Goal: Communication & Community: Answer question/provide support

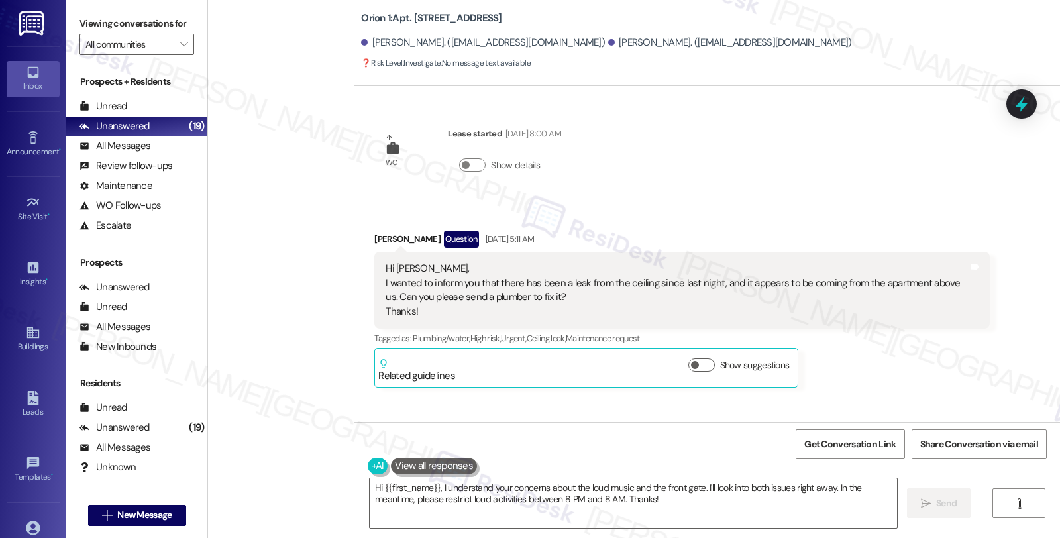
scroll to position [4509, 0]
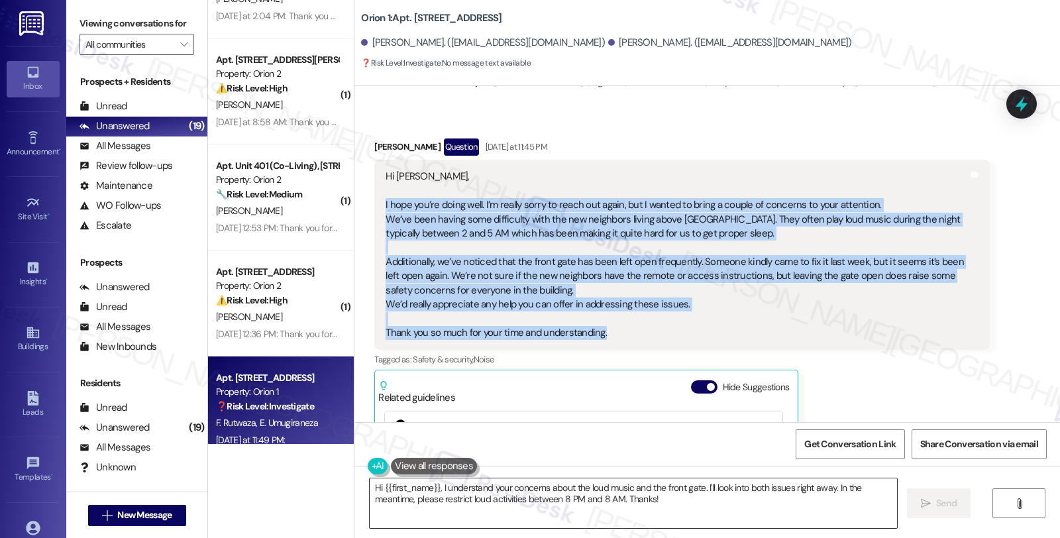
click at [518, 492] on textarea "Hi {{first_name}}, I understand your concerns about the loud music and the fron…" at bounding box center [633, 503] width 527 height 50
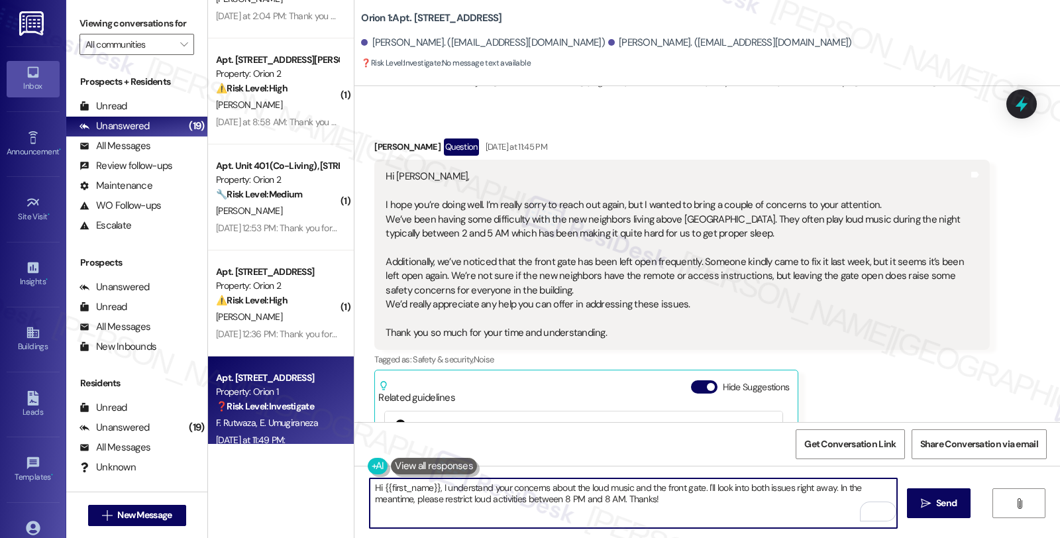
drag, startPoint x: 374, startPoint y: 485, endPoint x: 431, endPoint y: 489, distance: 57.1
click at [431, 489] on textarea "Hi {{first_name}}, I understand your concerns about the loud music and the fron…" at bounding box center [633, 503] width 527 height 50
click at [376, 485] on textarea "HiEdith, I understand your concerns about the loud music and the front gate. I'…" at bounding box center [633, 503] width 527 height 50
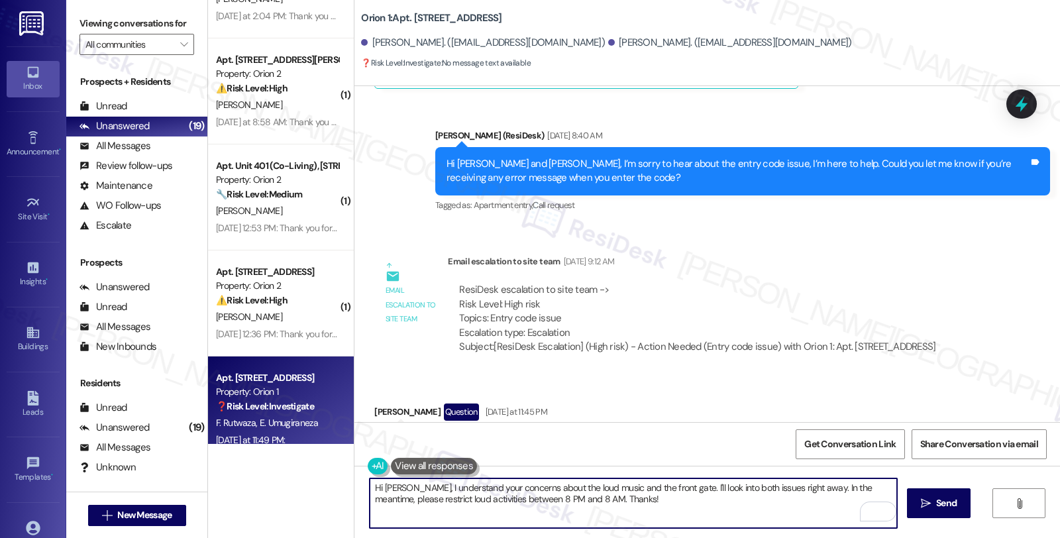
scroll to position [4289, 0]
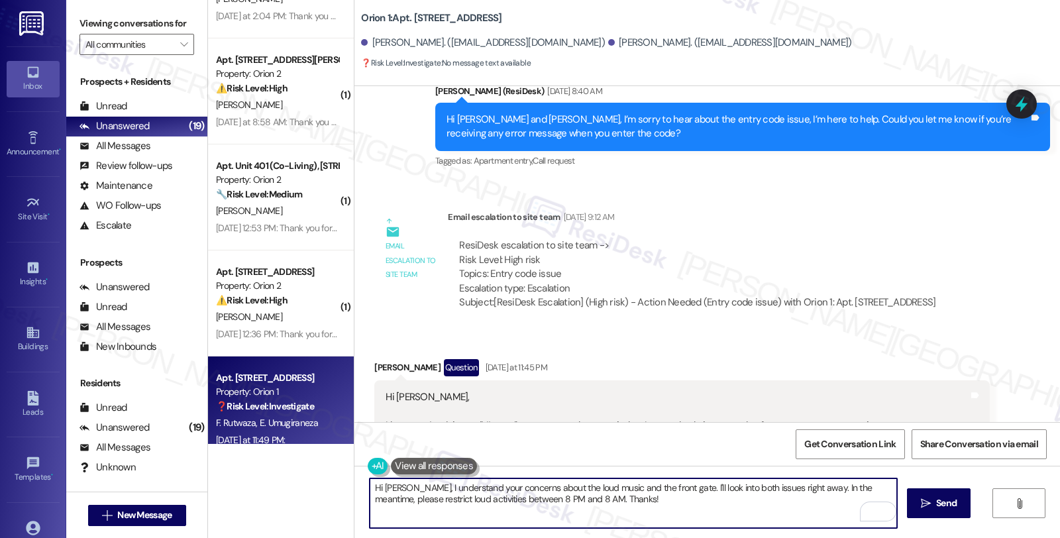
click at [665, 488] on textarea "Hi [PERSON_NAME], I understand your concerns about the loud music and the front…" at bounding box center [633, 503] width 527 height 50
paste textarea "’m really sorry to hear about the noise during the night and the issue with the…"
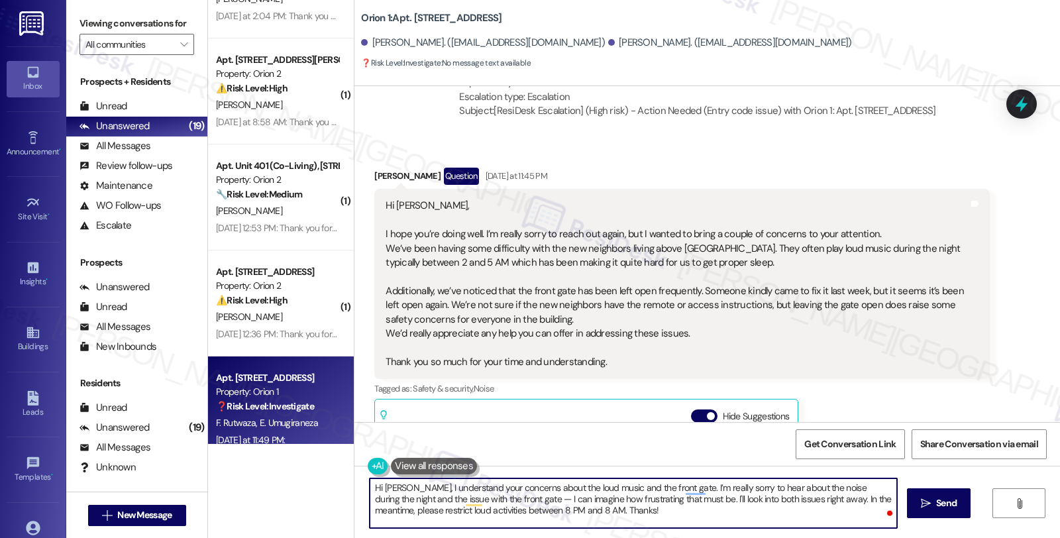
scroll to position [4509, 0]
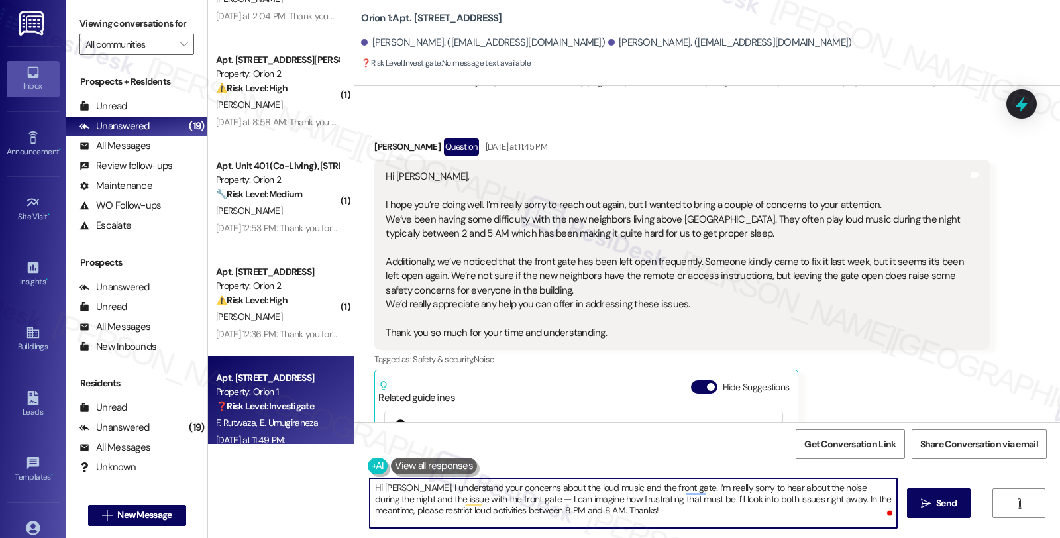
click at [668, 511] on textarea "Hi [PERSON_NAME], I understand your concerns about the loud music and the front…" at bounding box center [633, 503] width 527 height 50
paste textarea "Just to confirm, is the loud music happening every night, or only on certain da…"
type textarea "Hi [PERSON_NAME], I understand your concerns about the loud music and the front…"
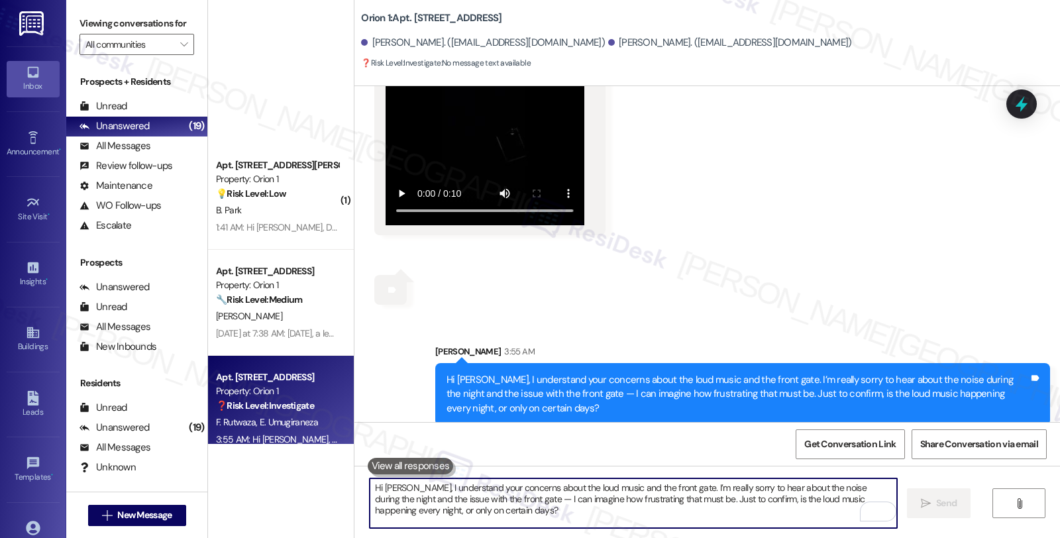
scroll to position [1994, 0]
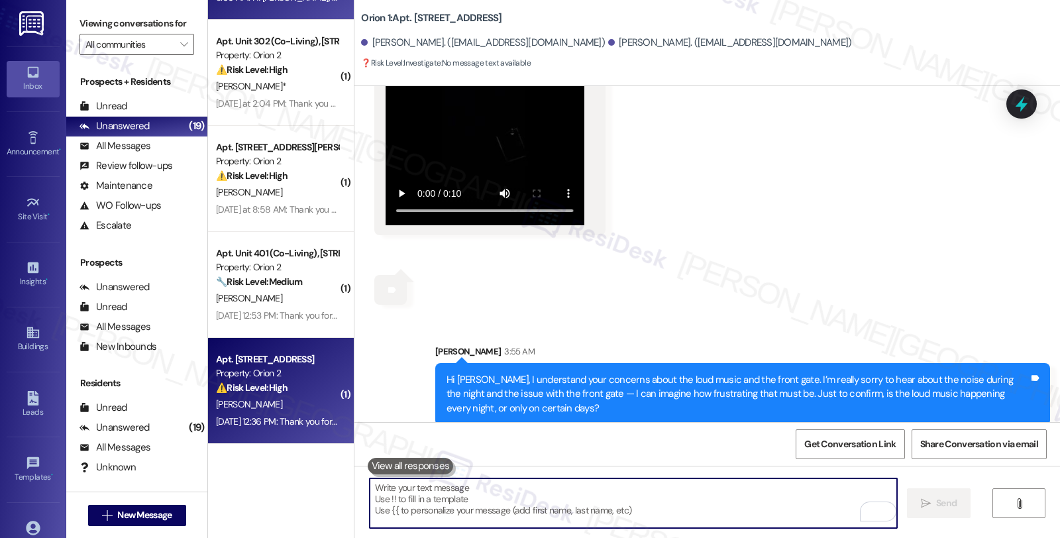
click at [278, 396] on div "[PERSON_NAME]" at bounding box center [277, 404] width 125 height 17
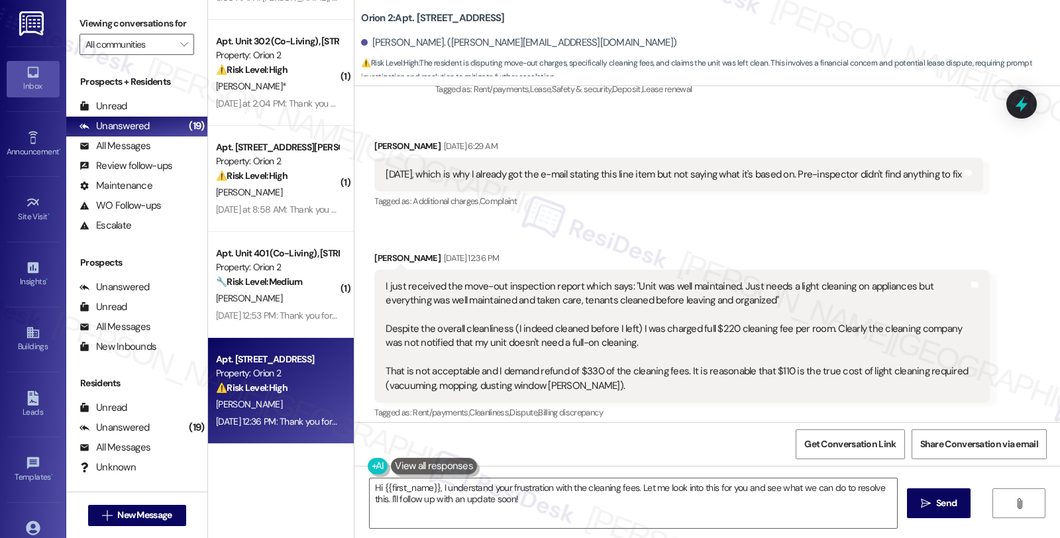
scroll to position [2361, 0]
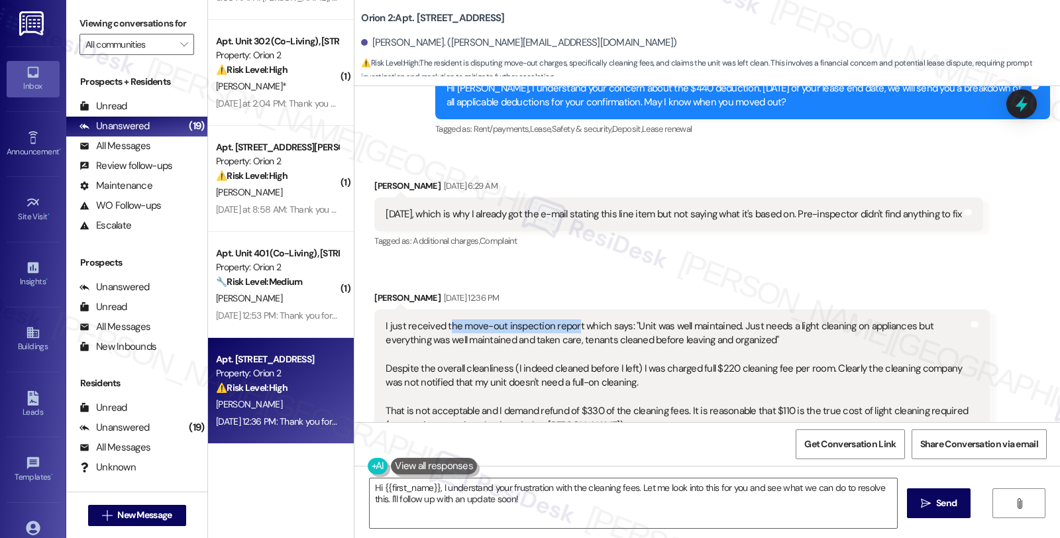
drag, startPoint x: 538, startPoint y: 301, endPoint x: 563, endPoint y: 301, distance: 25.2
click at [563, 319] on div "I just received the move-out inspection report which says: "Unit was well maint…" at bounding box center [677, 375] width 582 height 113
drag, startPoint x: 413, startPoint y: 339, endPoint x: 546, endPoint y: 344, distance: 133.3
click at [547, 344] on div "I just received the move-out inspection report which says: "Unit was well maint…" at bounding box center [677, 375] width 582 height 113
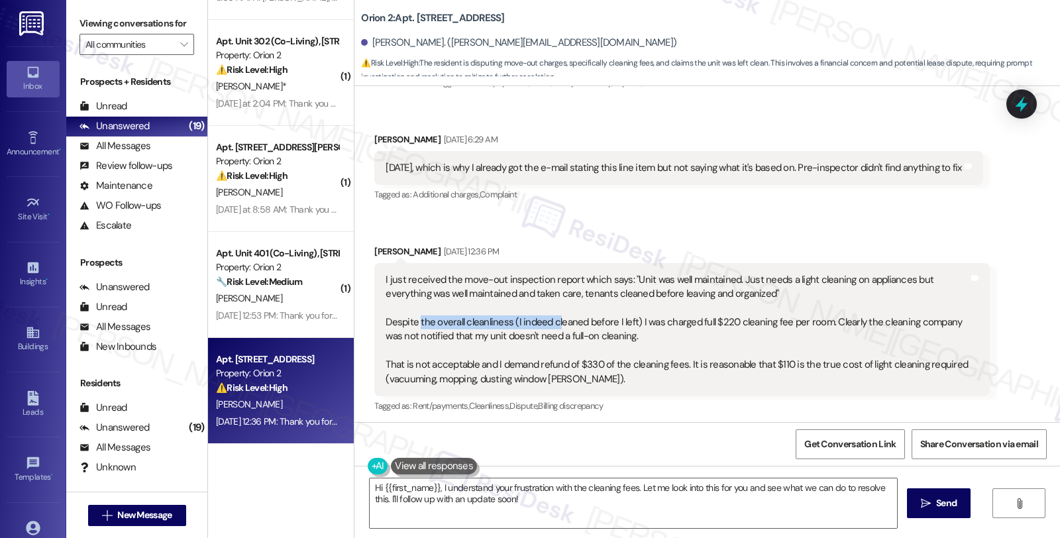
scroll to position [2435, 0]
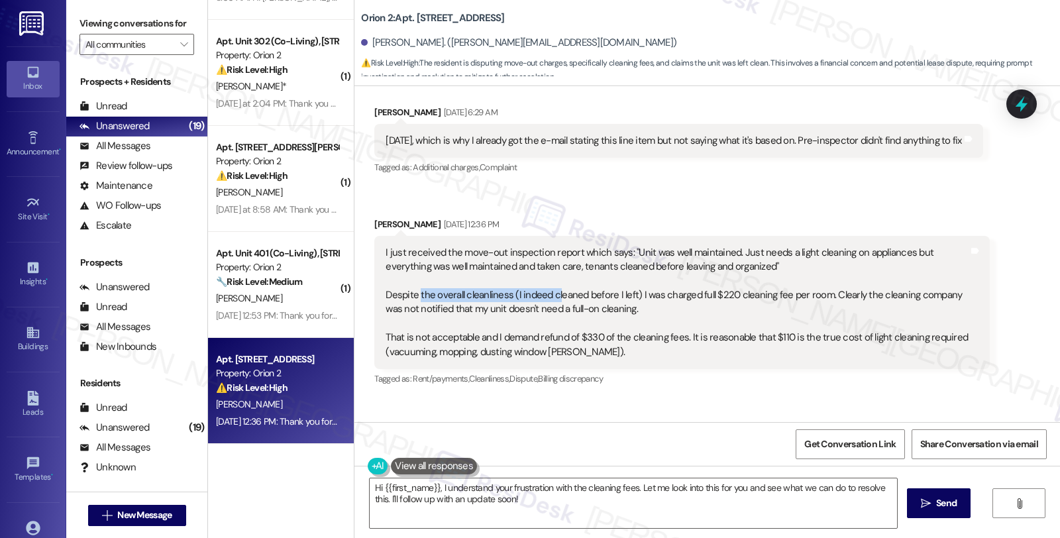
click at [850, 398] on div "Sent via SMS ResiDesk After Hours Assistant [DATE] 12:36 PM Thank you for your …" at bounding box center [707, 461] width 706 height 126
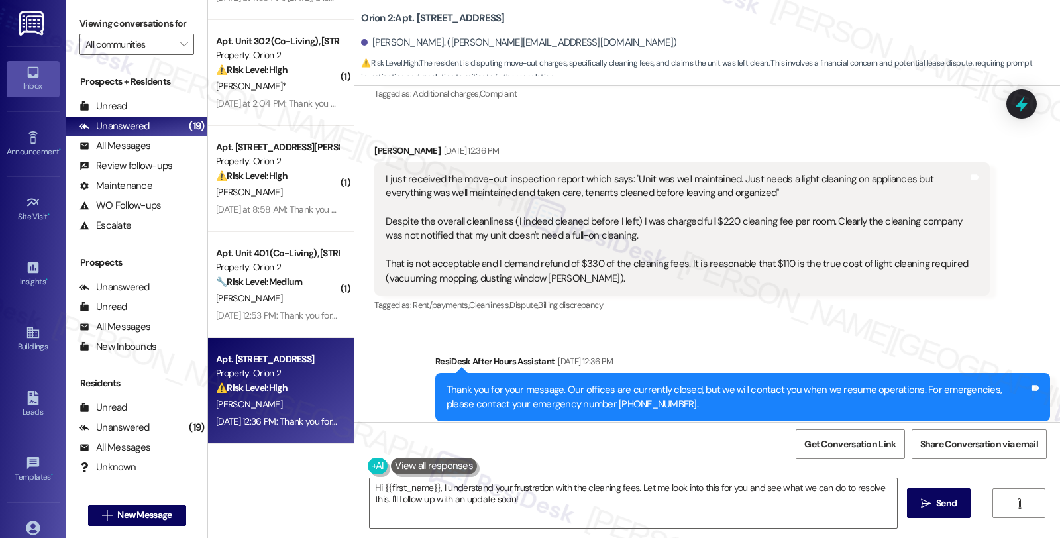
click at [880, 253] on div "I just received the move-out inspection report which says: "Unit was well maint…" at bounding box center [677, 228] width 582 height 113
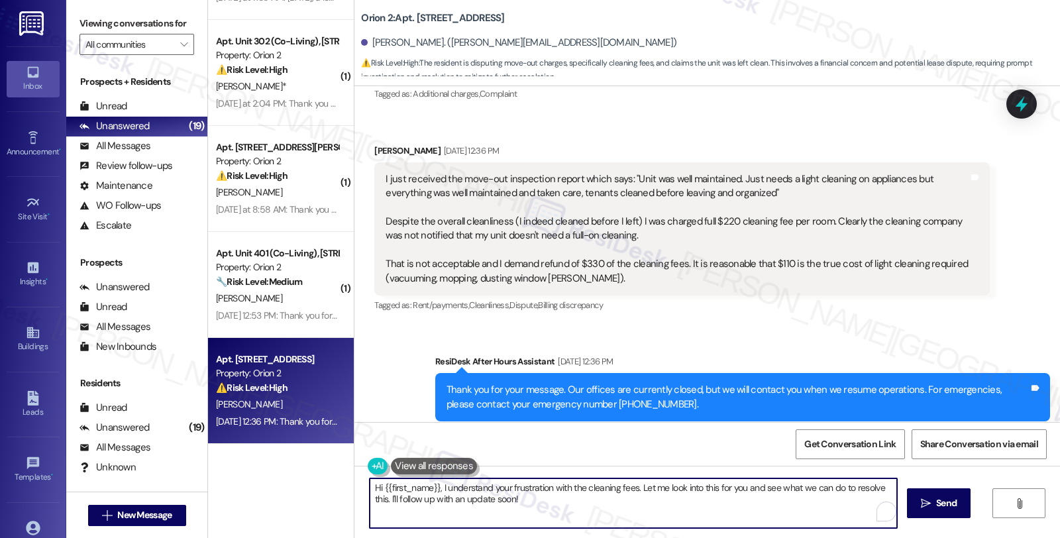
drag, startPoint x: 758, startPoint y: 489, endPoint x: 766, endPoint y: 507, distance: 20.5
click at [766, 507] on textarea "Hi {{first_name}}, I understand your frustration with the cleaning fees. Let me…" at bounding box center [633, 503] width 527 height 50
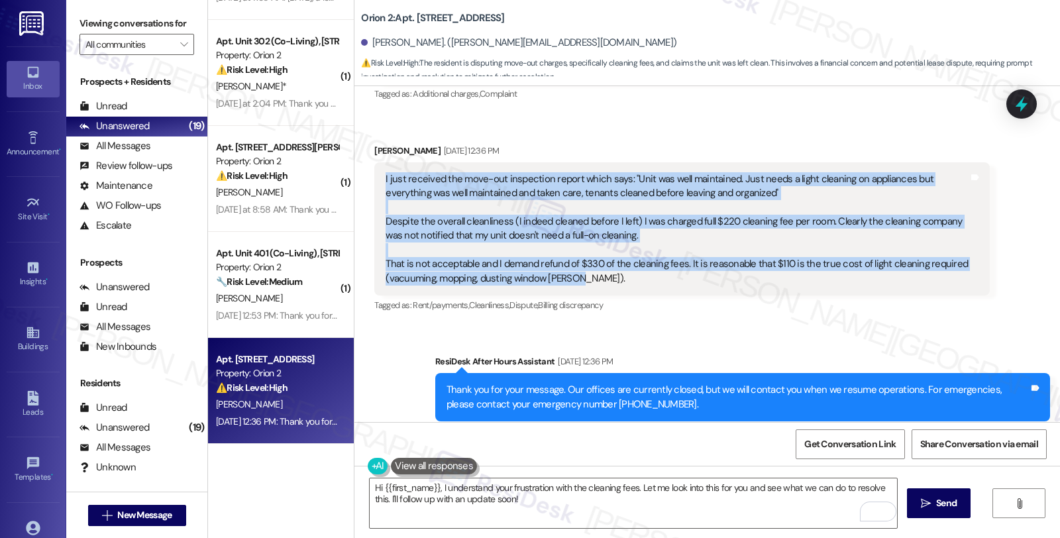
drag, startPoint x: 372, startPoint y: 146, endPoint x: 629, endPoint y: 260, distance: 280.9
click at [629, 260] on div "I just received the move-out inspection report which says: "Unit was well maint…" at bounding box center [681, 228] width 615 height 133
copy div "I just received the move-out inspection report which says: "Unit was well maint…"
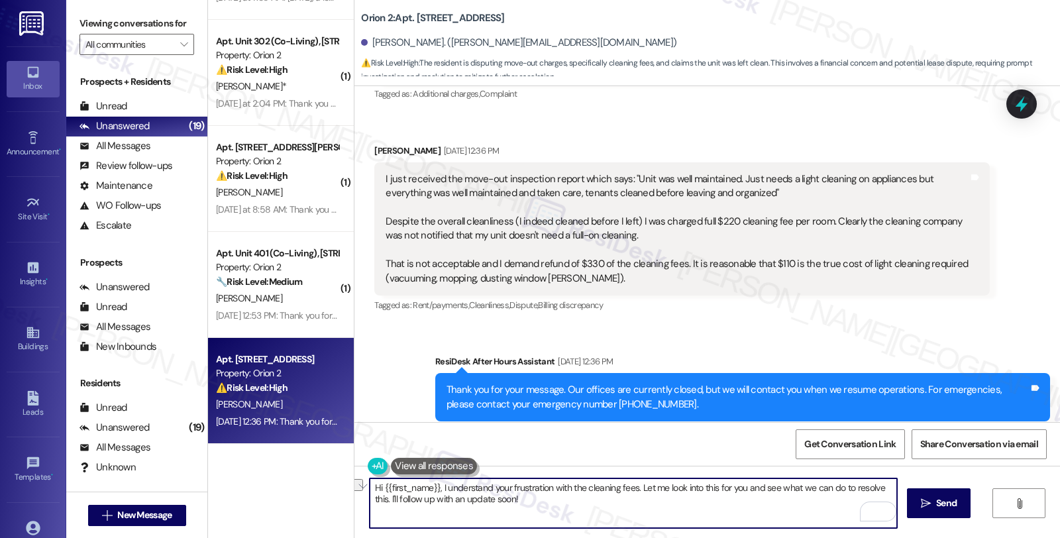
drag, startPoint x: 538, startPoint y: 498, endPoint x: 306, endPoint y: 496, distance: 231.9
click at [306, 496] on div "( 1 ) Apt. Unit 619 1/2, [STREET_ADDRESS] Property: Orion 2 🔧 Risk Level: Mediu…" at bounding box center [634, 269] width 852 height 538
click at [435, 506] on textarea "Hi {{first_name}}, I understand your frustration with the cleaning fees. Let me…" at bounding box center [633, 503] width 527 height 50
drag, startPoint x: 544, startPoint y: 501, endPoint x: 339, endPoint y: 468, distance: 207.5
click at [339, 468] on div "( 1 ) Apt. Unit 619 1/2, [STREET_ADDRESS] Property: Orion 2 🔧 Risk Level: Mediu…" at bounding box center [634, 269] width 852 height 538
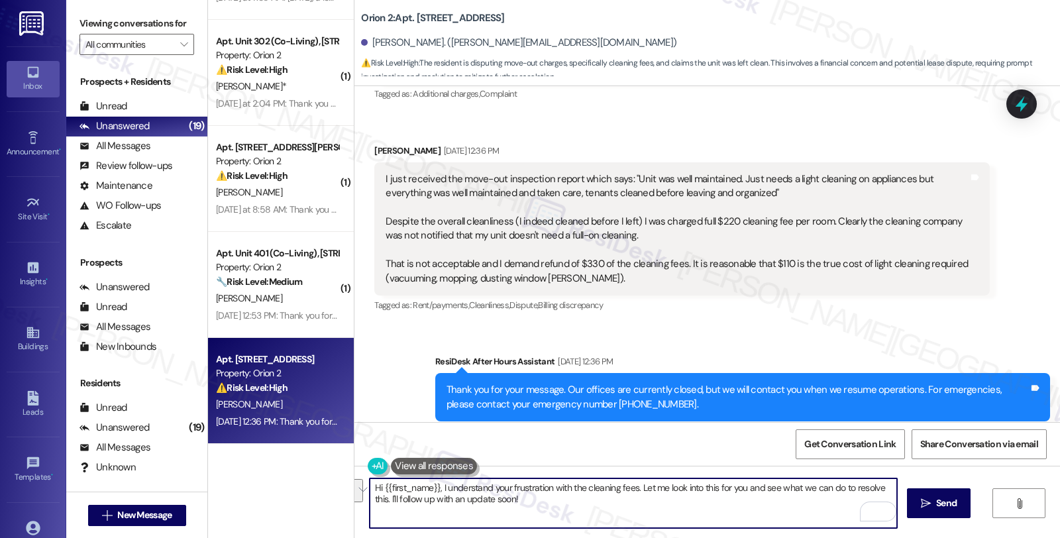
paste textarea "[Resident's Name], thank you for reaching out and sharing this. I understand yo…"
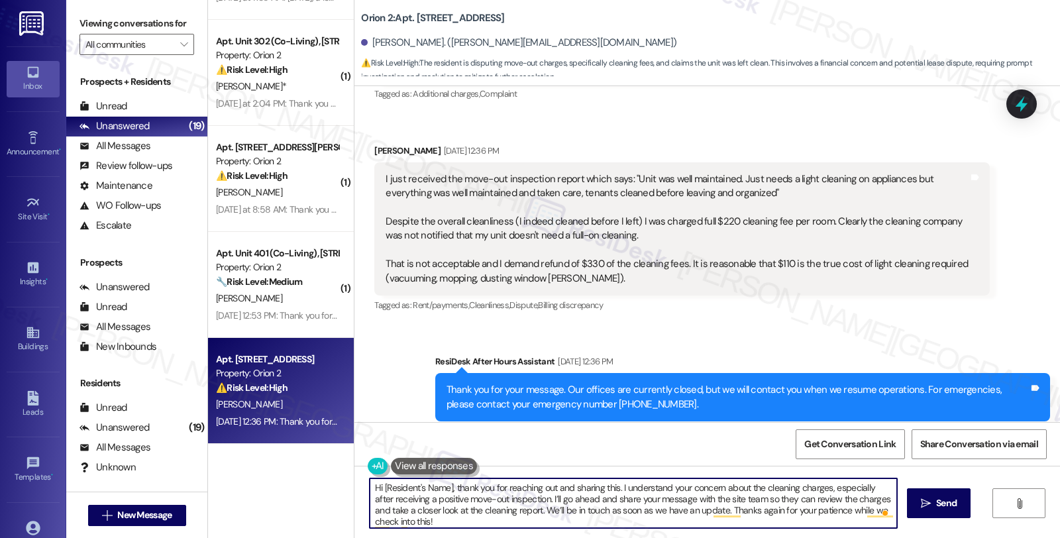
click at [376, 144] on div "[PERSON_NAME] [DATE] 12:36 PM" at bounding box center [681, 153] width 615 height 19
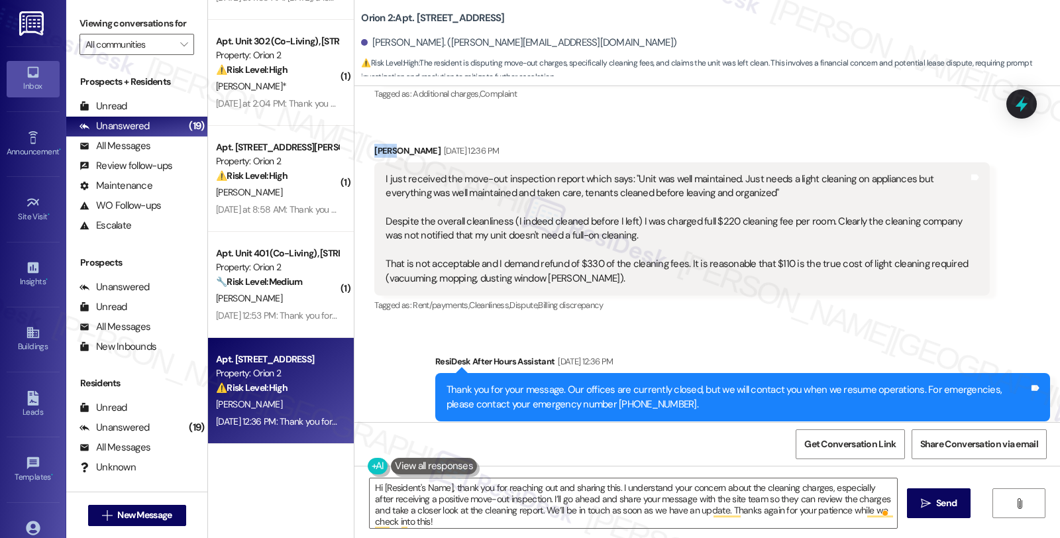
click at [376, 144] on div "[PERSON_NAME] [DATE] 12:36 PM" at bounding box center [681, 153] width 615 height 19
copy div "[PERSON_NAME]"
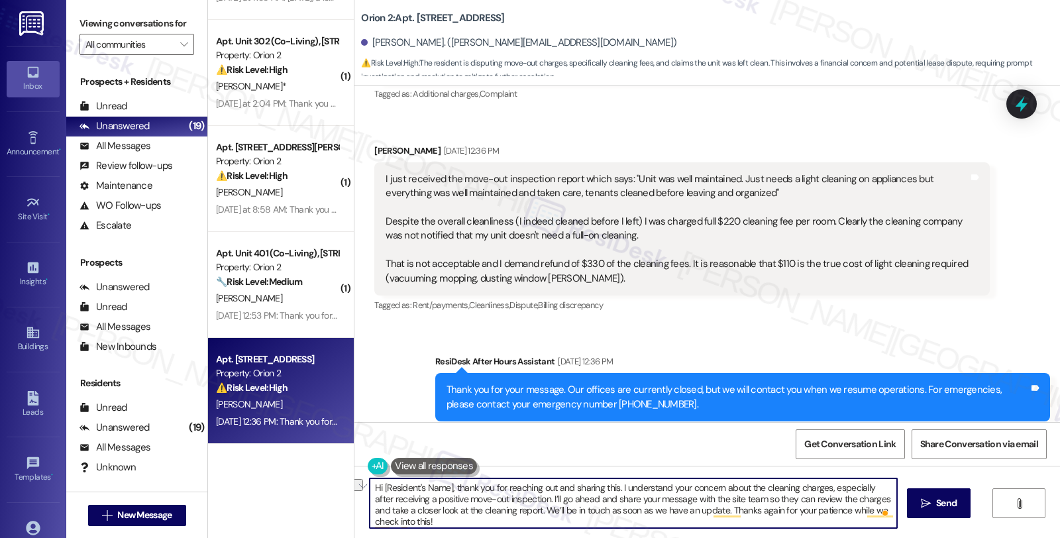
drag, startPoint x: 374, startPoint y: 488, endPoint x: 443, endPoint y: 488, distance: 68.2
click at [443, 488] on textarea "Hi [Resident's Name], thank you for reaching out and sharing this. I understand…" at bounding box center [633, 503] width 527 height 50
paste textarea "[PERSON_NAME]"
drag, startPoint x: 447, startPoint y: 487, endPoint x: 521, endPoint y: 481, distance: 74.4
click at [521, 481] on textarea "Hi [PERSON_NAME], thank you for reaching out and sharing this. I understand you…" at bounding box center [633, 503] width 527 height 50
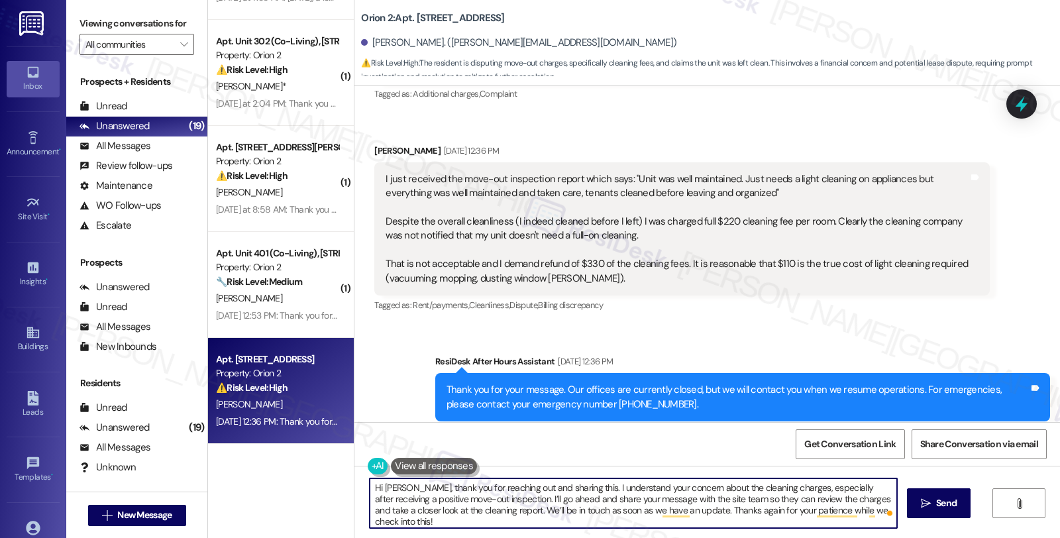
drag, startPoint x: 525, startPoint y: 481, endPoint x: 517, endPoint y: 485, distance: 8.9
click at [517, 485] on textarea "Hi [PERSON_NAME], thank you for reaching out and sharing this. I understand you…" at bounding box center [633, 503] width 527 height 50
click at [517, 489] on textarea "Hi [PERSON_NAME], thank you for reaching out and sharing this. I understand you…" at bounding box center [633, 503] width 527 height 50
click at [449, 485] on textarea "Hi [PERSON_NAME], thank you for reaching out and sharing this. I understand you…" at bounding box center [633, 503] width 527 height 50
click at [588, 500] on textarea "Hi [PERSON_NAME], thank you for sharing this. I understand your concern about t…" at bounding box center [633, 503] width 527 height 50
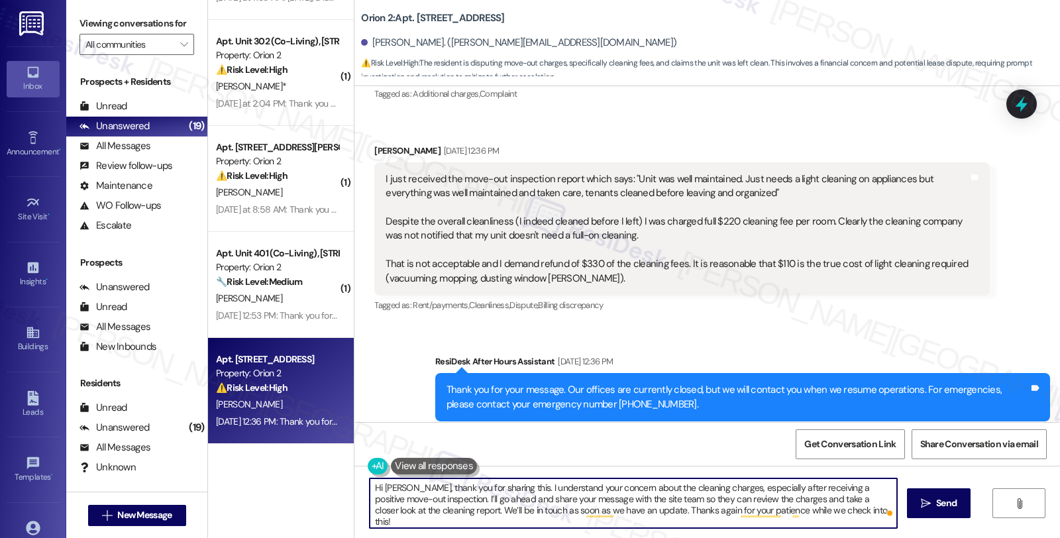
click at [588, 500] on textarea "Hi [PERSON_NAME], thank you for sharing this. I understand your concern about t…" at bounding box center [633, 503] width 527 height 50
click at [416, 499] on textarea "Hi [PERSON_NAME], thank you for sharing this. I understand your concern about t…" at bounding box center [633, 503] width 527 height 50
click at [749, 498] on textarea "Hi [PERSON_NAME], thank you for sharing this. I understand your concern about t…" at bounding box center [633, 503] width 527 height 50
type textarea "Hi [PERSON_NAME], thank you for sharing this. I understand your concern about t…"
click at [701, 510] on textarea "Hi [PERSON_NAME], thank you for sharing this. I understand your concern about t…" at bounding box center [633, 503] width 527 height 50
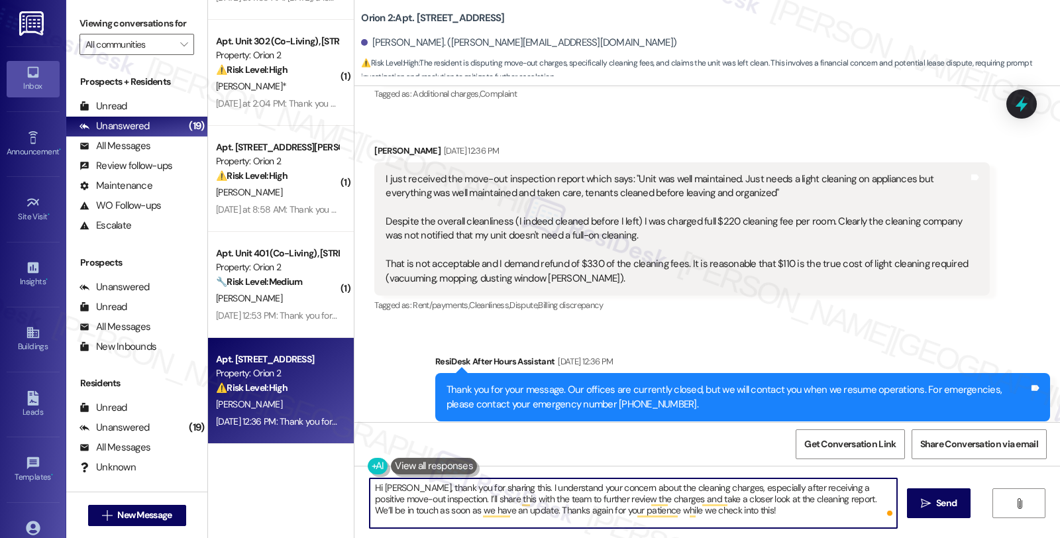
click at [707, 517] on textarea "Hi [PERSON_NAME], thank you for sharing this. I understand your concern about t…" at bounding box center [633, 503] width 527 height 50
type textarea "Hi [PERSON_NAME], thank you for sharing this. I understand your concern about t…"
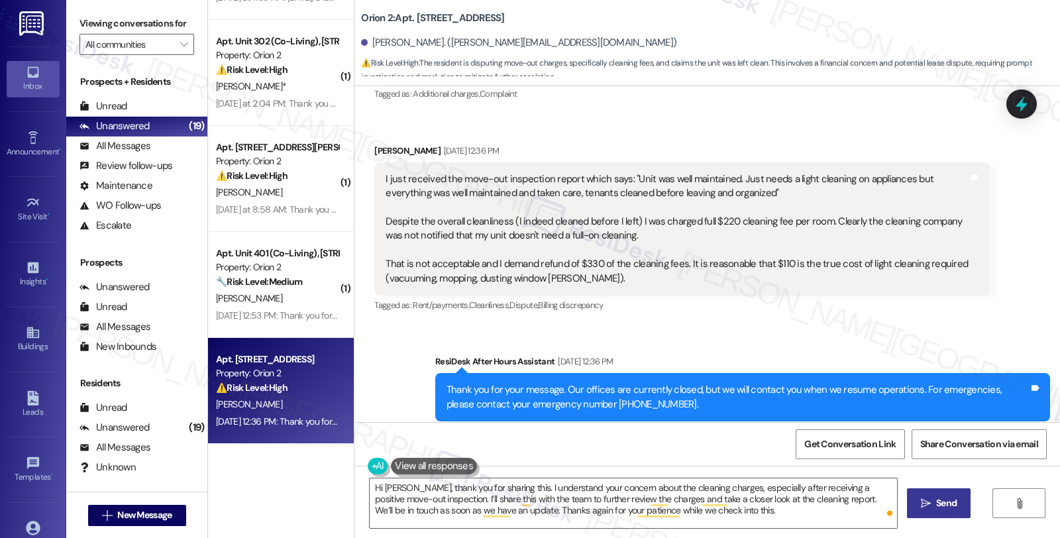
click at [936, 505] on span "Send" at bounding box center [946, 503] width 21 height 14
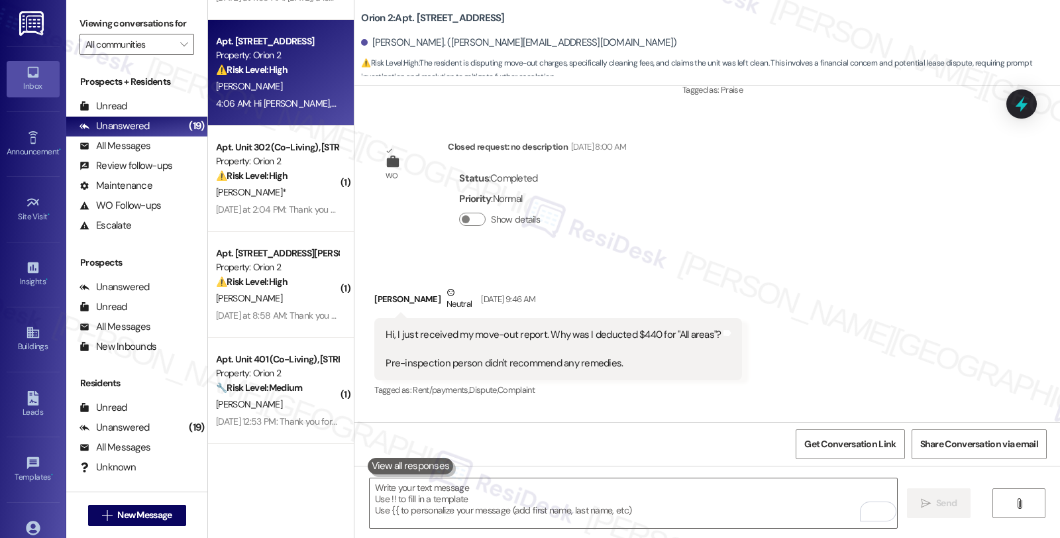
scroll to position [1846, 0]
click at [1031, 109] on icon at bounding box center [1021, 104] width 23 height 23
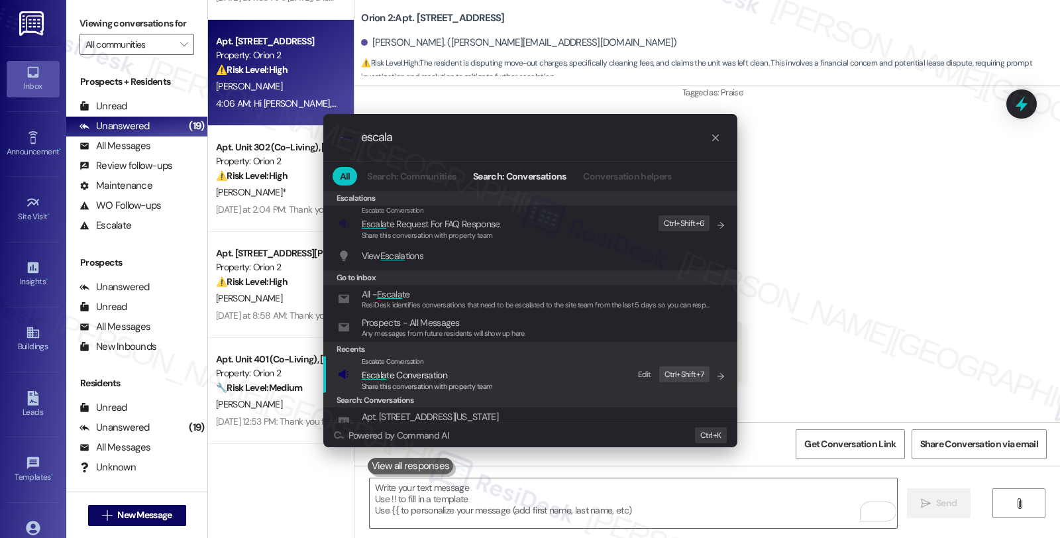
type input "escala"
click at [435, 378] on span "Escala te Conversation" at bounding box center [404, 375] width 85 height 12
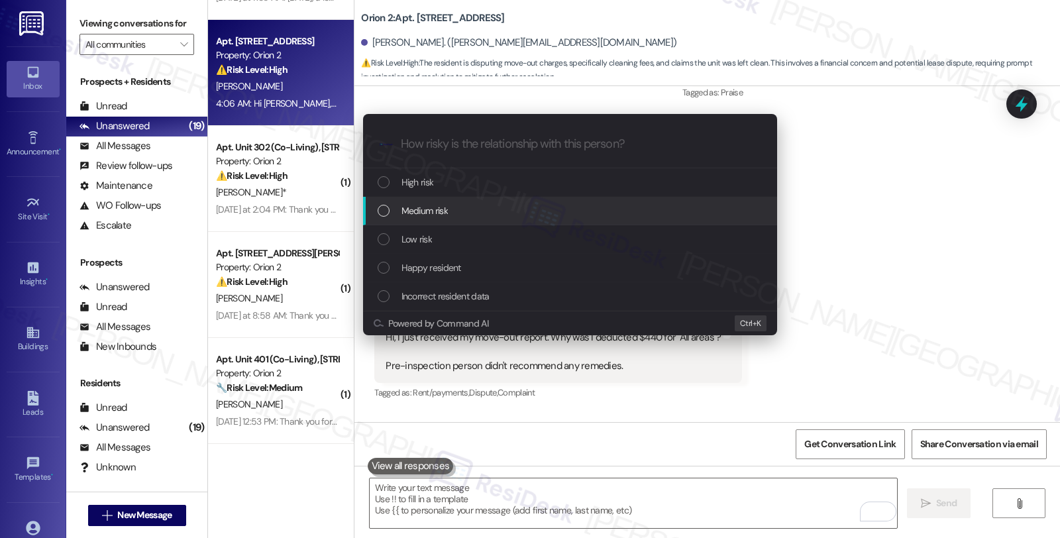
click at [435, 203] on span "Medium risk" at bounding box center [424, 210] width 46 height 15
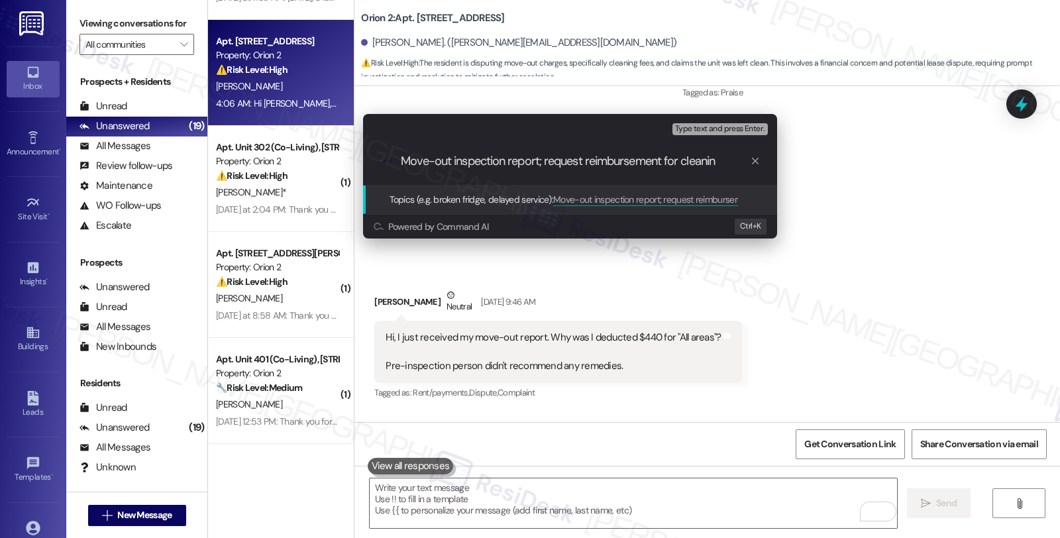
type input "Move-out inspection report; request reimbursement for cleaning"
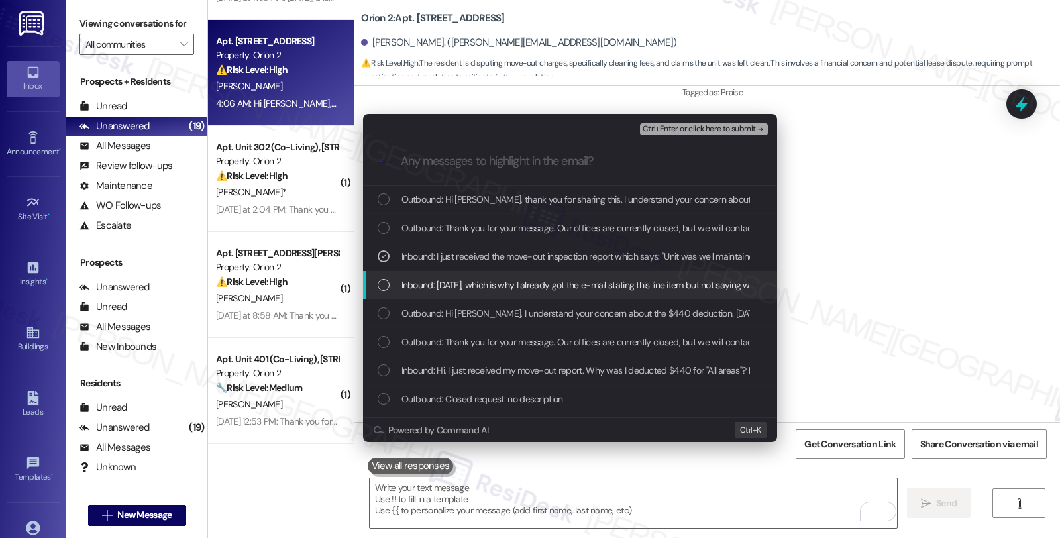
click at [446, 278] on span "Inbound: [DATE], which is why I already got the e-mail stating this line item b…" at bounding box center [683, 285] width 564 height 15
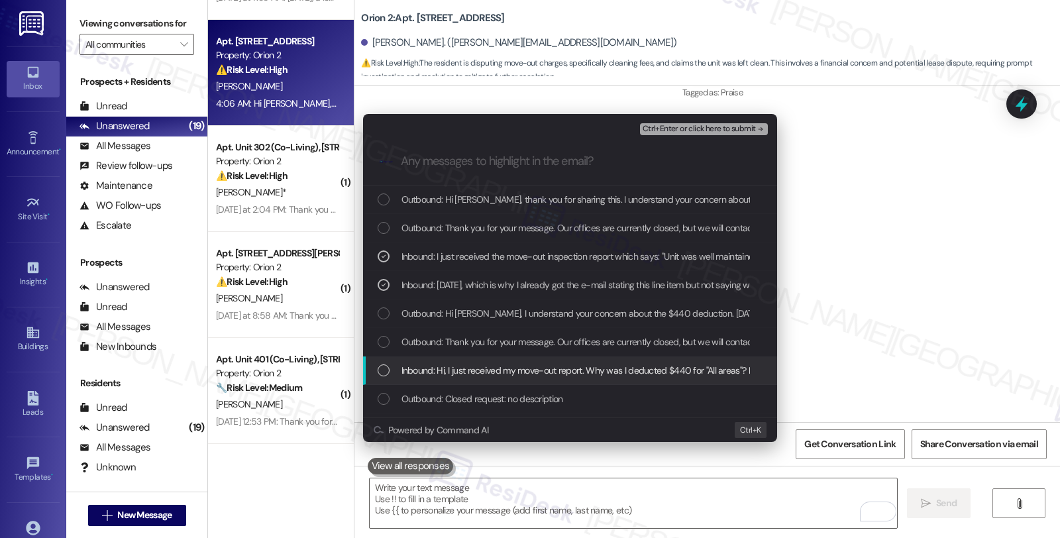
click at [468, 366] on span "Inbound: Hi, I just received my move-out report. Why was I deducted $440 for "A…" at bounding box center [682, 370] width 562 height 15
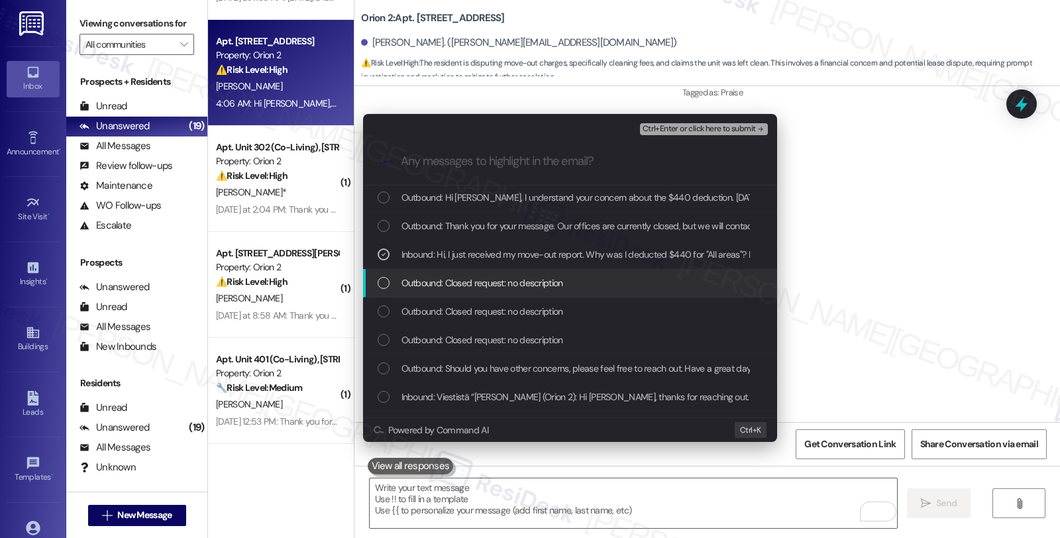
scroll to position [147, 0]
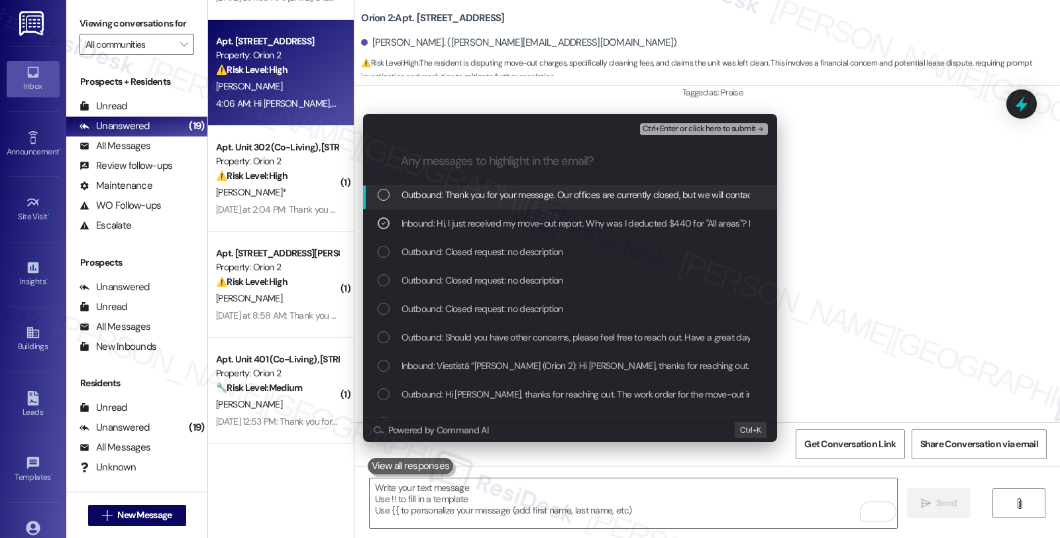
click at [696, 125] on span "Ctrl+Enter or click here to submit" at bounding box center [699, 129] width 113 height 9
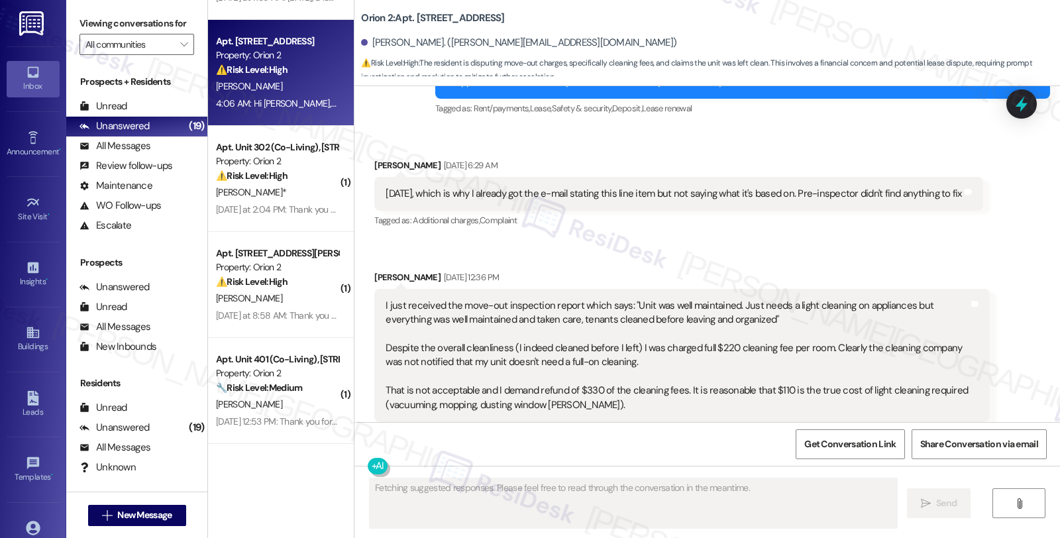
scroll to position [2648, 0]
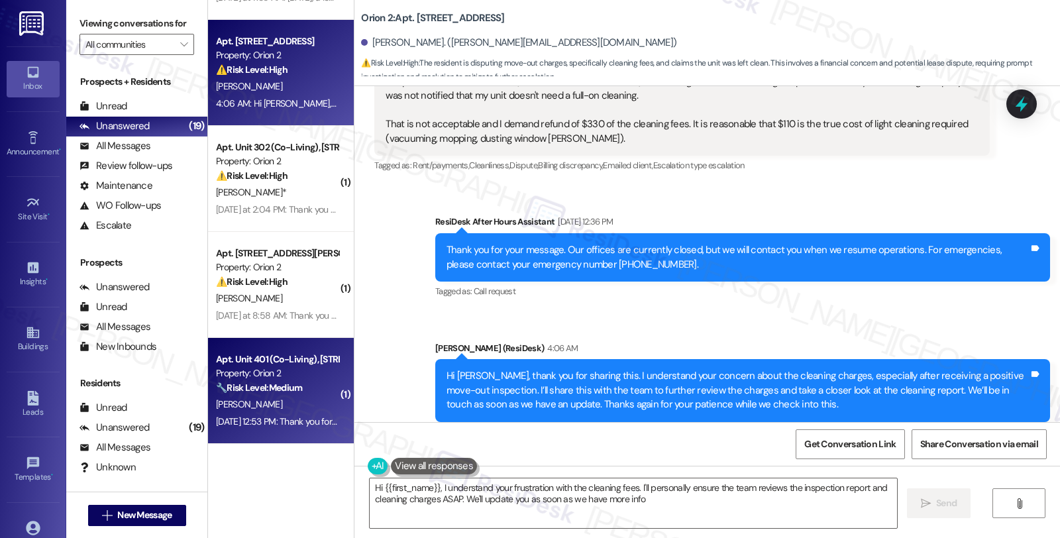
type textarea "Hi {{first_name}}, I understand your frustration with the cleaning fees. I'll p…"
click at [274, 404] on div "[PERSON_NAME]" at bounding box center [277, 404] width 125 height 17
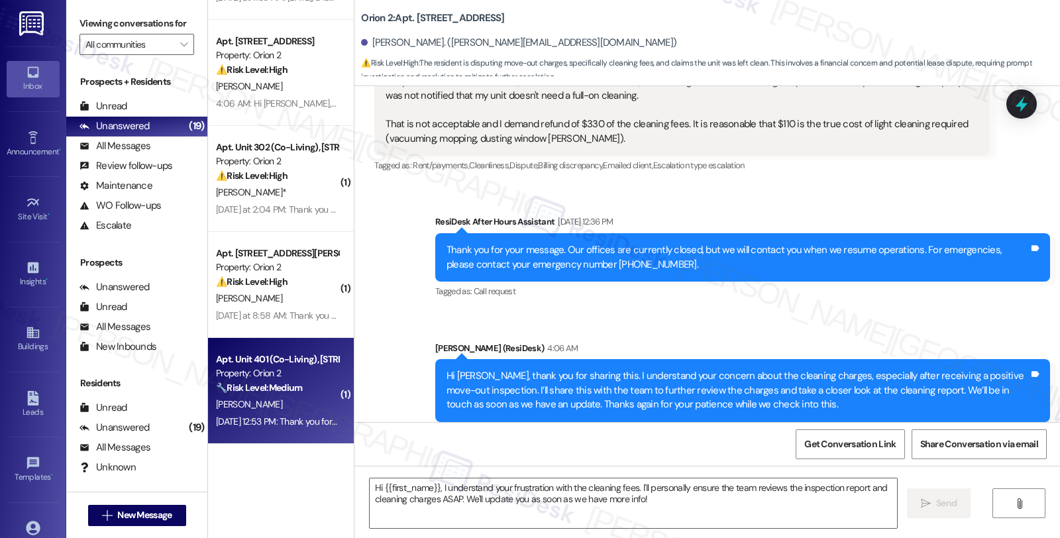
type textarea "Fetching suggested responses. Please feel free to read through the conversation…"
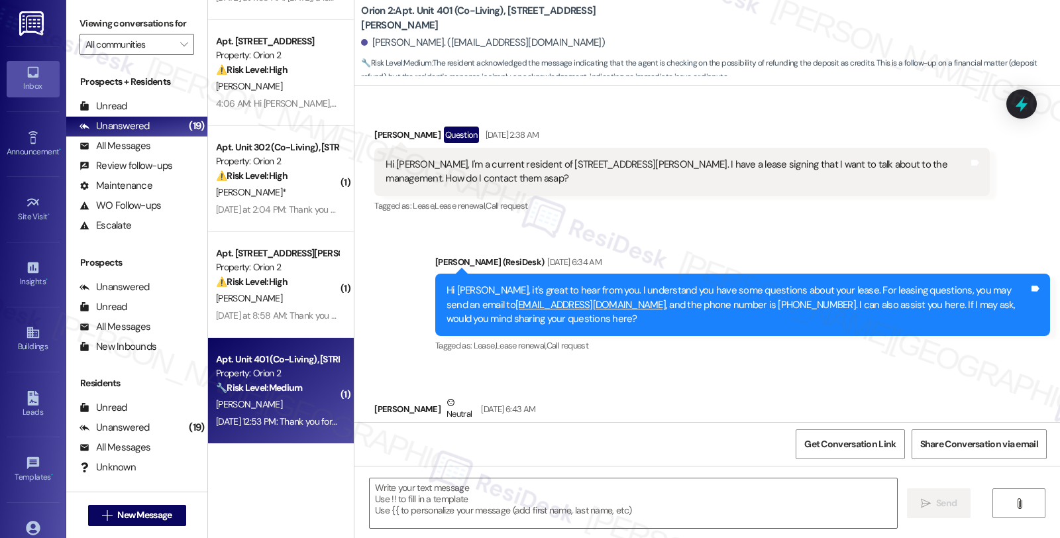
scroll to position [3343, 0]
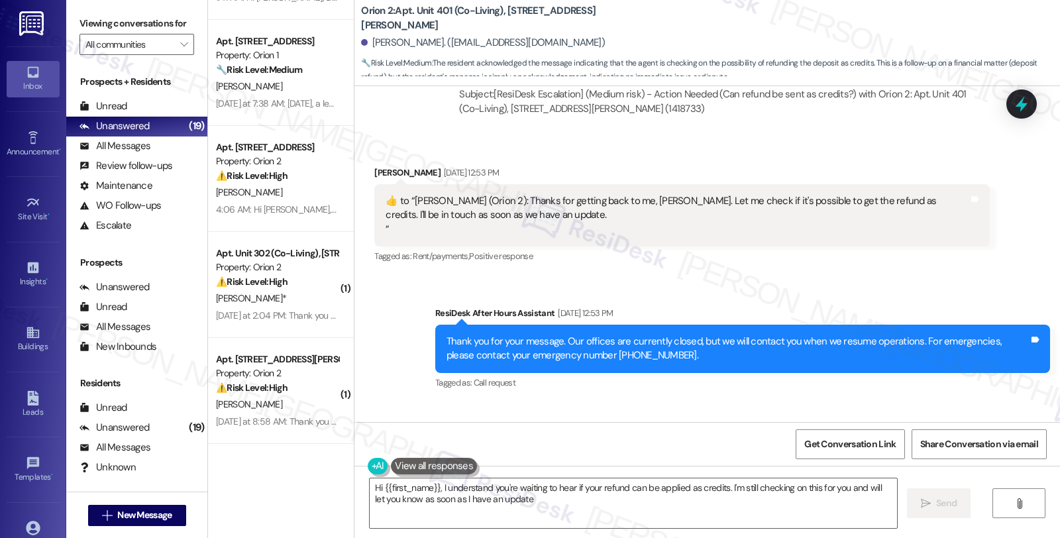
type textarea "Hi {{first_name}}, I understand you're waiting to hear if your refund can be ap…"
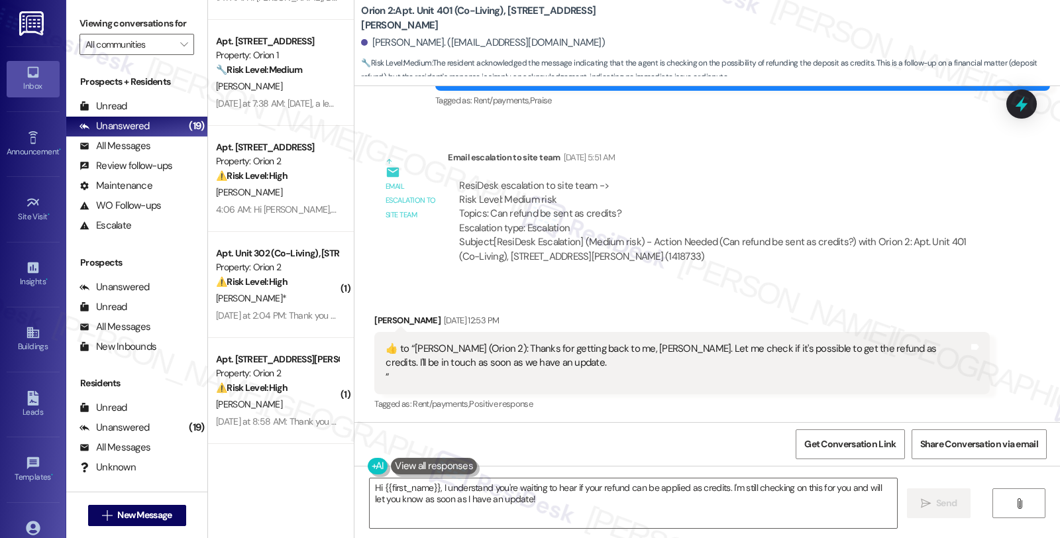
scroll to position [3591, 0]
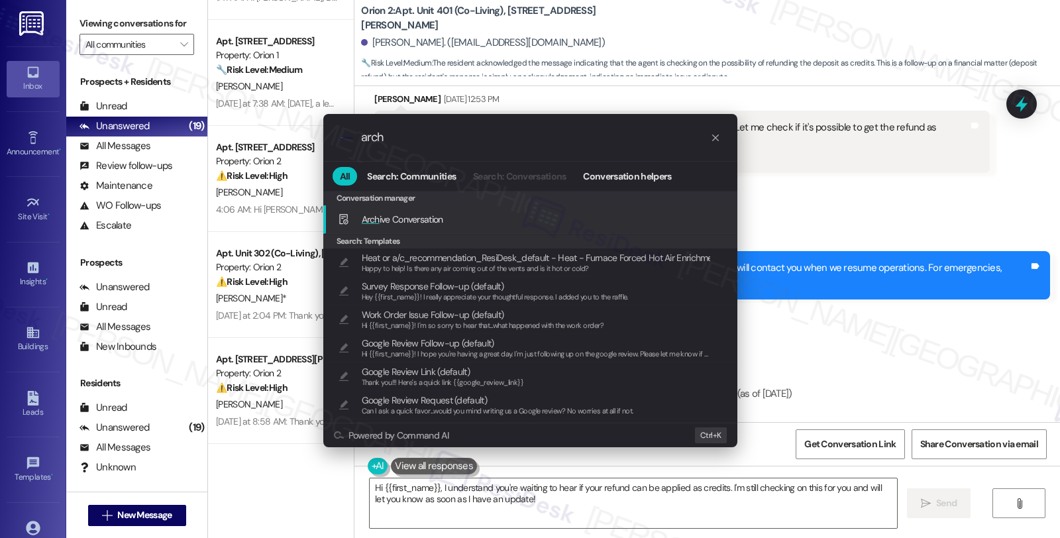
type input "arch"
click at [454, 213] on div "Arch ive Conversation Add shortcut" at bounding box center [532, 219] width 388 height 15
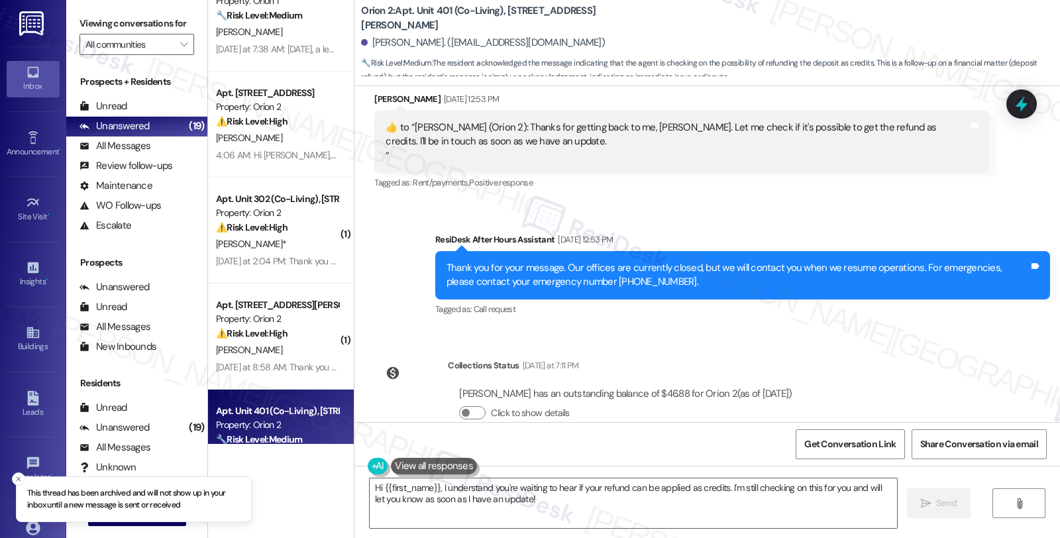
scroll to position [1994, 0]
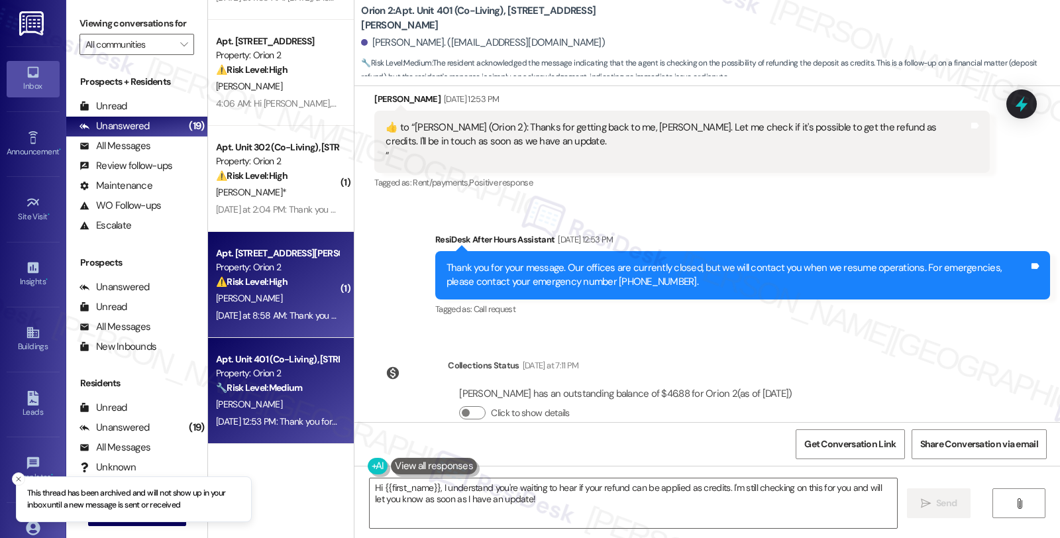
click at [305, 275] on div "⚠️ Risk Level: High The resident reports that the AC is not working and a worke…" at bounding box center [277, 282] width 123 height 14
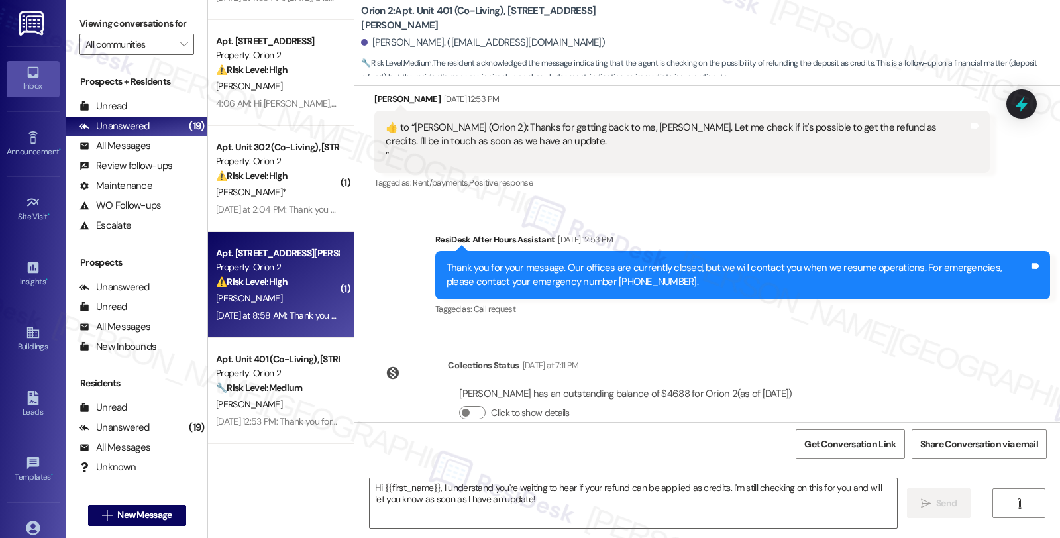
type textarea "Fetching suggested responses. Please feel free to read through the conversation…"
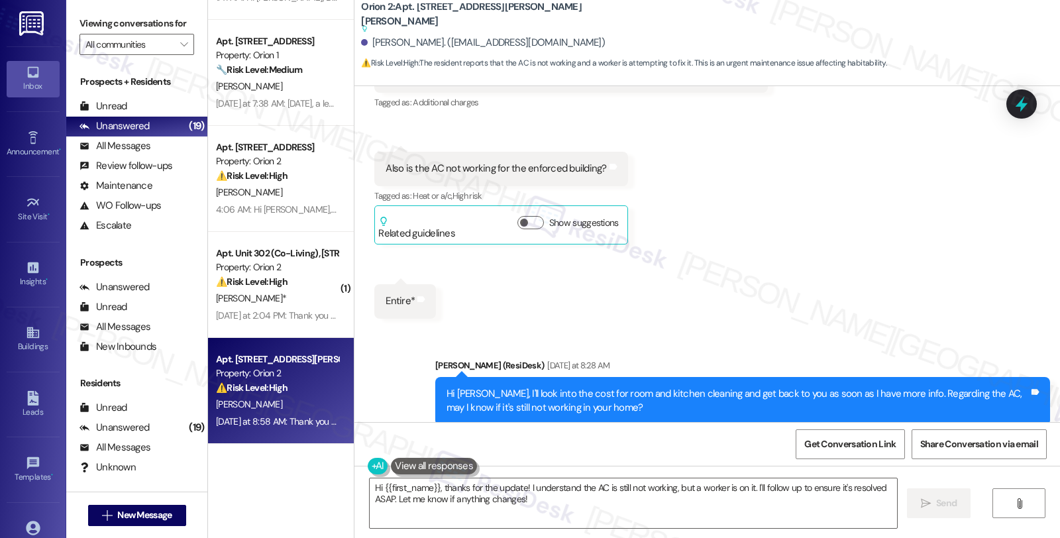
scroll to position [680, 0]
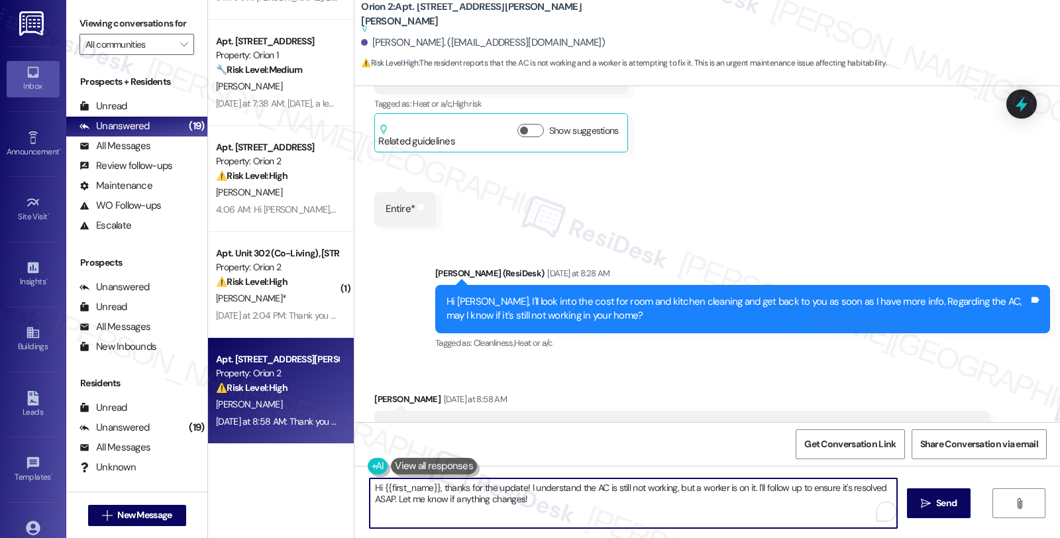
drag, startPoint x: 749, startPoint y: 491, endPoint x: 768, endPoint y: 517, distance: 32.6
click at [768, 517] on textarea "Hi {{first_name}}, thanks for the update! I understand the AC is still not work…" at bounding box center [633, 503] width 527 height 50
type textarea "Hi {{first_name}}, thanks for the update! I understand the AC is still not work…"
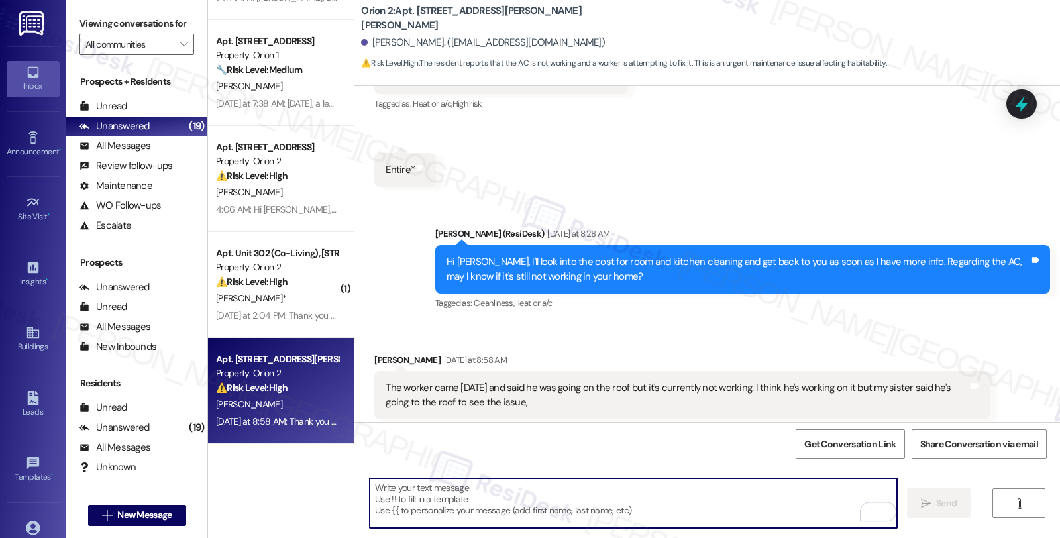
type textarea "Fetching suggested responses. Please feel free to read through the conversation…"
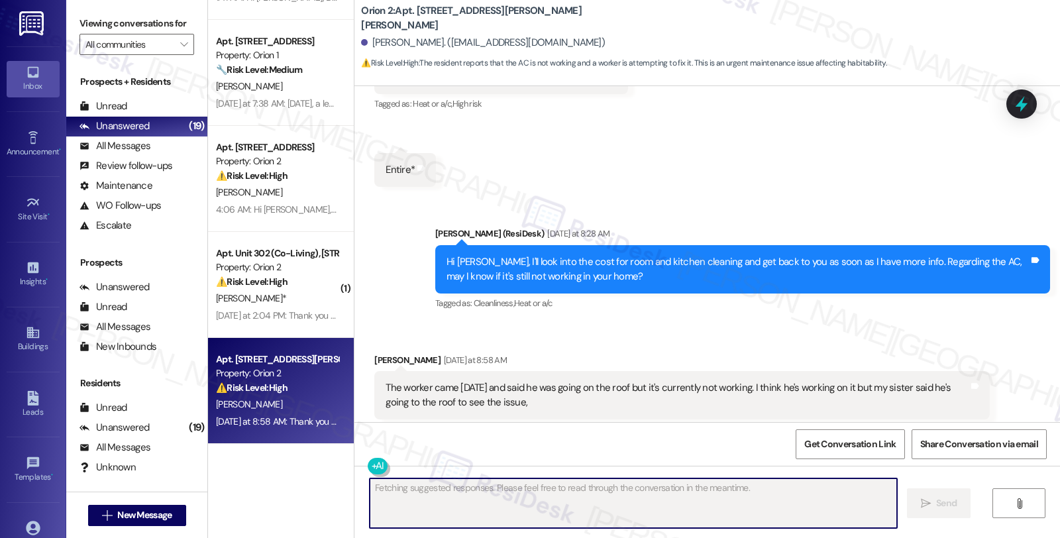
scroll to position [687, 0]
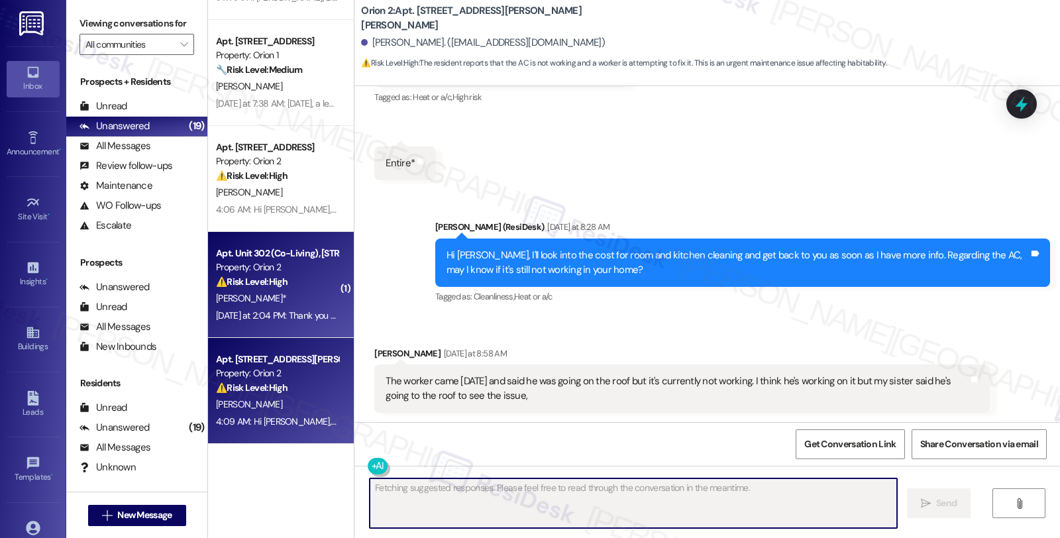
click at [261, 300] on div "[PERSON_NAME]*" at bounding box center [277, 298] width 125 height 17
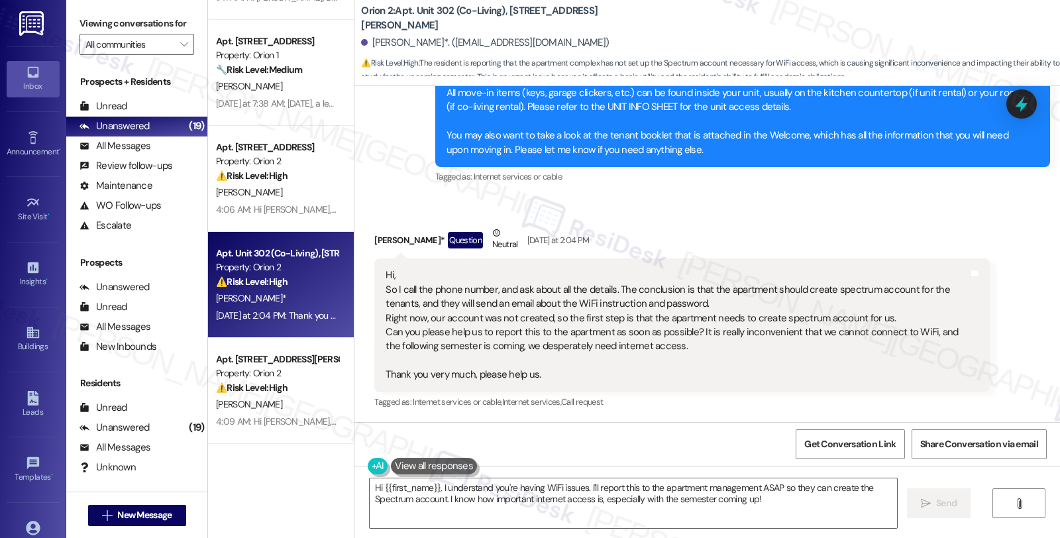
scroll to position [3390, 0]
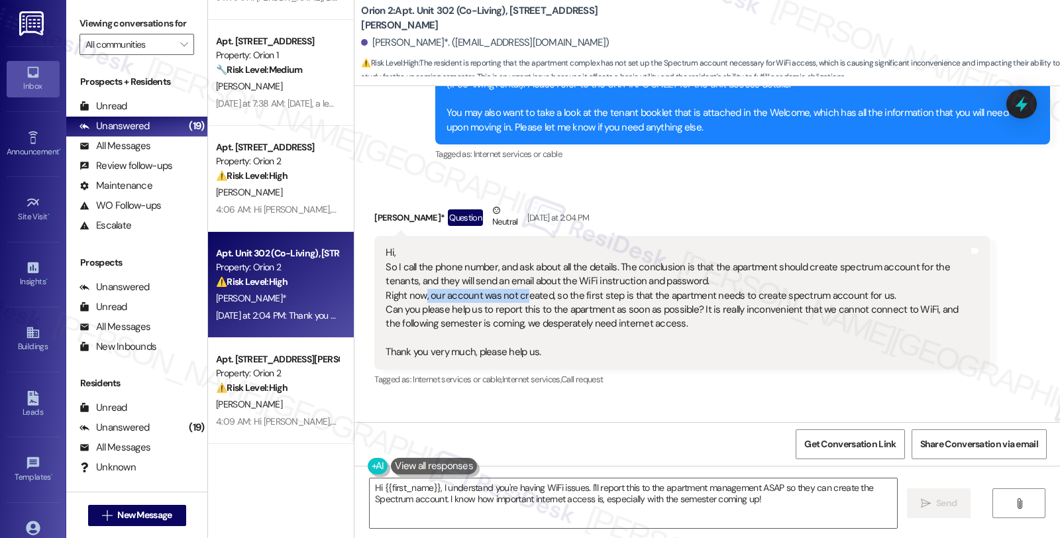
drag, startPoint x: 415, startPoint y: 268, endPoint x: 515, endPoint y: 267, distance: 100.7
click at [515, 267] on div "Hi, So I call the phone number, and ask about all the details. The conclusion i…" at bounding box center [677, 302] width 582 height 113
drag, startPoint x: 388, startPoint y: 285, endPoint x: 546, endPoint y: 285, distance: 158.3
click at [546, 285] on div "Hi, So I call the phone number, and ask about all the details. The conclusion i…" at bounding box center [677, 302] width 582 height 113
click at [434, 488] on textarea "Hi {{first_name}}, I understand you're having WiFi issues. I'll report this to …" at bounding box center [633, 503] width 527 height 50
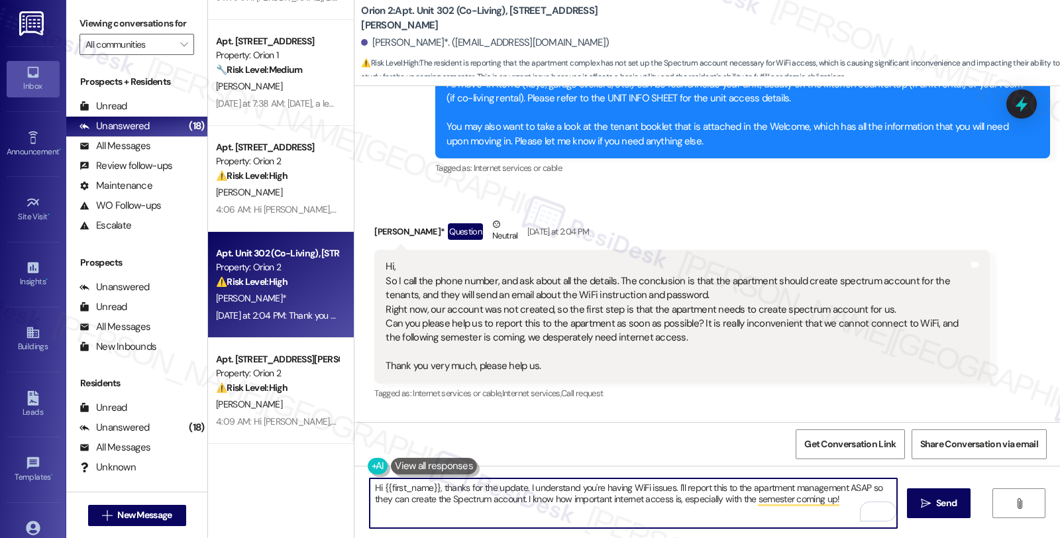
scroll to position [3465, 0]
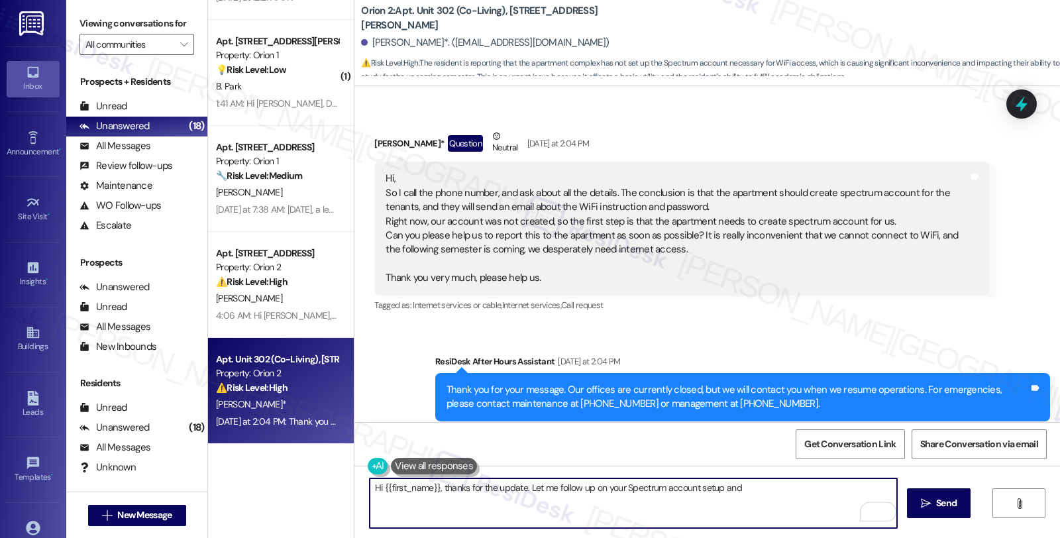
click at [760, 494] on textarea "Hi {{first_name}}, thanks for the update. Let me follow up on your Spectrum acc…" at bounding box center [633, 503] width 527 height 50
click at [404, 504] on textarea "Hi {{first_name}}, thanks for the update. Let me follow up on your Spectrum acc…" at bounding box center [633, 503] width 527 height 50
click at [600, 504] on textarea "Hi {{first_name}}, thanks for the update. Let me follow up on your Spectrum acc…" at bounding box center [633, 503] width 527 height 50
type textarea "Hi {{first_name}}, thanks for the update. Let me follow up on your Spectrum acc…"
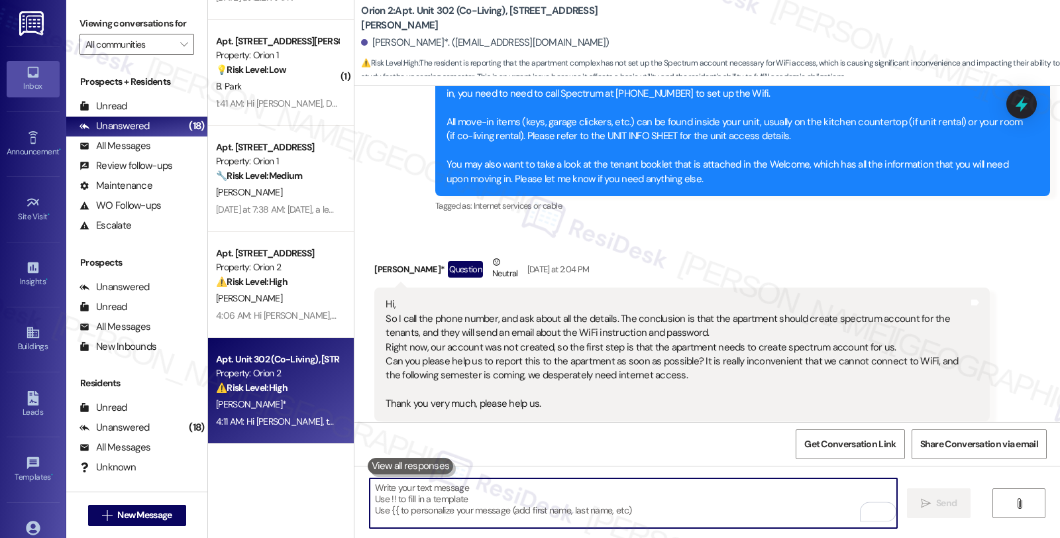
scroll to position [3571, 0]
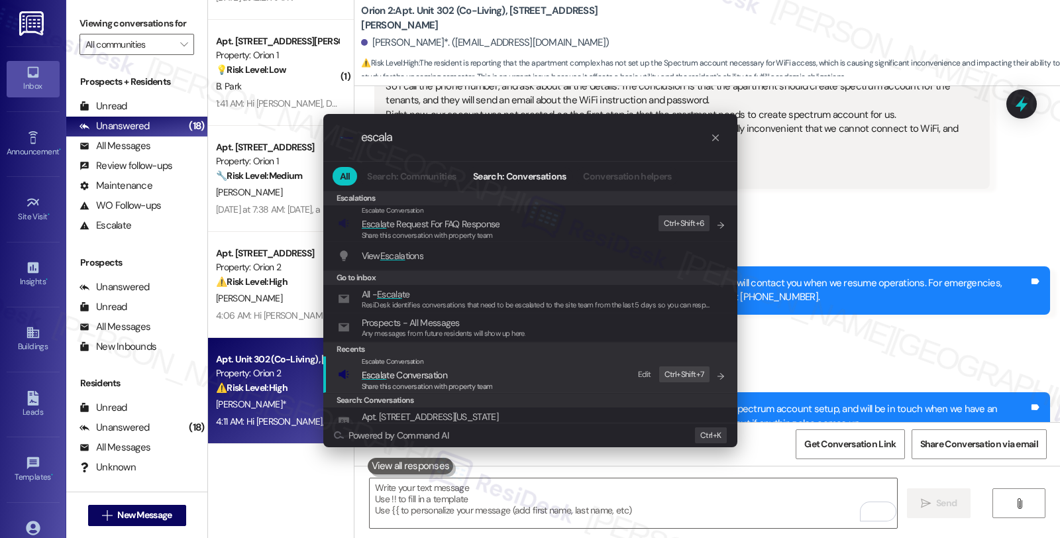
type input "escala"
click at [438, 373] on span "Escala te Conversation" at bounding box center [404, 375] width 85 height 12
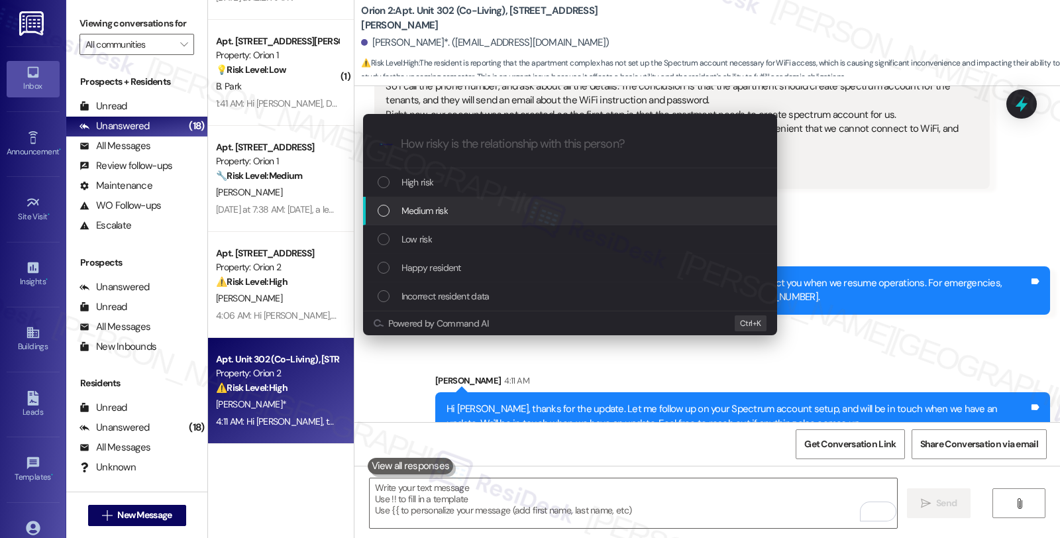
click at [451, 215] on div "Medium risk" at bounding box center [572, 210] width 388 height 15
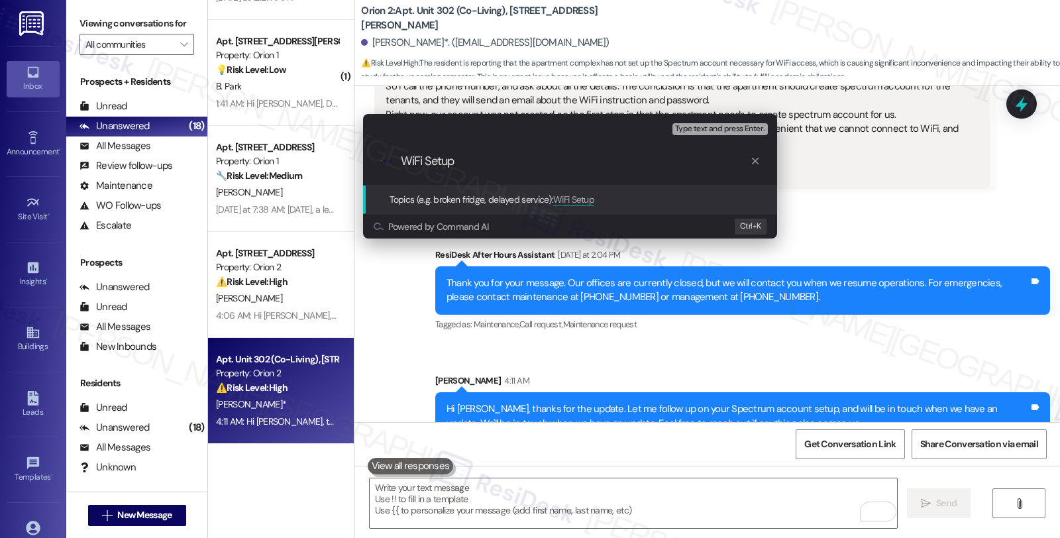
click at [426, 156] on input "WiFi Setup" at bounding box center [575, 161] width 349 height 14
type input "WiFi Account Setup"
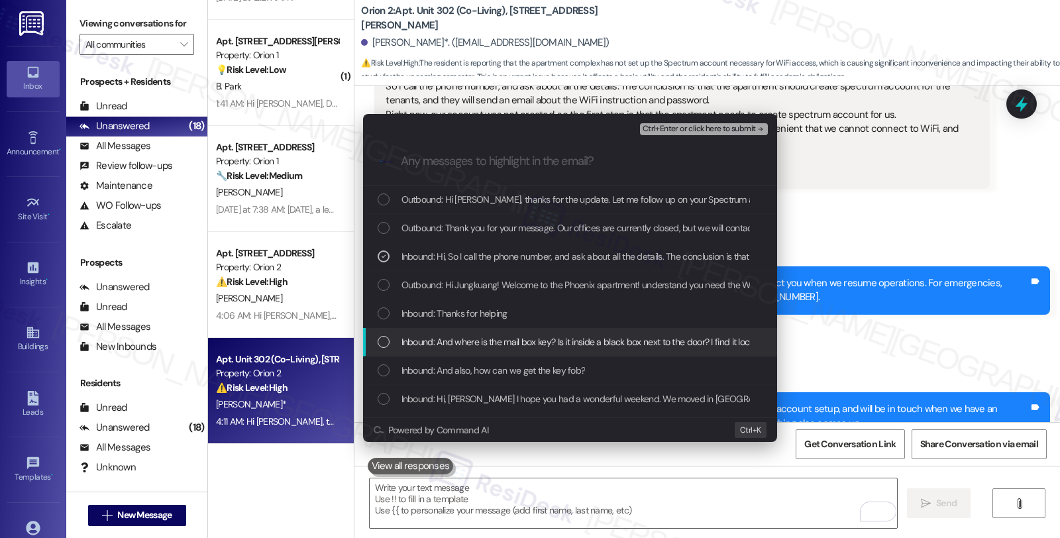
click at [498, 346] on span "Inbound: And where is the mail box key? Is it inside a black box next to the do…" at bounding box center [678, 342] width 554 height 15
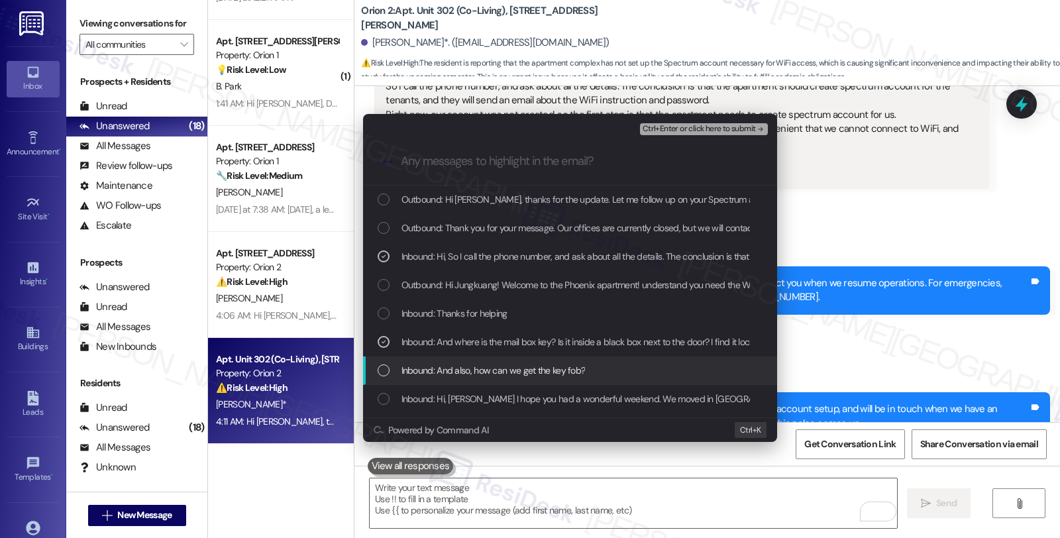
click at [501, 371] on span "Inbound: And also, how can we get the key fob?" at bounding box center [493, 370] width 184 height 15
click at [498, 367] on span "Inbound: And also, how can we get the key fob?" at bounding box center [493, 370] width 184 height 15
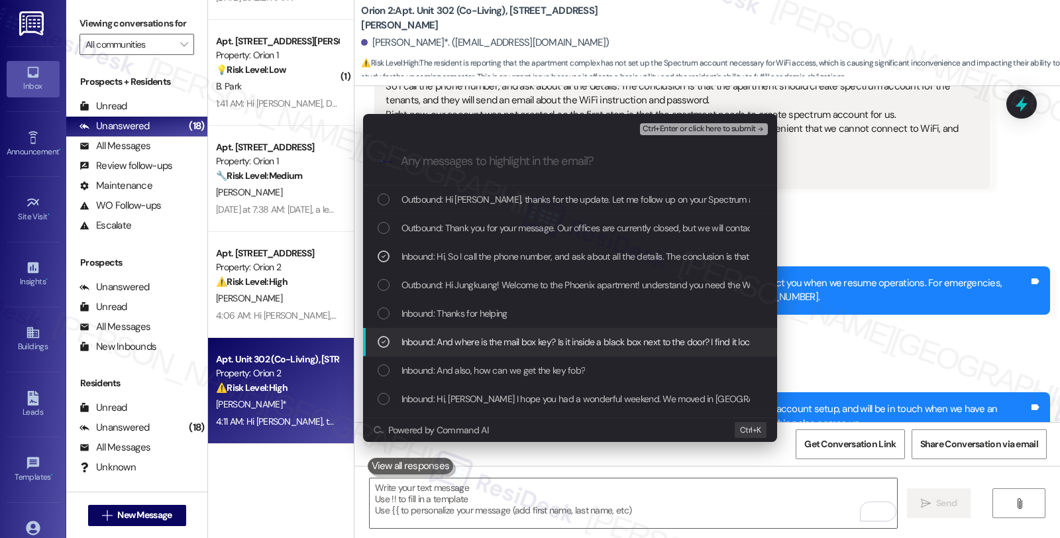
click at [496, 341] on span "Inbound: And where is the mail box key? Is it inside a black box next to the do…" at bounding box center [678, 342] width 554 height 15
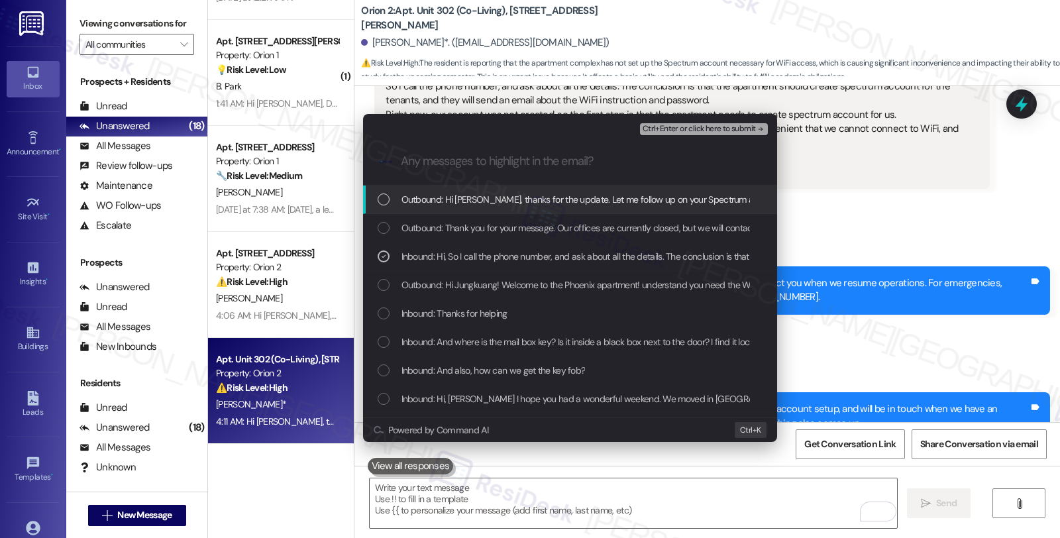
click at [664, 131] on span "Ctrl+Enter or click here to submit" at bounding box center [699, 129] width 113 height 9
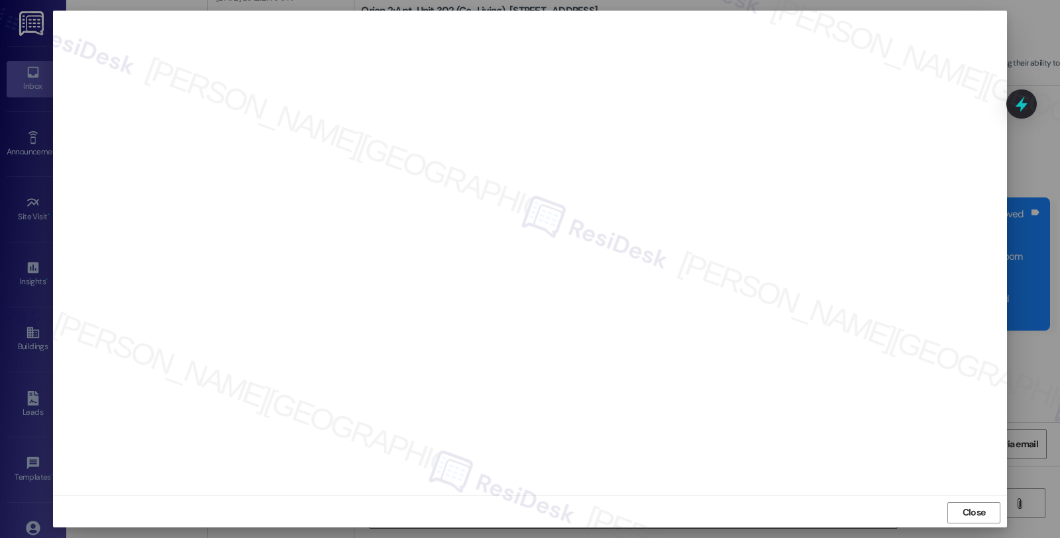
scroll to position [3203, 0]
click at [948, 515] on button "Close" at bounding box center [973, 512] width 53 height 21
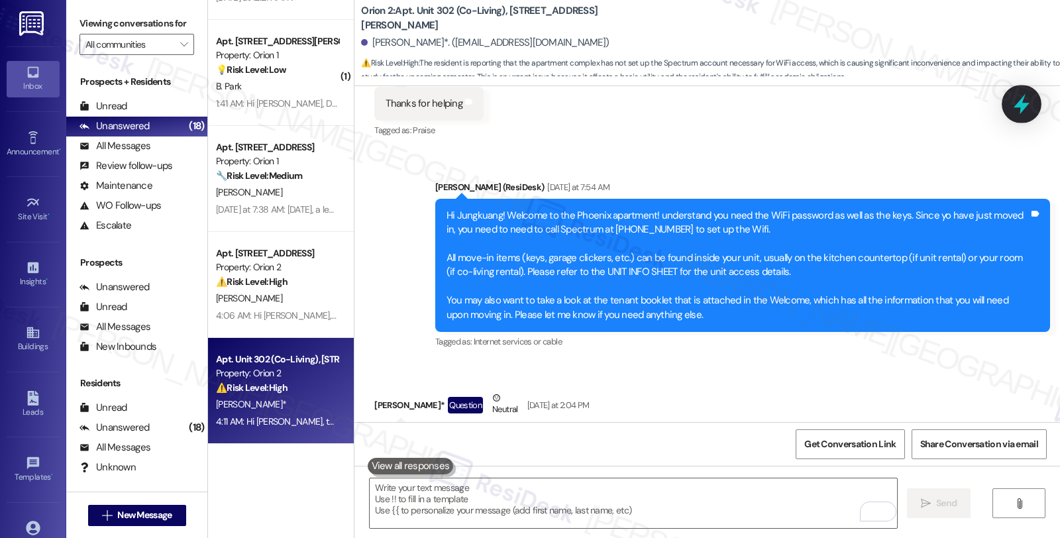
click at [1023, 114] on icon at bounding box center [1021, 104] width 23 height 23
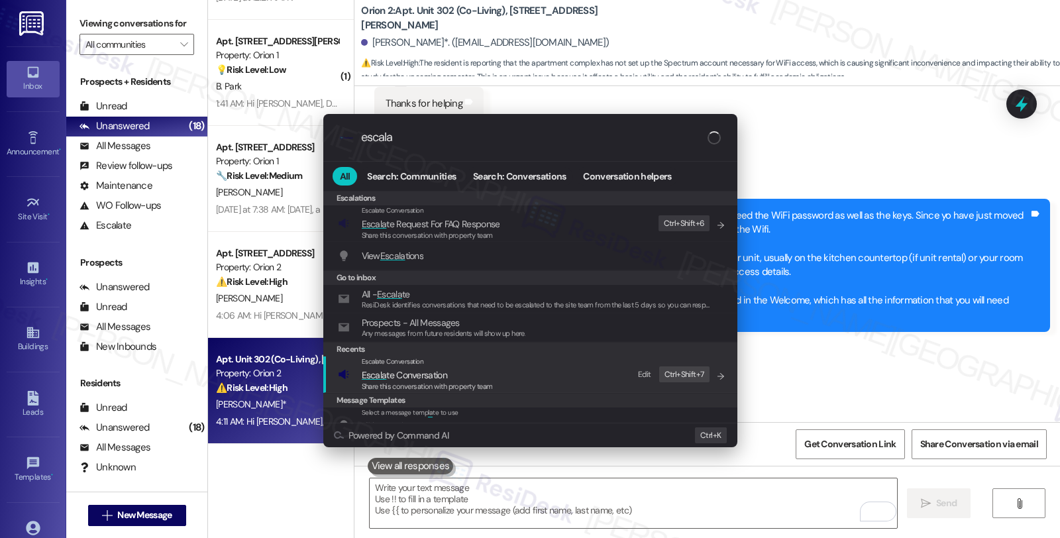
type input "escala"
click at [455, 386] on span "Share this conversation with property team" at bounding box center [427, 386] width 131 height 9
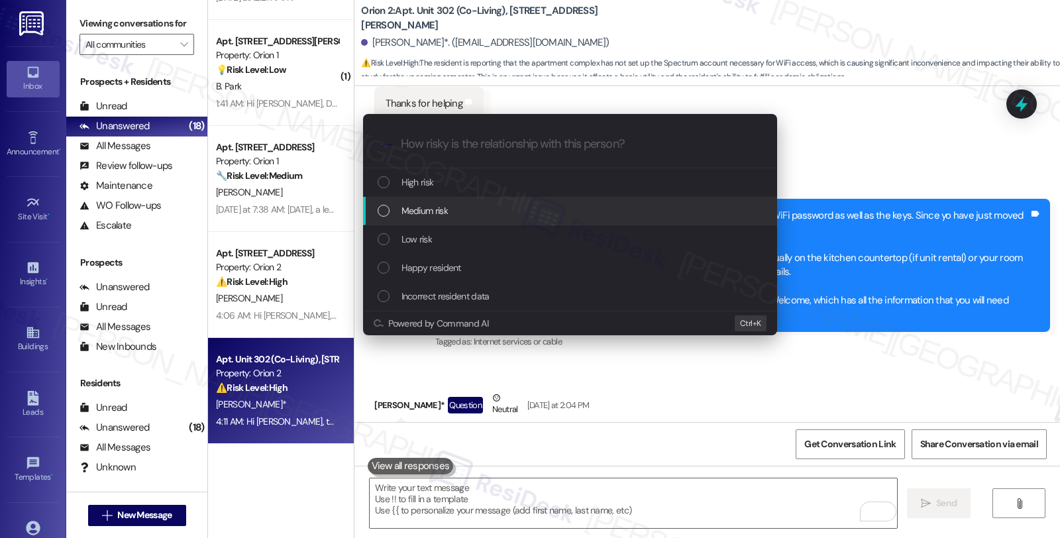
click at [448, 215] on div "Medium risk" at bounding box center [572, 210] width 388 height 15
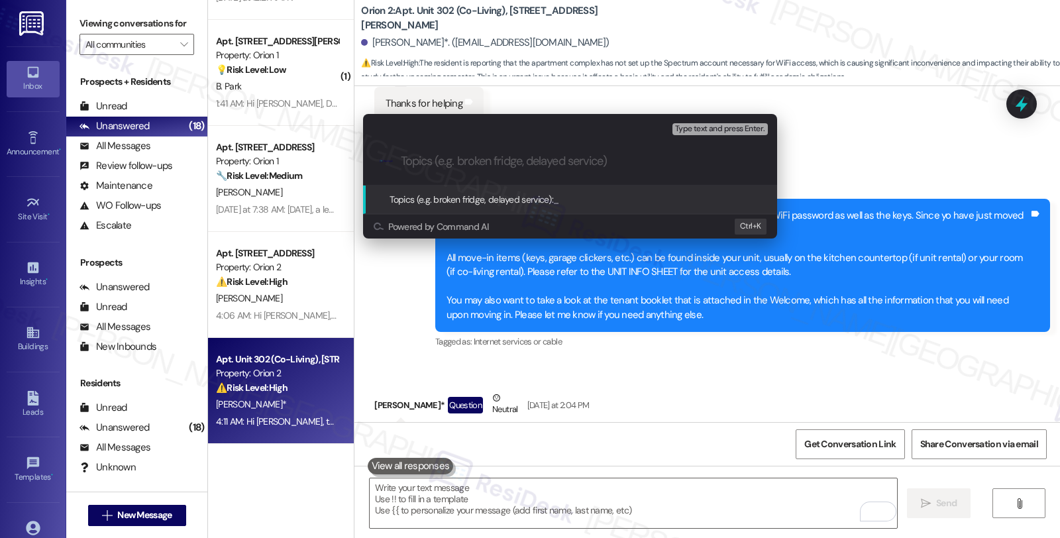
paste input "WiFi Account Setup"
type input "WiFi Account Setup"
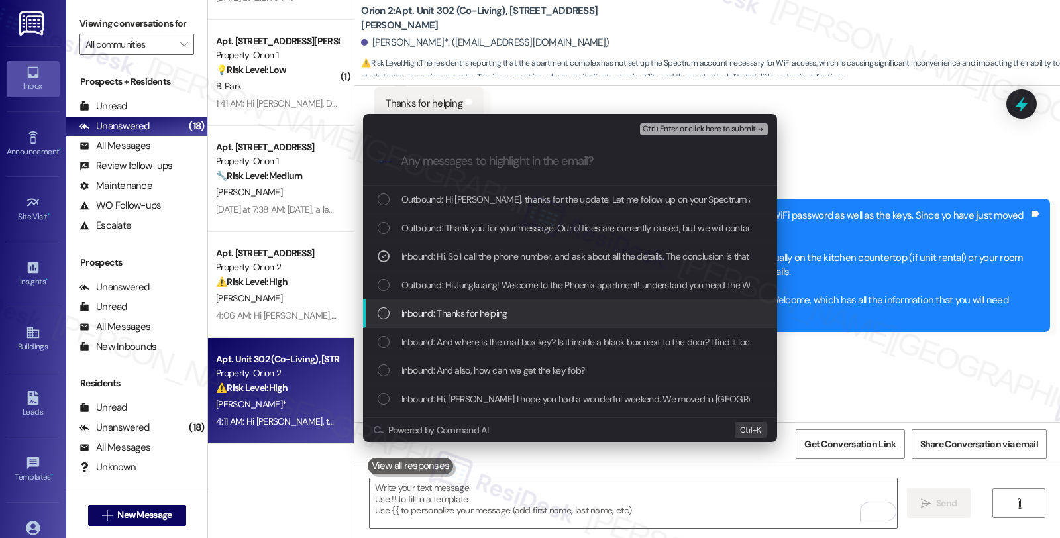
click at [499, 312] on span "Inbound: Thanks for helping" at bounding box center [454, 313] width 106 height 15
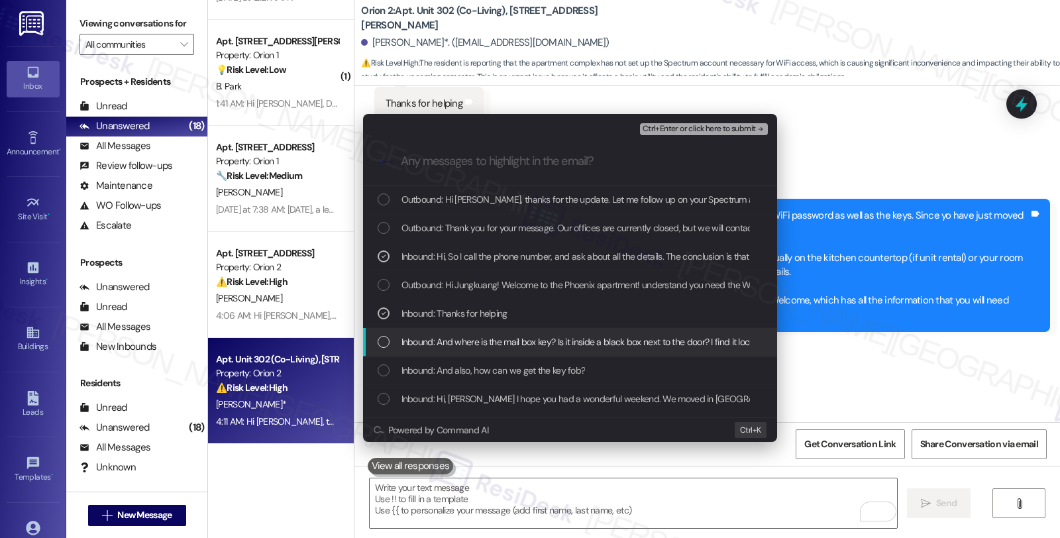
click at [572, 350] on div "Inbound: And where is the mail box key? Is it inside a black box next to the do…" at bounding box center [570, 342] width 414 height 28
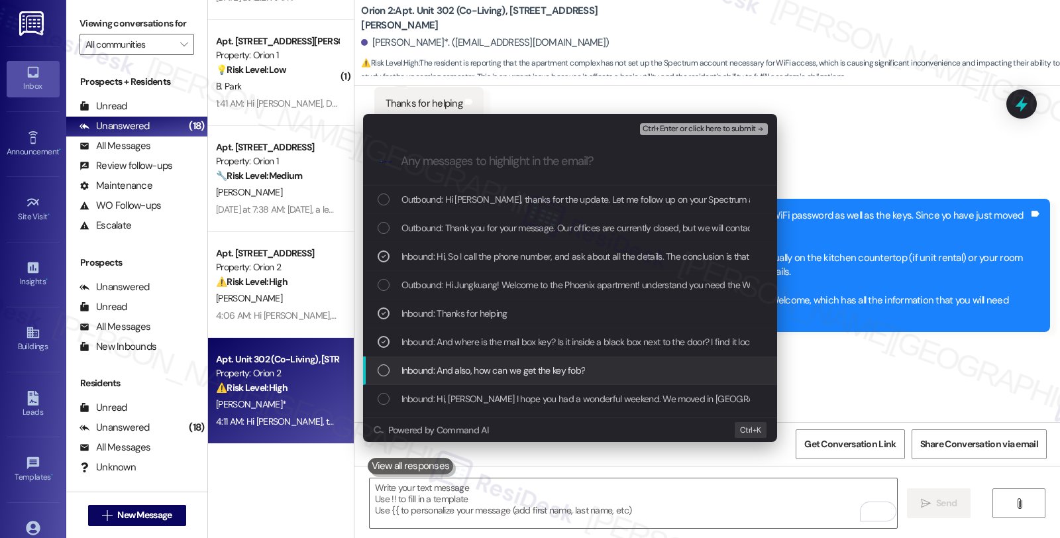
click at [574, 375] on span "Inbound: And also, how can we get the key fob?" at bounding box center [493, 370] width 184 height 15
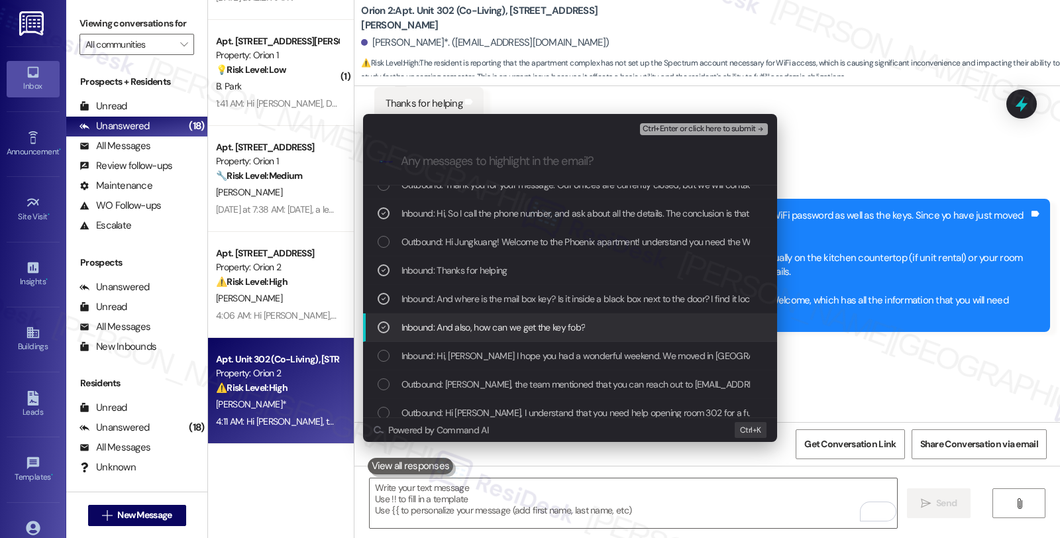
scroll to position [74, 0]
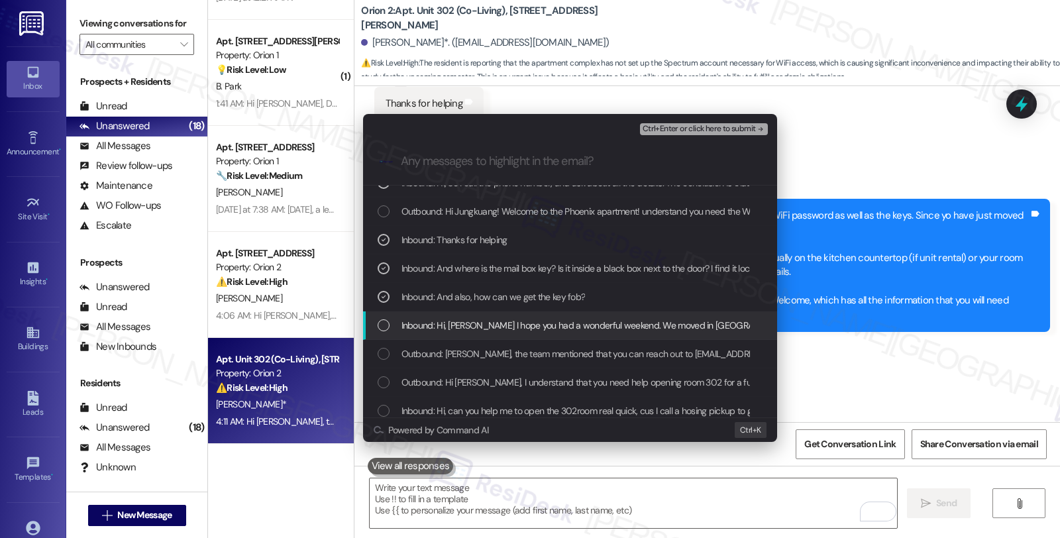
click at [598, 325] on span "Inbound: Hi, [PERSON_NAME] I hope you had a wonderful weekend. We moved in [GEO…" at bounding box center [951, 325] width 1101 height 15
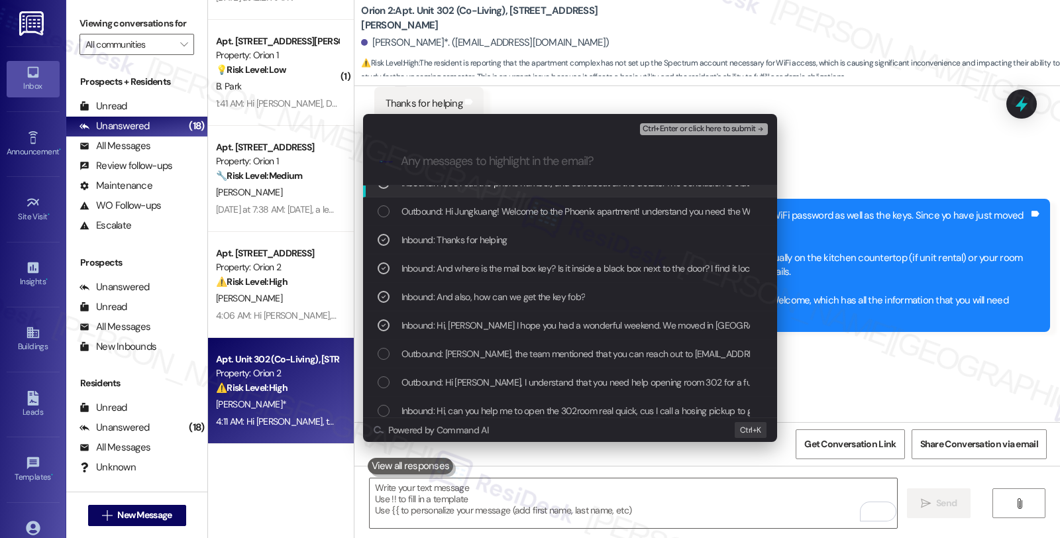
click at [699, 129] on span "Ctrl+Enter or click here to submit" at bounding box center [699, 129] width 113 height 9
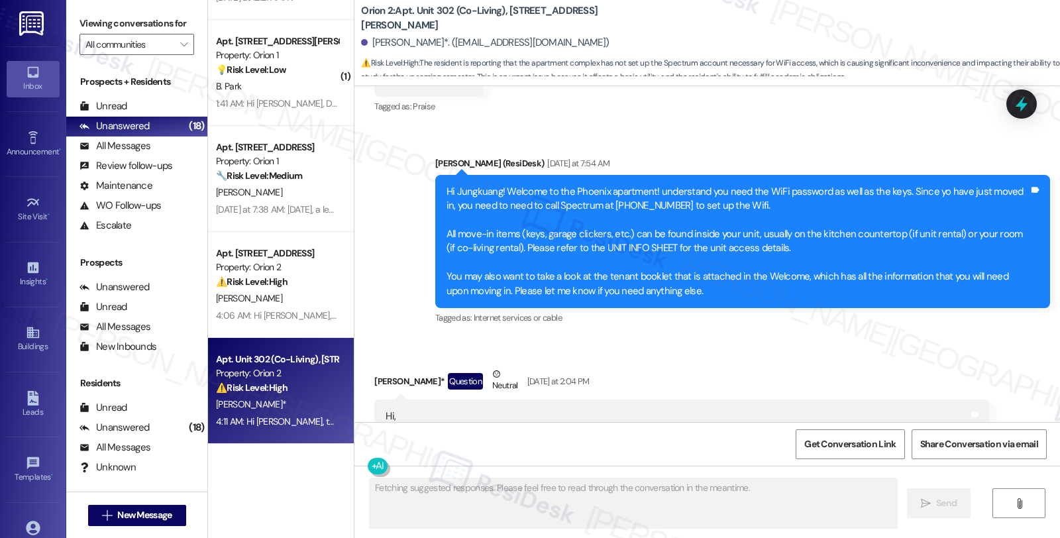
scroll to position [3339, 0]
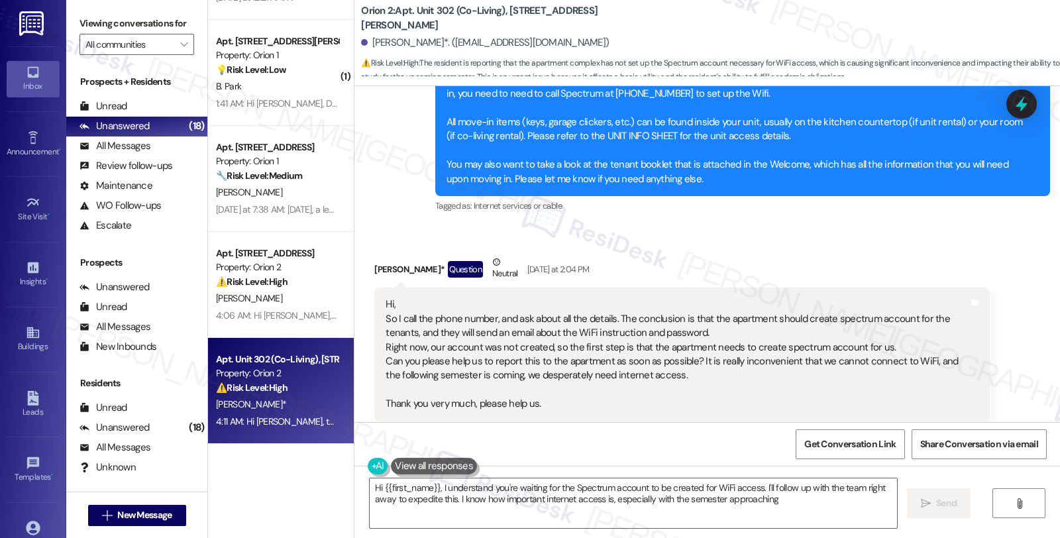
type textarea "Hi {{first_name}}, I understand you're waiting for the Spectrum account to be c…"
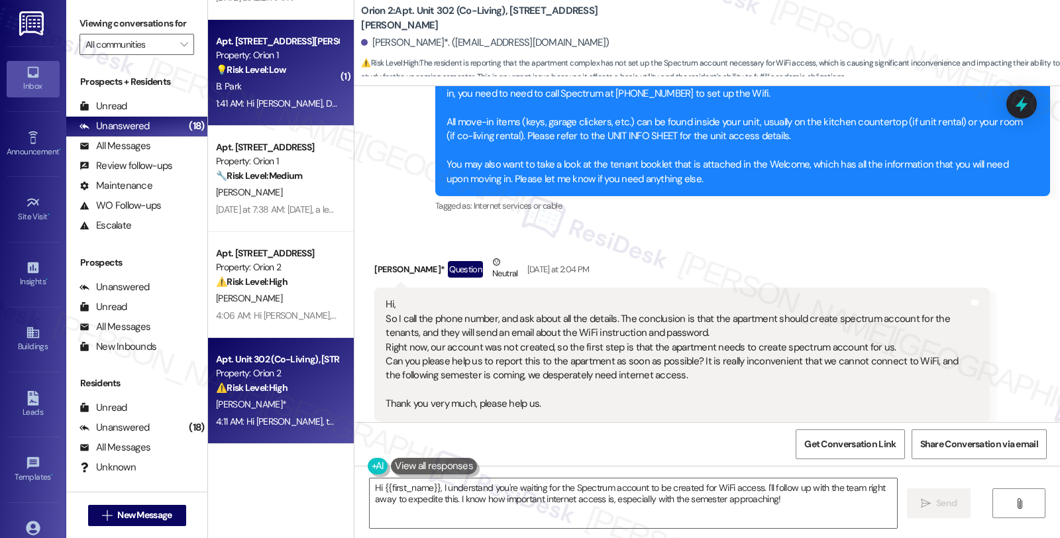
click at [301, 104] on div "1:41 AM: Hi Sarah, Does the Dewey Ave gym have WiFi? I do not get any reception…" at bounding box center [495, 103] width 558 height 12
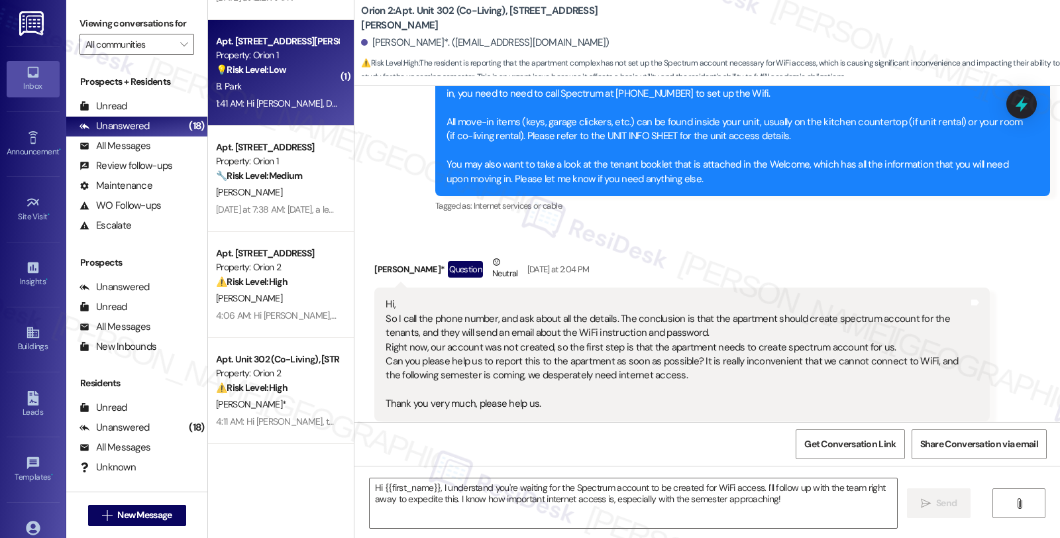
type textarea "Fetching suggested responses. Please feel free to read through the conversation…"
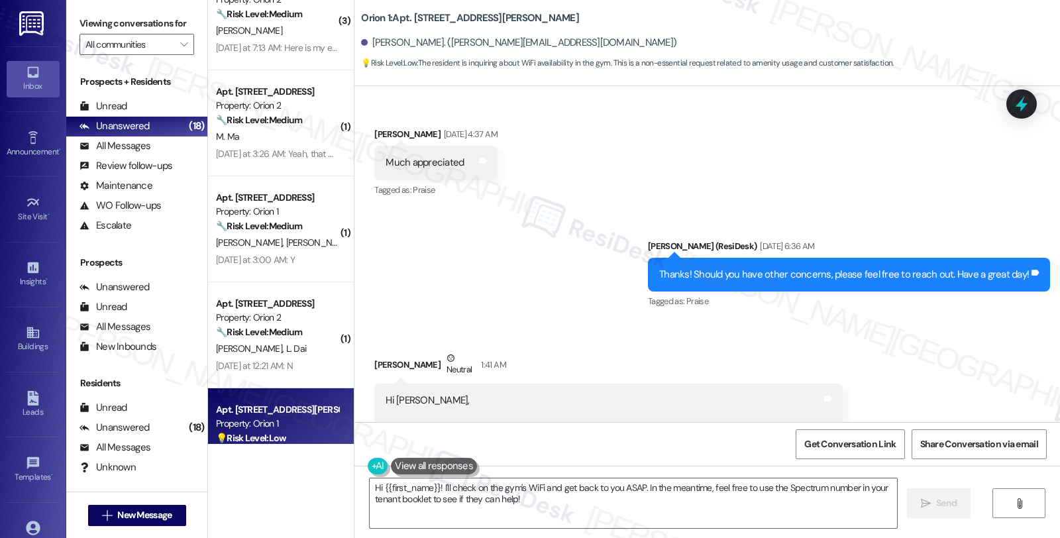
scroll to position [2100, 0]
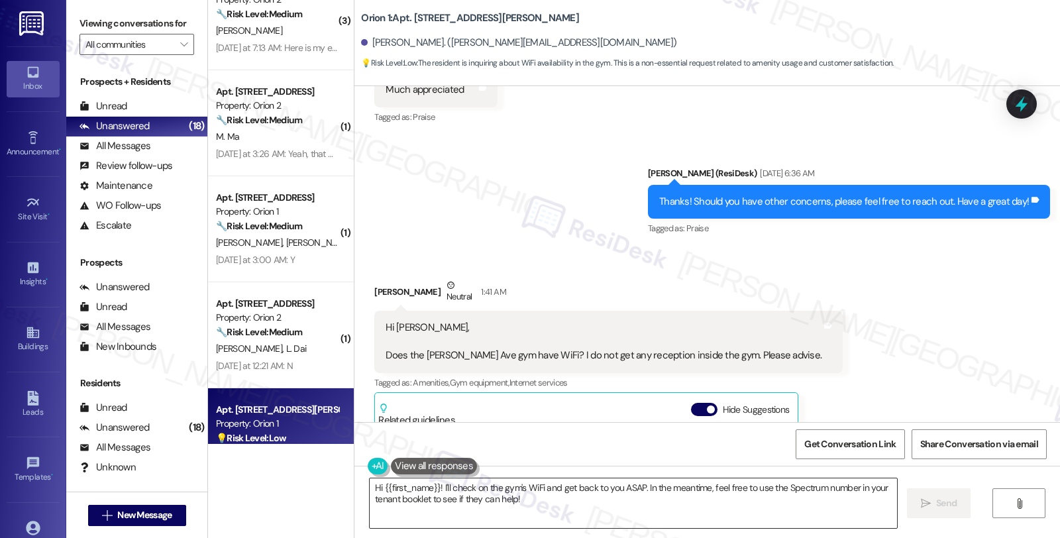
click at [428, 488] on textarea "Hi {{first_name}}! I'll check on the gym's WiFi and get back to you ASAP. In th…" at bounding box center [633, 503] width 527 height 50
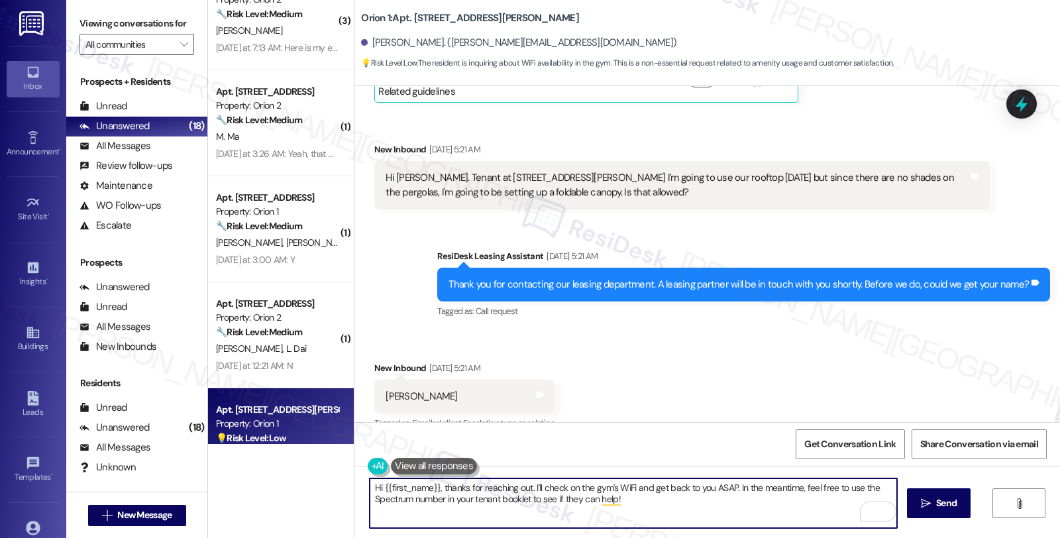
scroll to position [1325, 0]
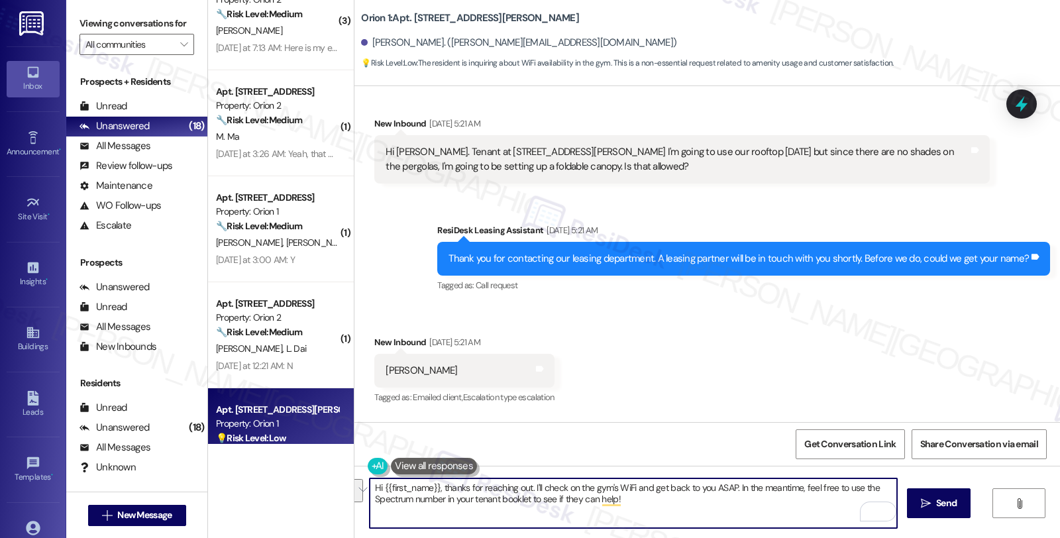
drag, startPoint x: 707, startPoint y: 487, endPoint x: 730, endPoint y: 523, distance: 43.2
click at [730, 523] on textarea "Hi {{first_name}}, thanks for reaching out. I'll check on the gym's WiFi and ge…" at bounding box center [633, 503] width 527 height 50
type textarea "Hi {{first_name}}, thanks for reaching out. I'll check on the gym's WiFi and ge…"
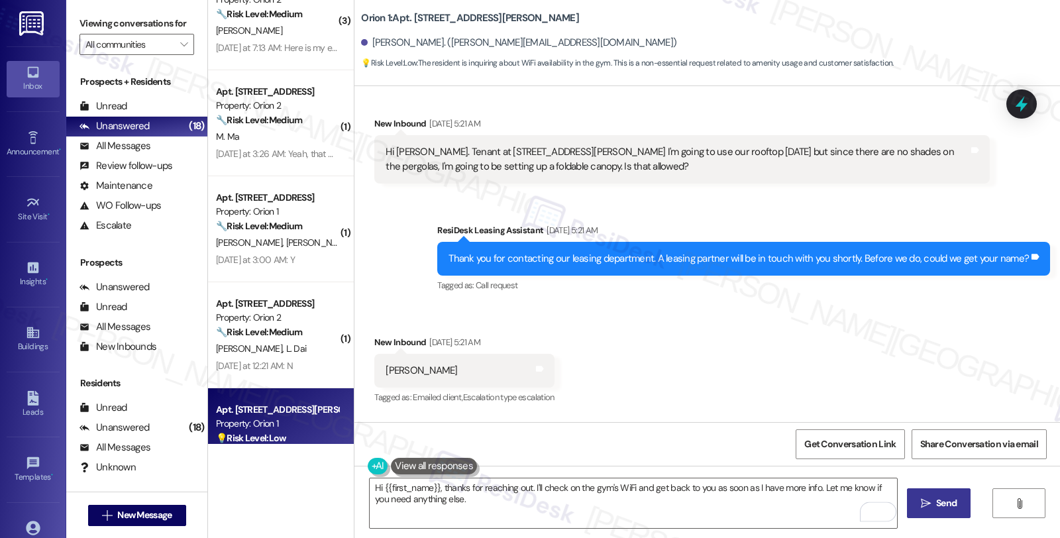
click at [931, 501] on span " Send" at bounding box center [939, 503] width 42 height 14
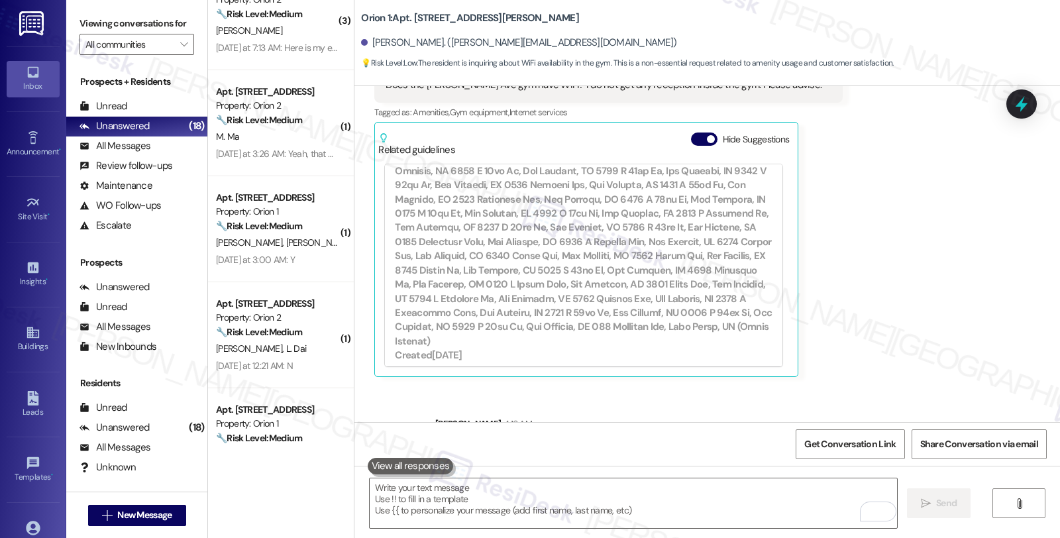
scroll to position [2427, 0]
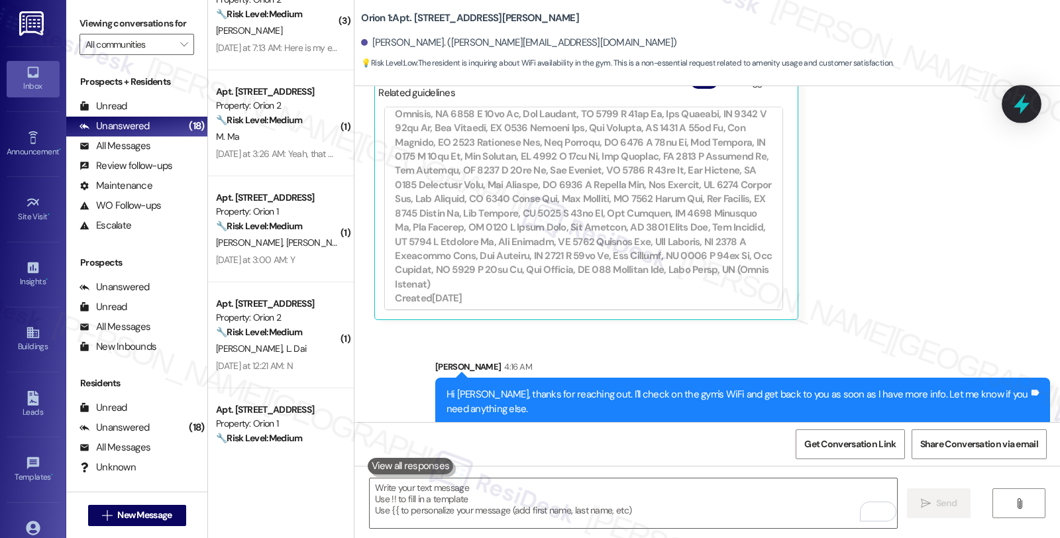
click at [1025, 100] on icon at bounding box center [1021, 104] width 23 height 23
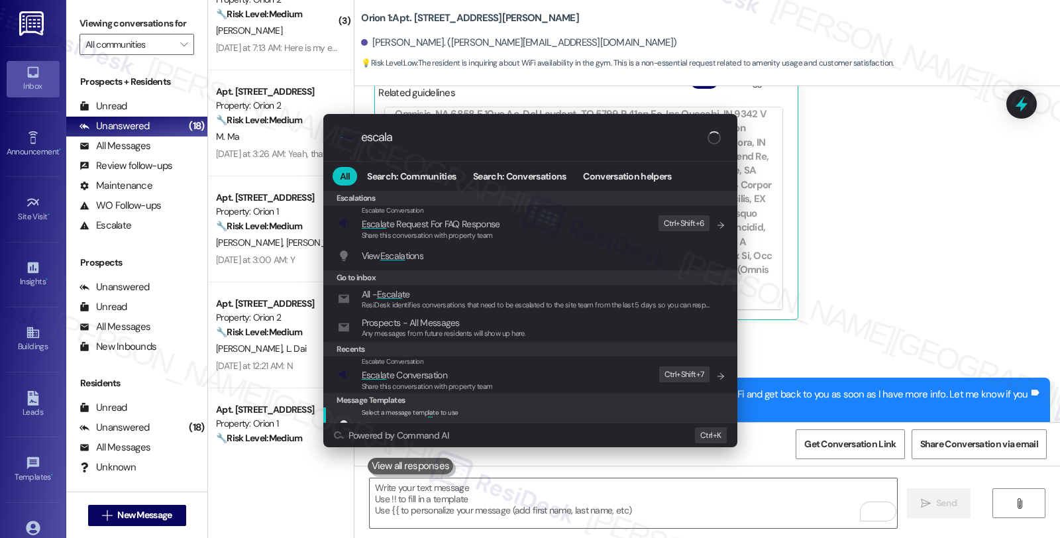
type input "escala"
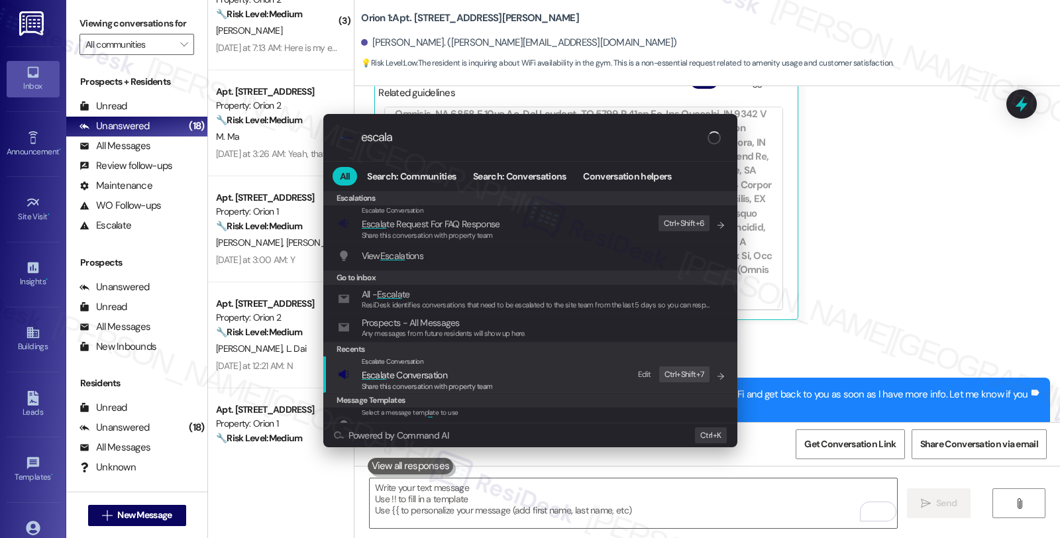
click at [431, 380] on span "Escala te Conversation" at bounding box center [404, 375] width 85 height 12
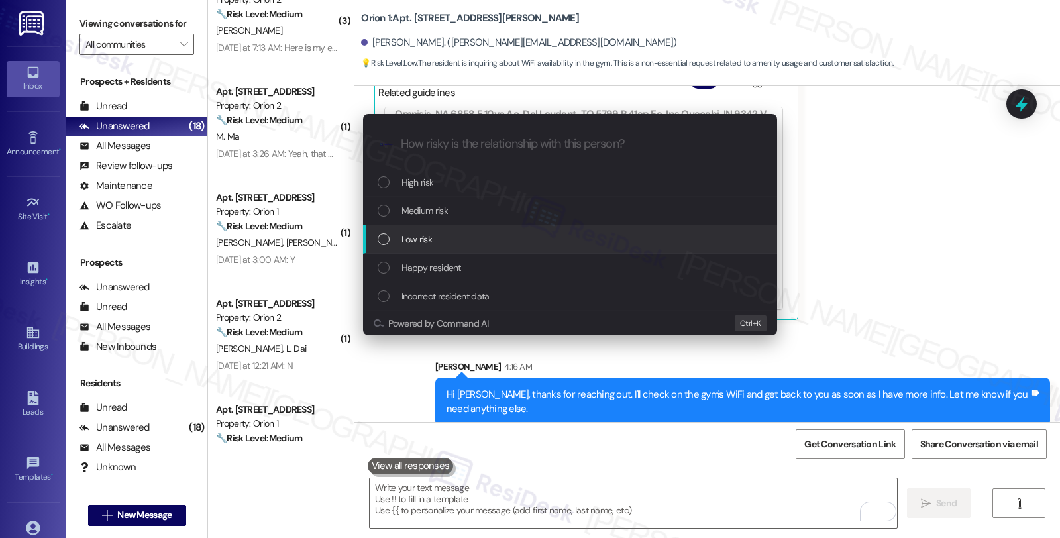
click at [434, 237] on div "Low risk" at bounding box center [572, 239] width 388 height 15
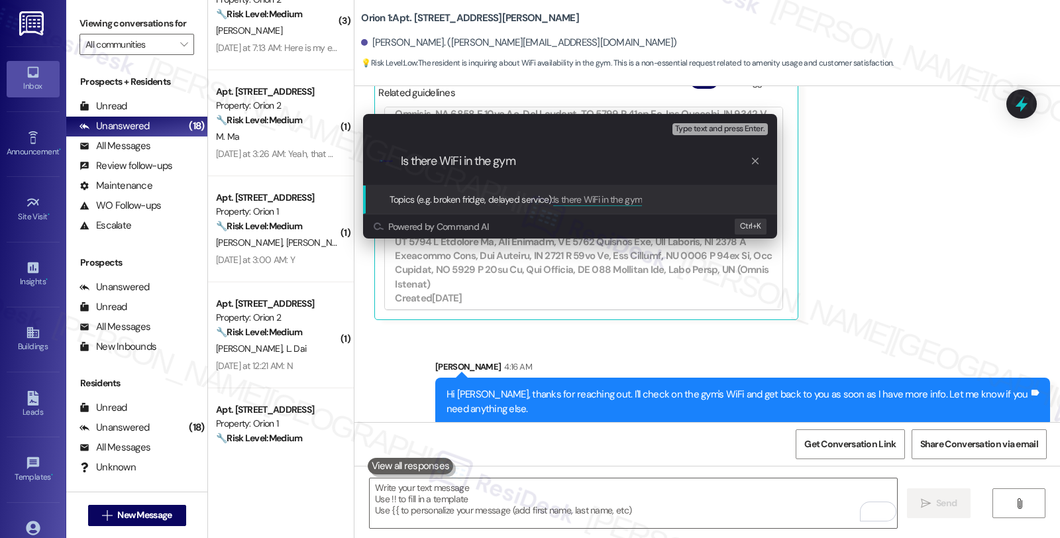
type input "Is there WiFi in the gym?"
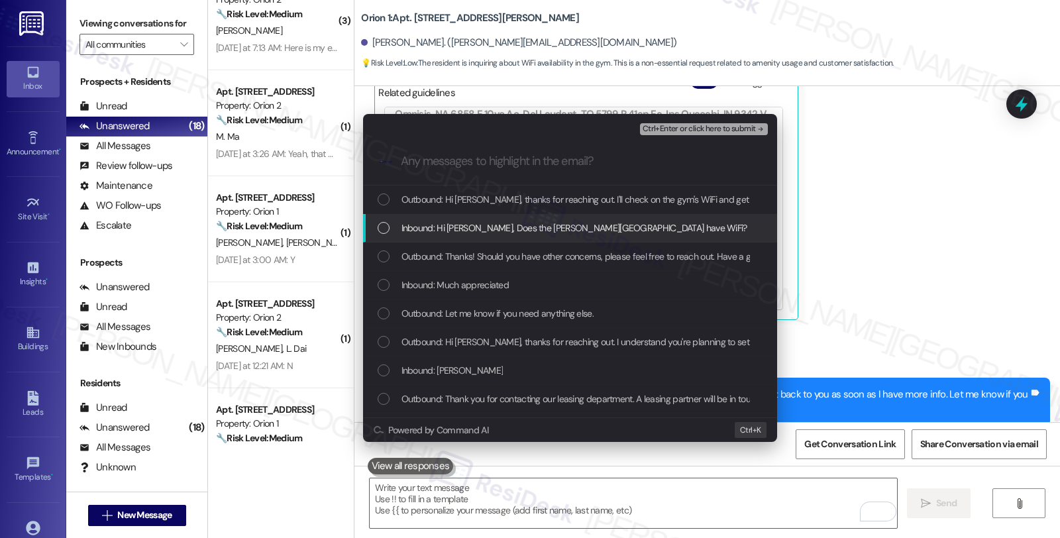
click at [474, 231] on span "Inbound: Hi Sarah, Does the Dewey Ave gym have WiFi? I do not get any reception…" at bounding box center [683, 228] width 564 height 15
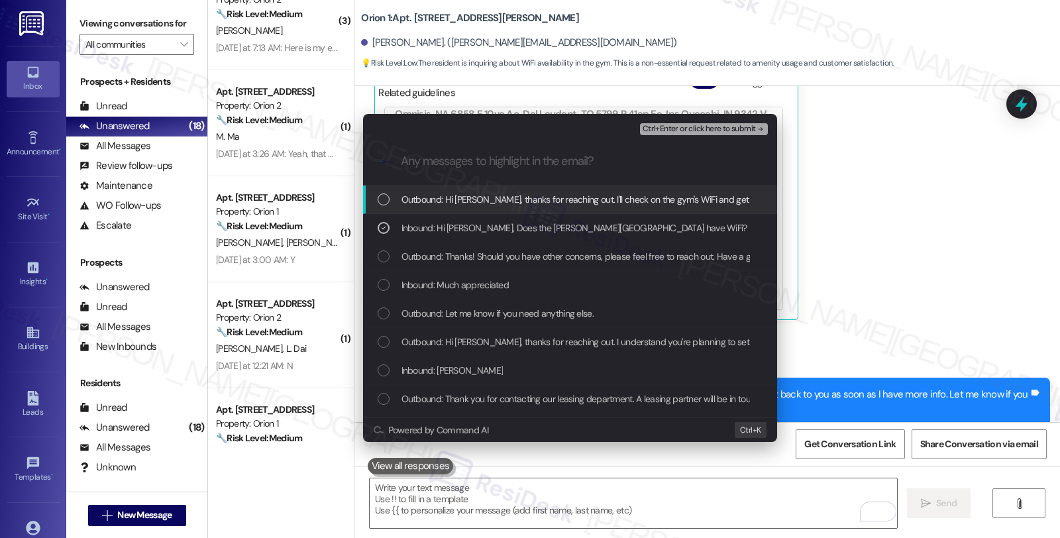
click at [684, 129] on span "Ctrl+Enter or click here to submit" at bounding box center [699, 129] width 113 height 9
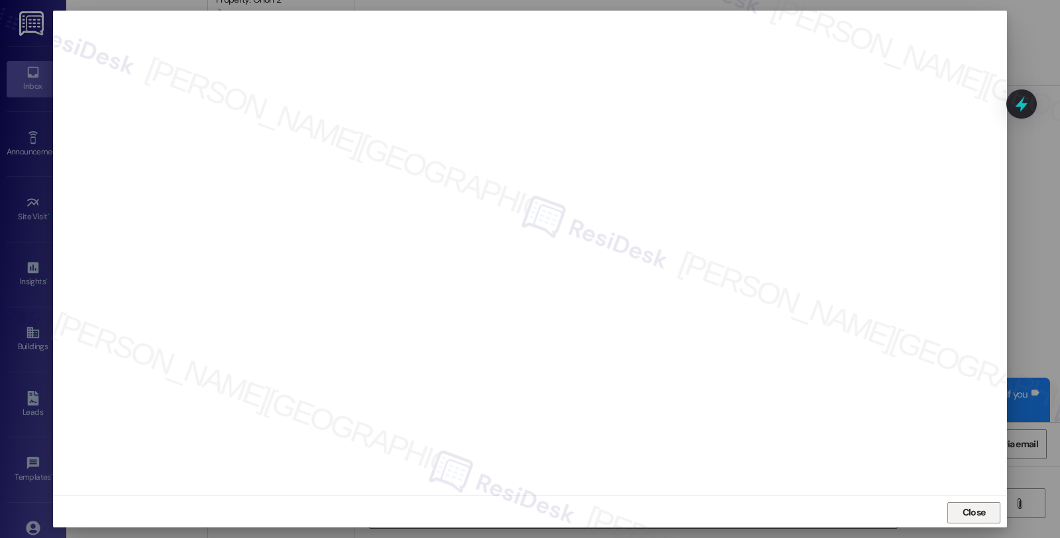
click at [969, 511] on span "Close" at bounding box center [974, 512] width 23 height 14
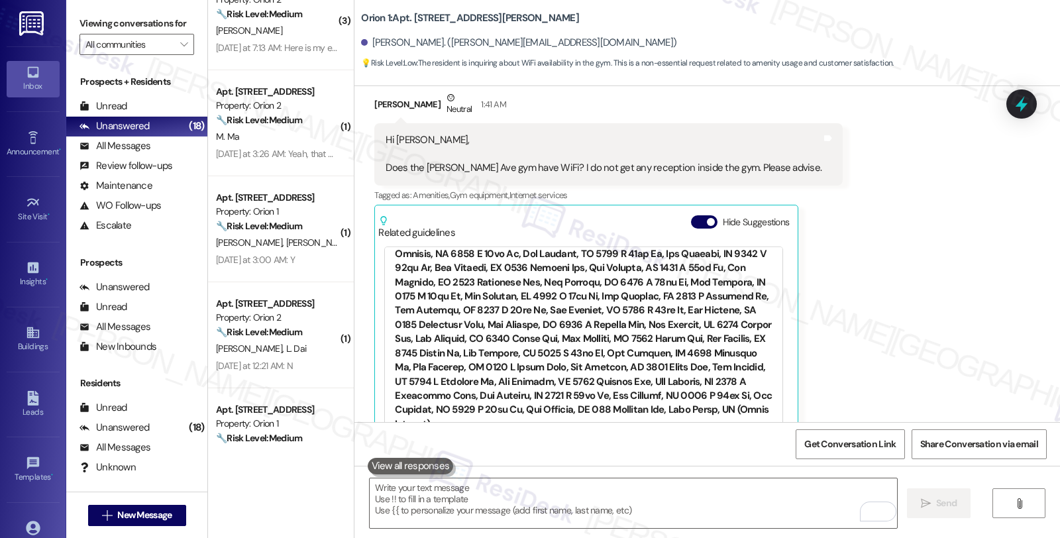
scroll to position [2280, 0]
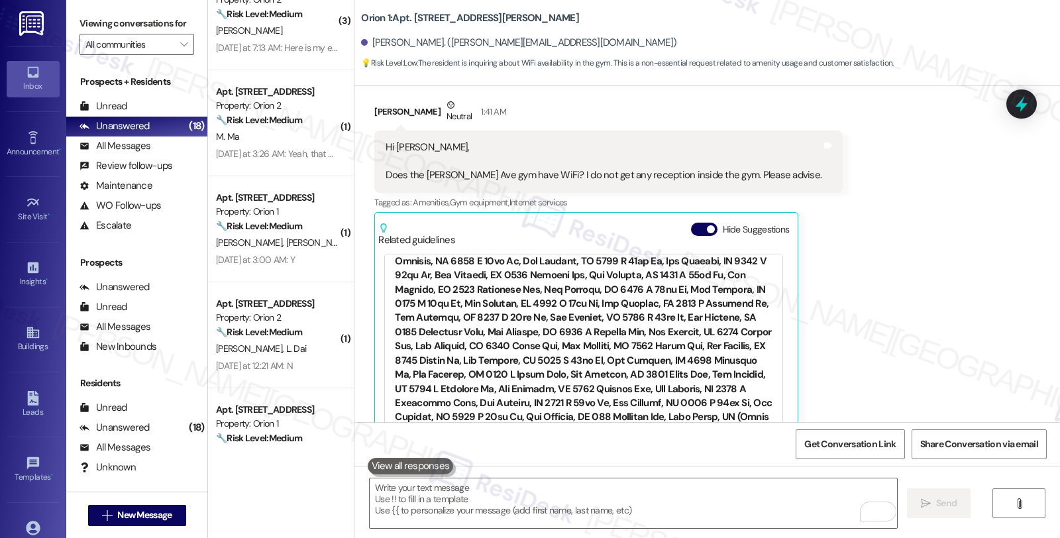
click at [469, 286] on div at bounding box center [584, 313] width 378 height 252
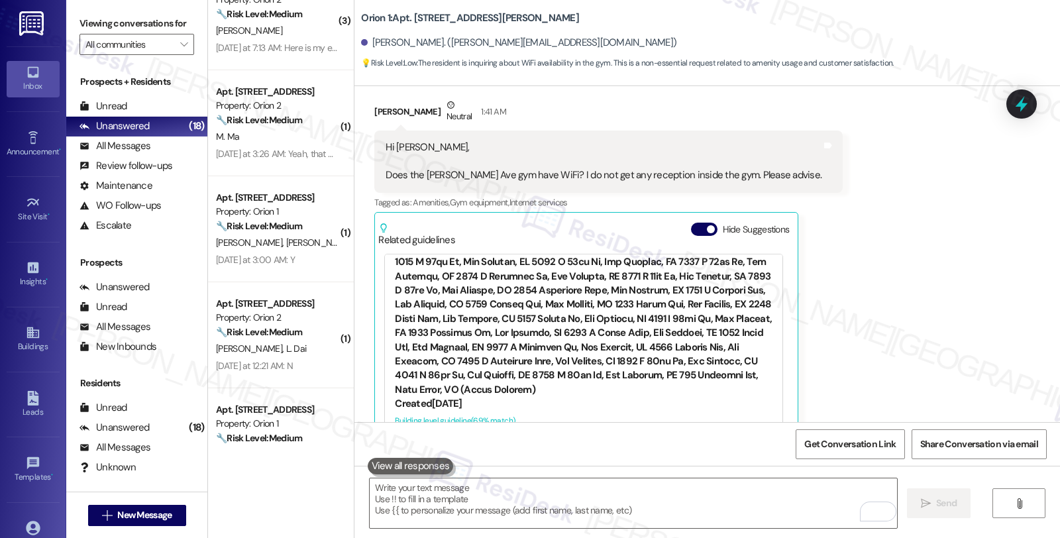
scroll to position [167, 0]
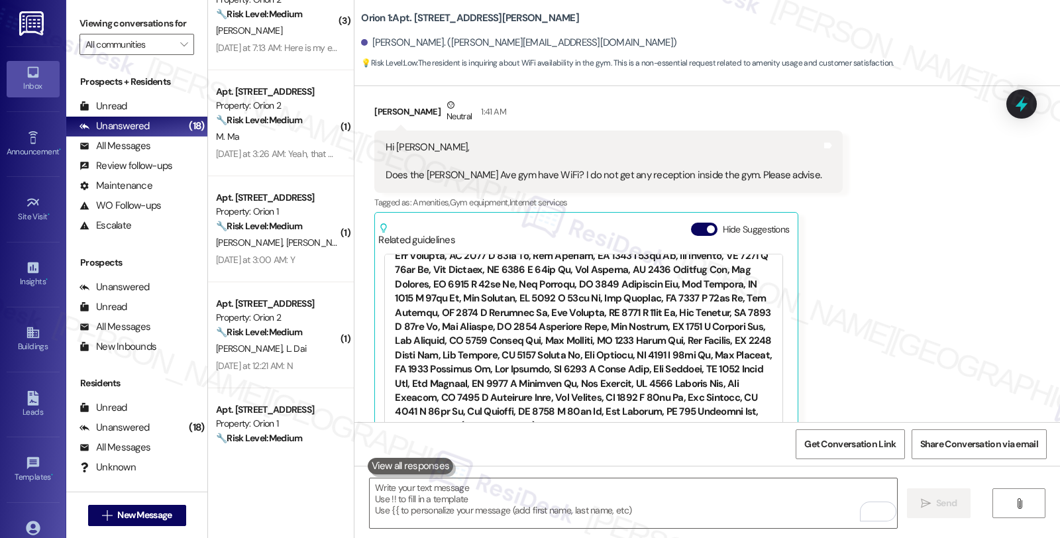
click at [678, 317] on div at bounding box center [584, 308] width 378 height 252
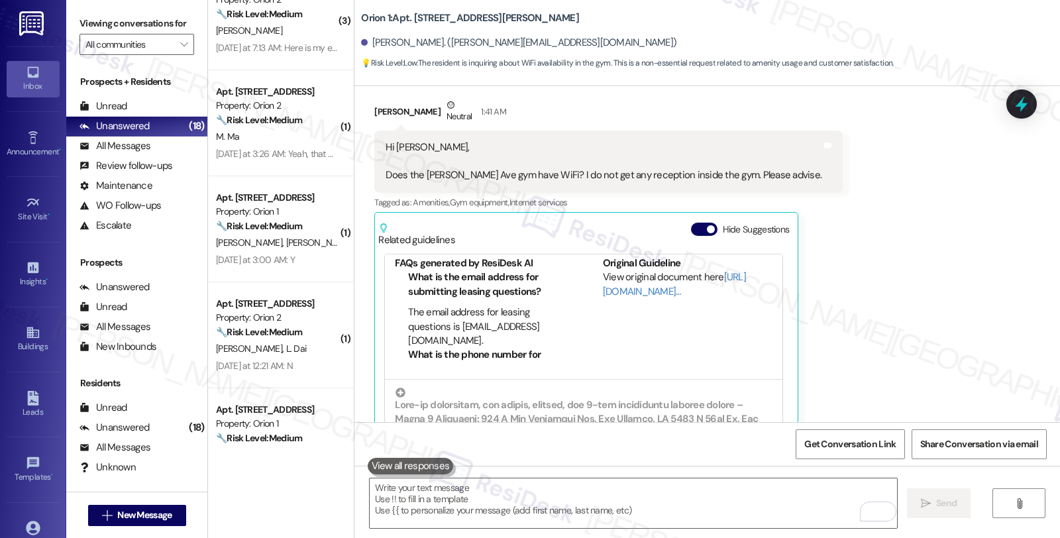
drag, startPoint x: 1012, startPoint y: 102, endPoint x: 948, endPoint y: 115, distance: 65.5
click at [1013, 102] on icon at bounding box center [1021, 103] width 17 height 17
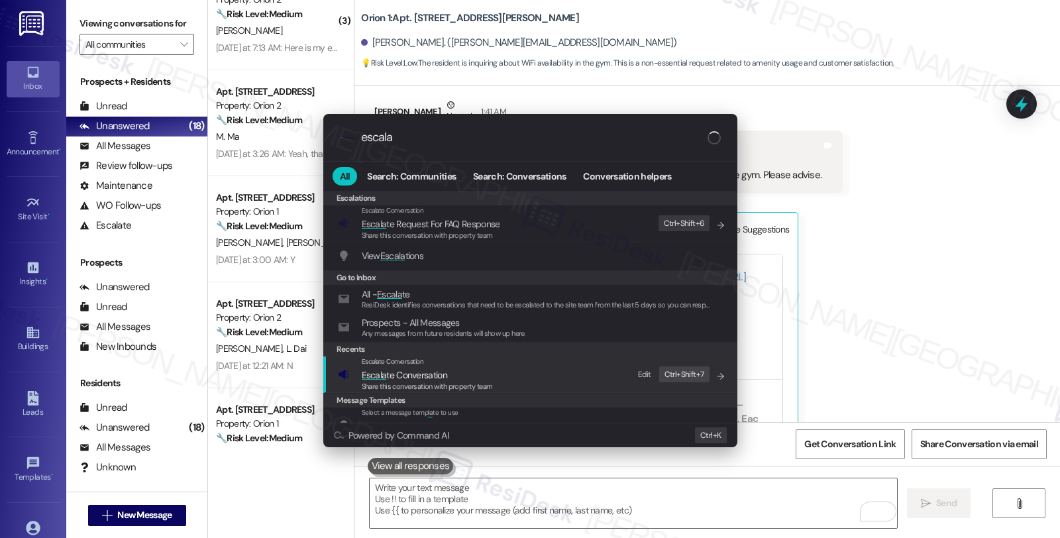
type input "escala"
click at [467, 372] on span "Escala te Conversation" at bounding box center [427, 375] width 131 height 15
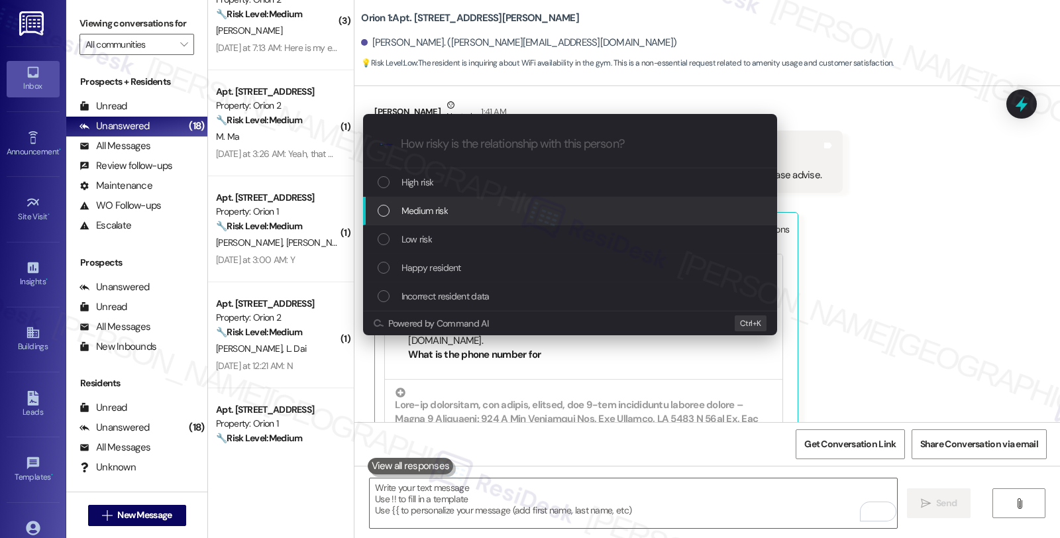
click at [474, 213] on div "Medium risk" at bounding box center [572, 210] width 388 height 15
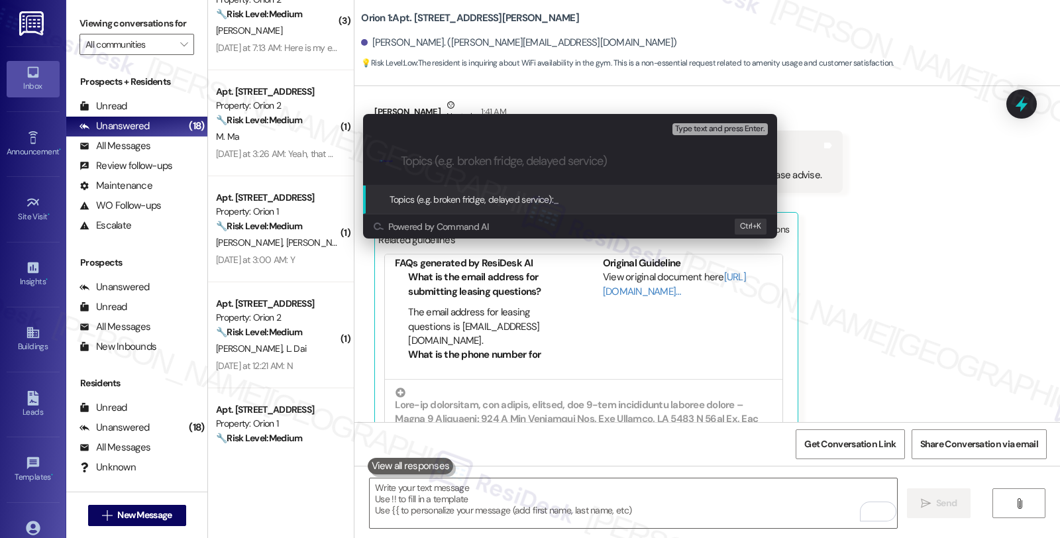
click at [908, 164] on div "Escalate Conversation Medium risk Topics (e.g. broken fridge, delayed service) …" at bounding box center [530, 269] width 1060 height 538
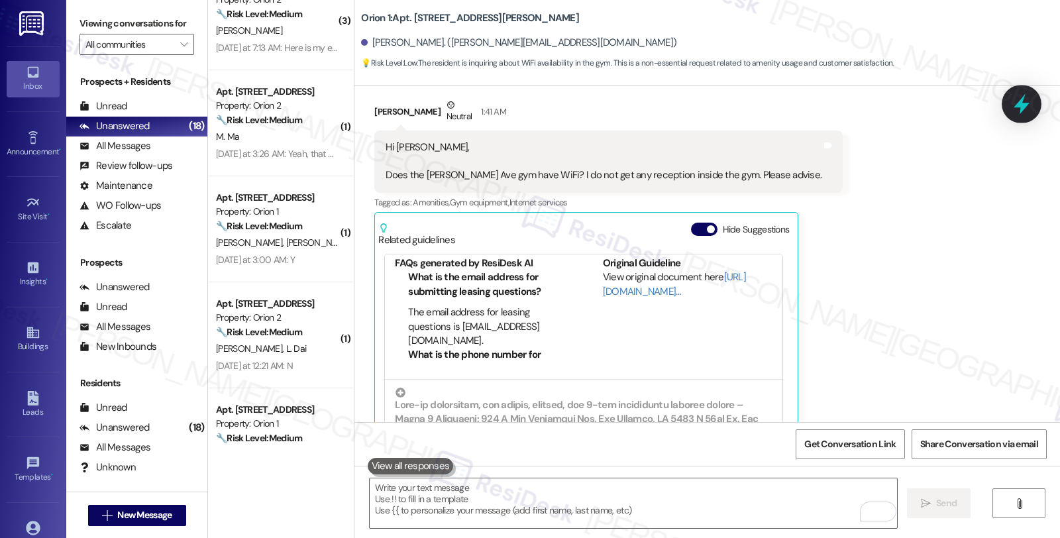
click at [1018, 109] on icon at bounding box center [1021, 104] width 23 height 23
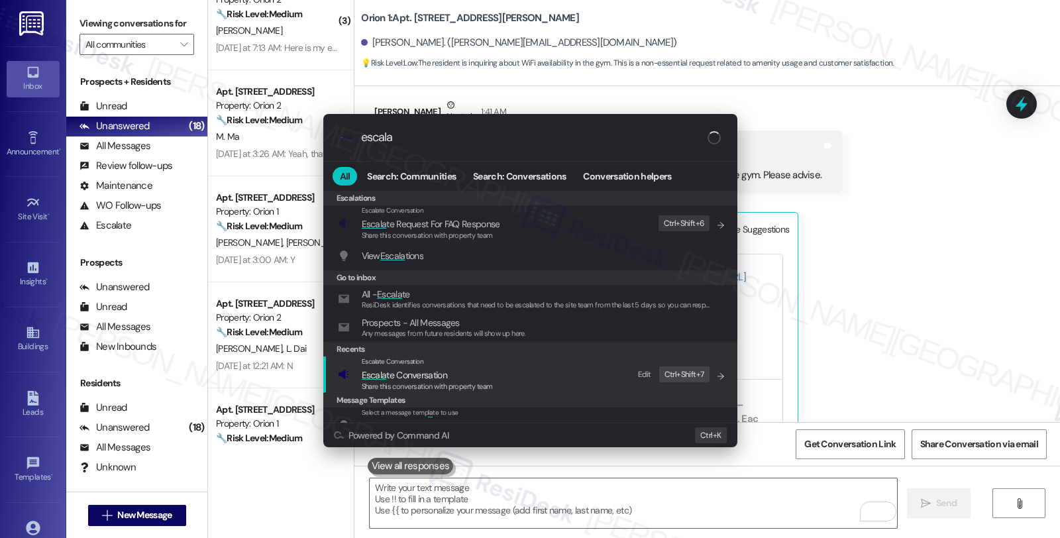
type input "escala"
click at [415, 376] on span "Escala te Conversation" at bounding box center [404, 375] width 85 height 12
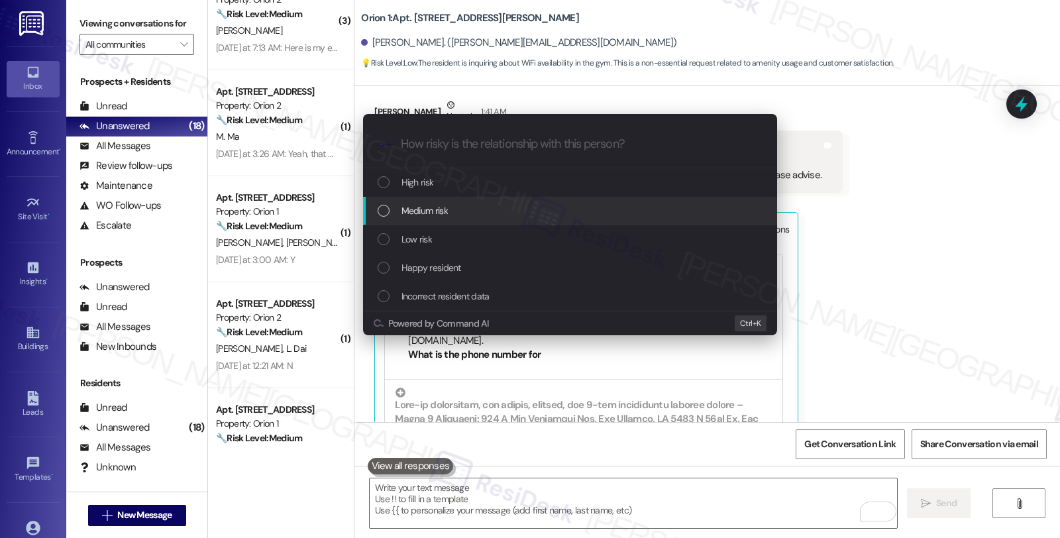
click at [406, 209] on span "Medium risk" at bounding box center [424, 210] width 46 height 15
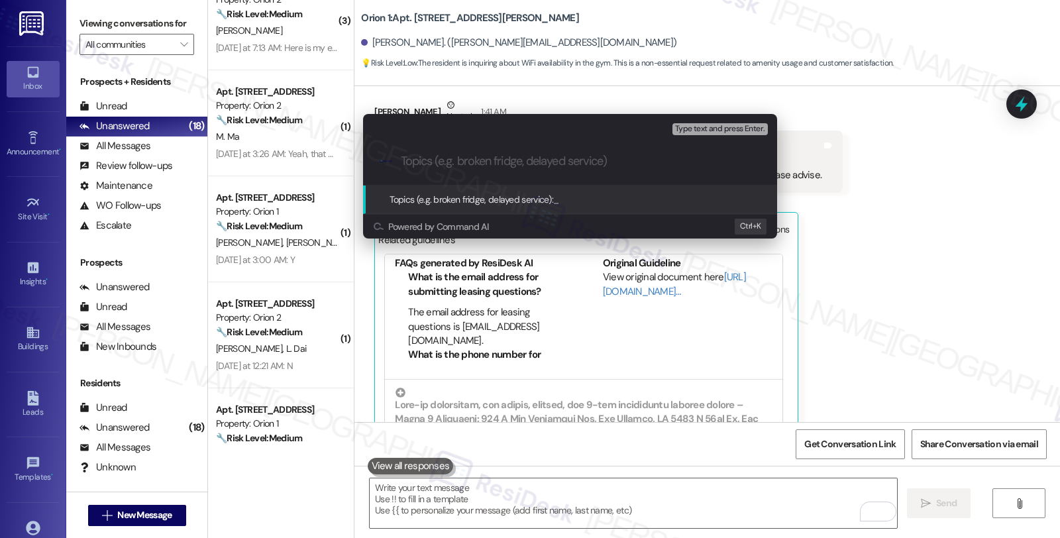
click at [1017, 97] on div "Escalate Conversation Medium risk Topics (e.g. broken fridge, delayed service) …" at bounding box center [530, 269] width 1060 height 538
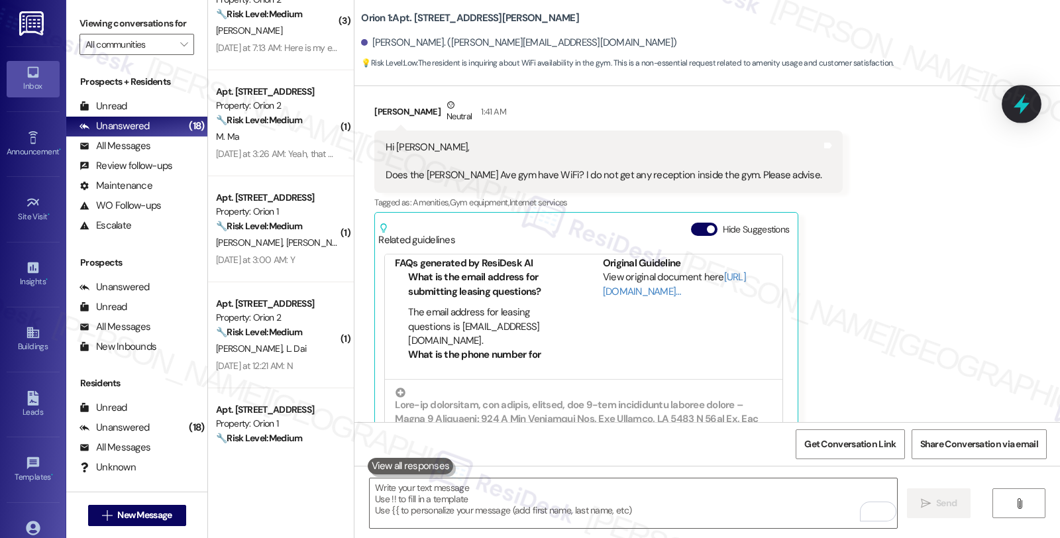
click at [1010, 101] on icon at bounding box center [1021, 104] width 23 height 23
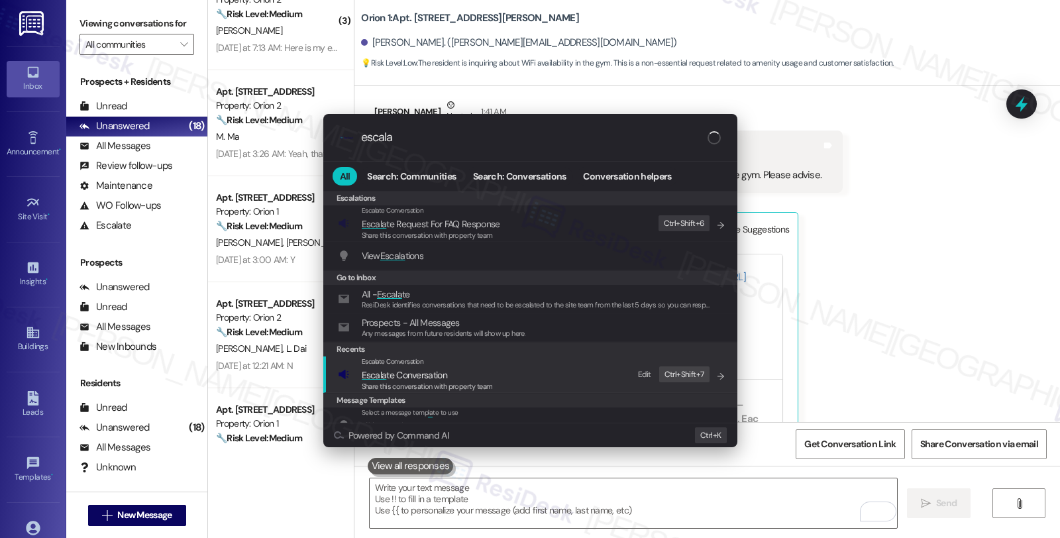
type input "escala"
click at [418, 369] on span "Escala te Conversation" at bounding box center [404, 375] width 85 height 12
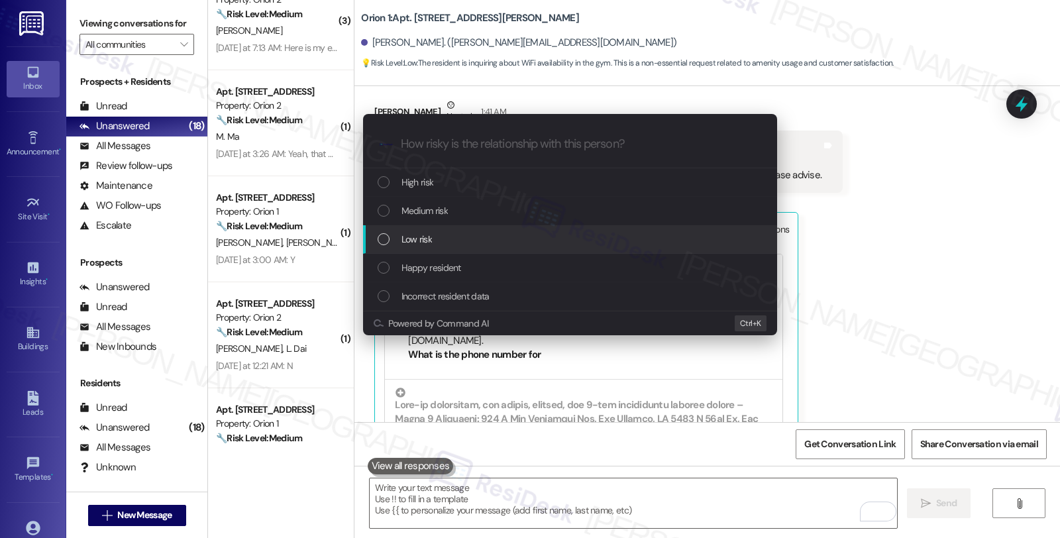
click at [419, 236] on span "Low risk" at bounding box center [416, 239] width 30 height 15
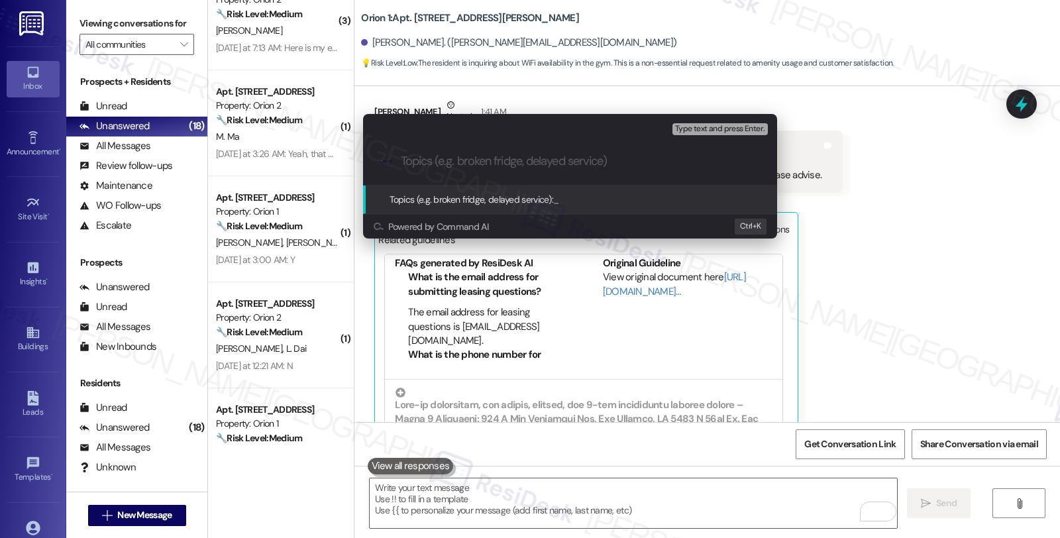
paste input "Is there WiFi in the gym?"
type input "Is there WiFi in the gym?"
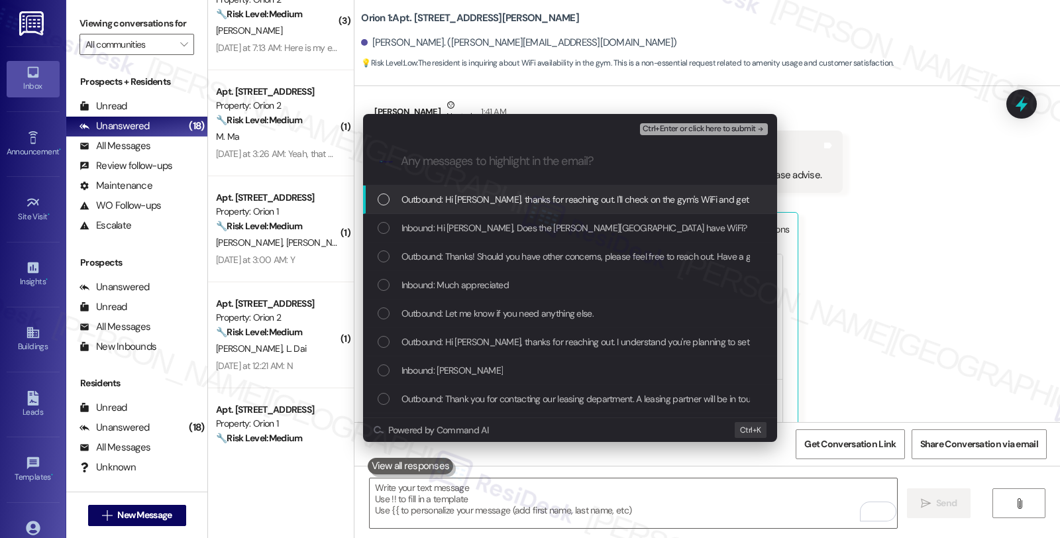
click at [419, 236] on div "Inbound: Hi Sarah, Does the Dewey Ave gym have WiFi? I do not get any reception…" at bounding box center [570, 228] width 414 height 28
click at [684, 127] on span "Ctrl+Enter or click here to submit" at bounding box center [699, 129] width 113 height 9
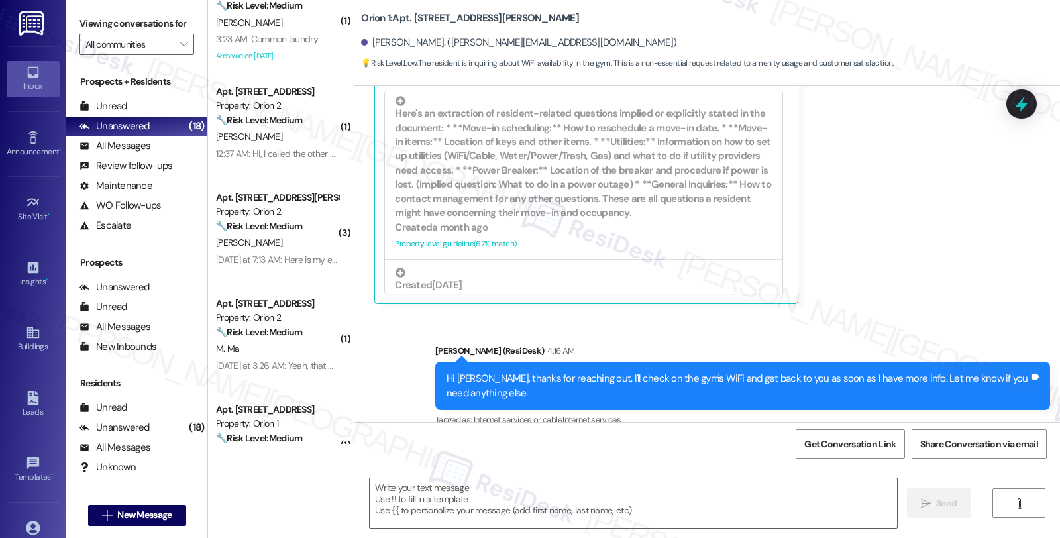
scroll to position [2447, 0]
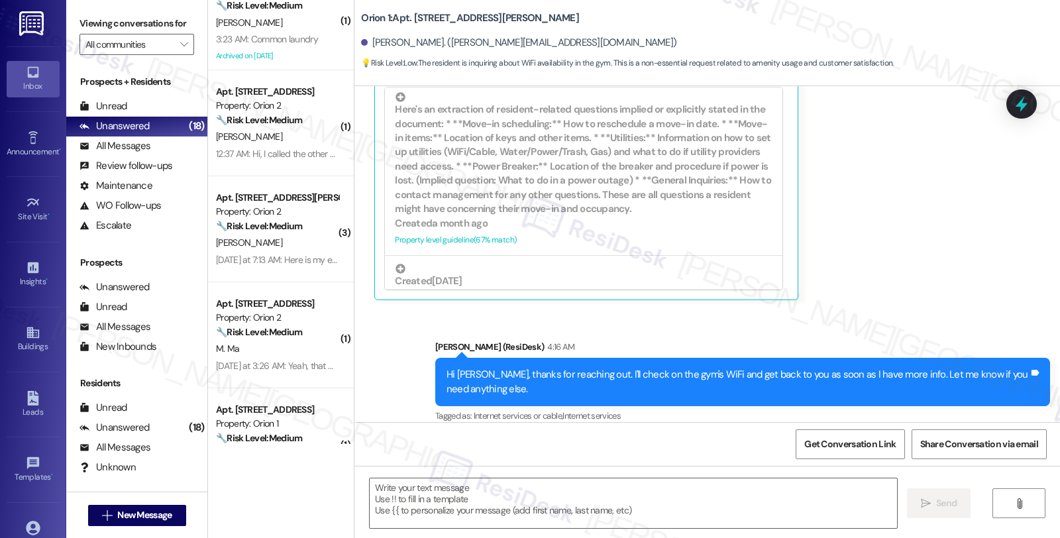
type textarea "Fetching suggested responses. Please feel free to read through the conversation…"
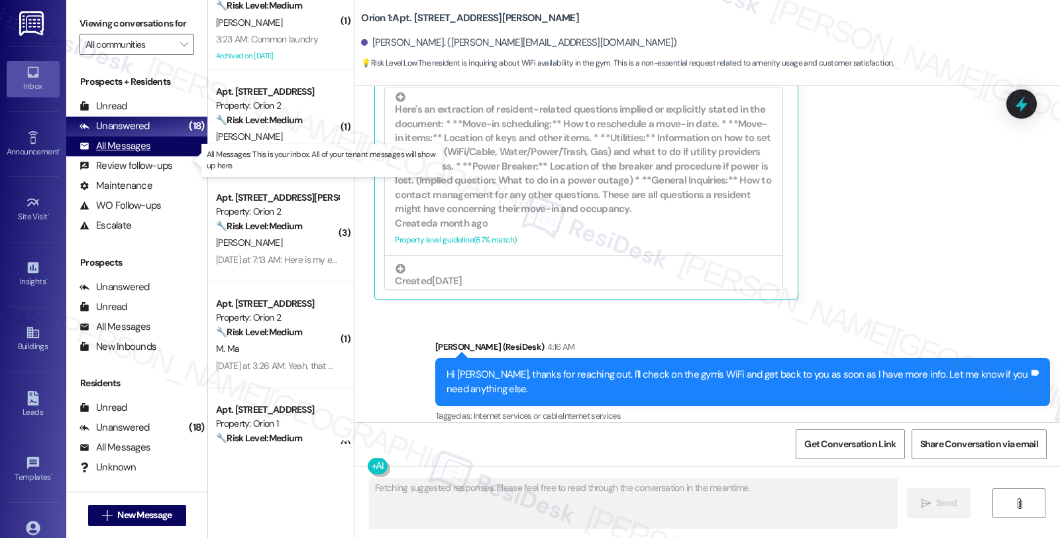
click at [173, 156] on div "All Messages (undefined)" at bounding box center [136, 146] width 141 height 20
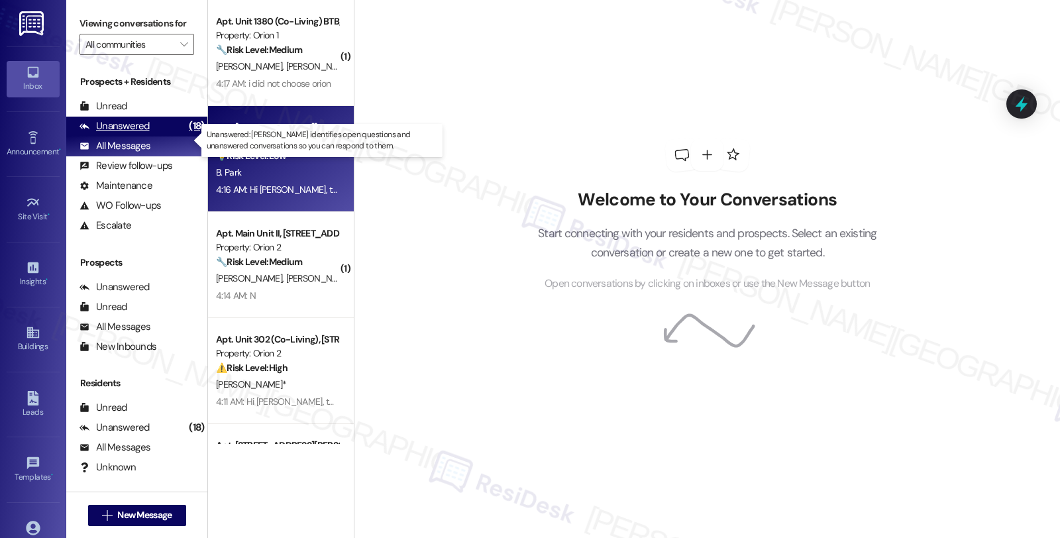
click at [155, 134] on div "Unanswered (18)" at bounding box center [136, 127] width 141 height 20
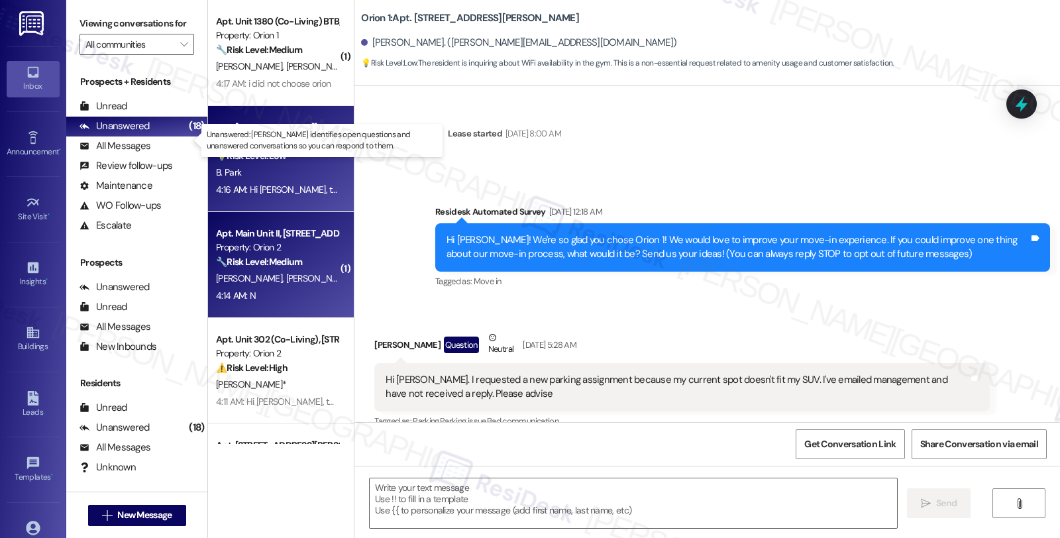
type textarea "Fetching suggested responses. Please feel free to read through the conversation…"
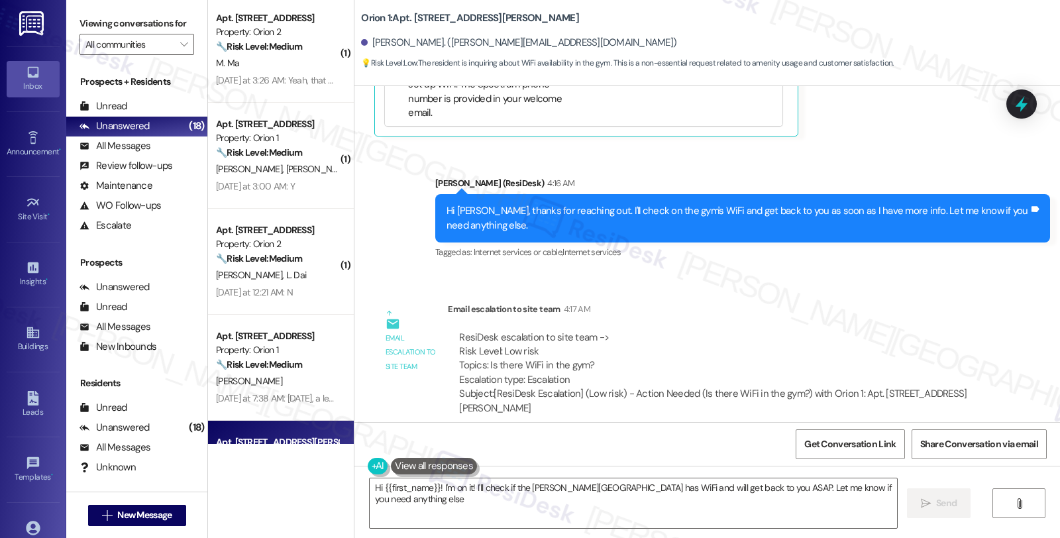
scroll to position [1888, 0]
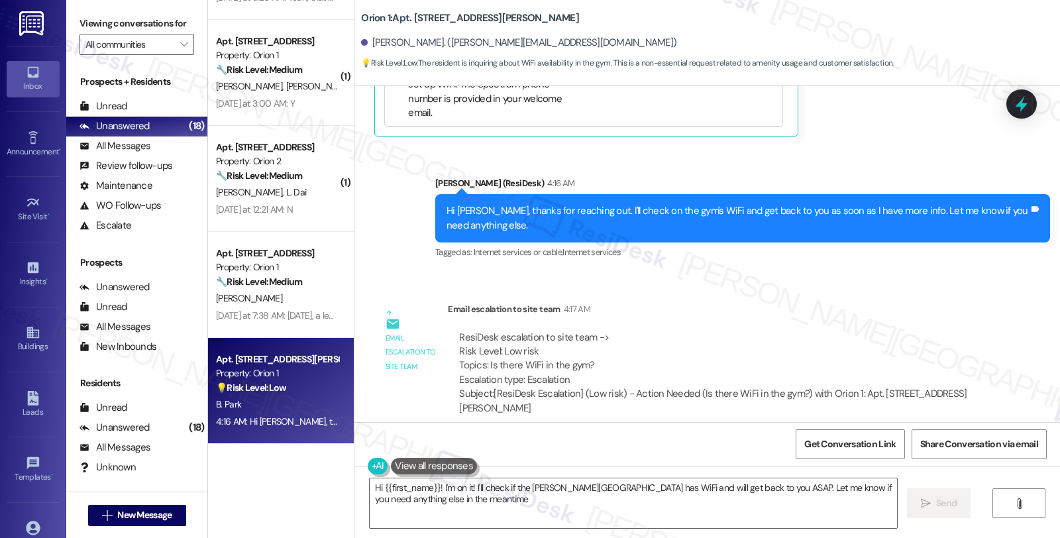
type textarea "Hi {{first_name}}! I'm on it! I'll check if the Dewey Ave gym has WiFi and will…"
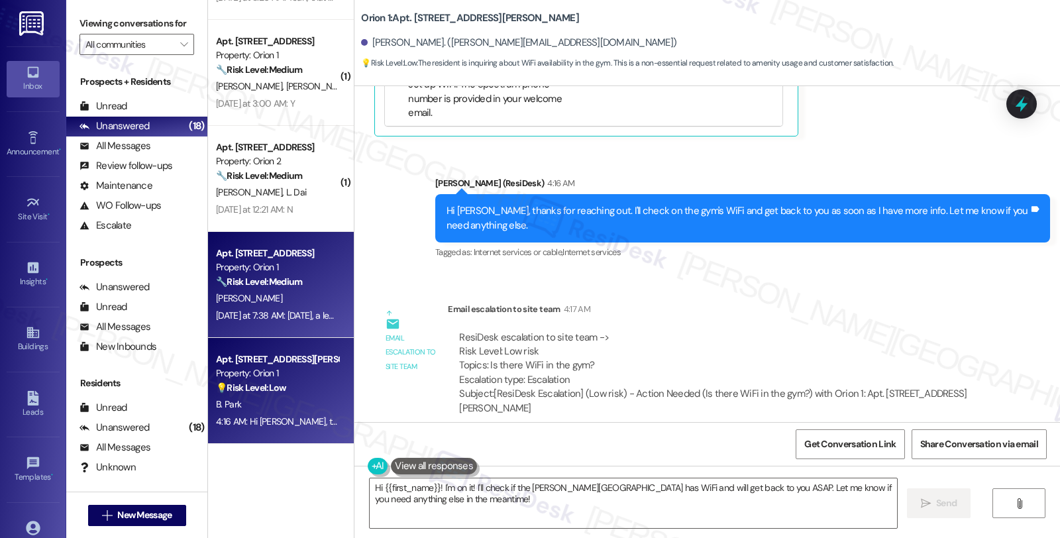
click at [294, 295] on div "[PERSON_NAME]" at bounding box center [277, 298] width 125 height 17
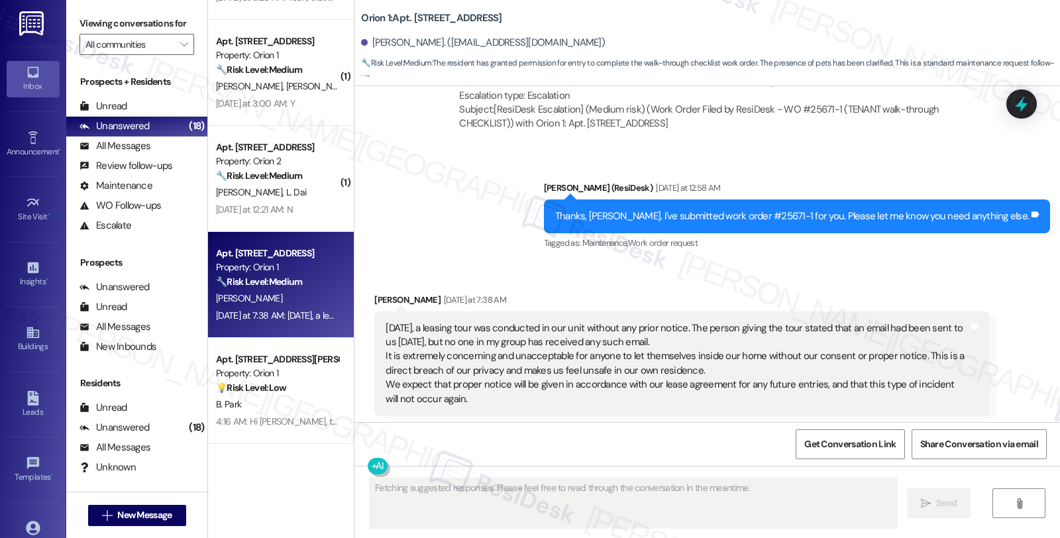
scroll to position [3635, 0]
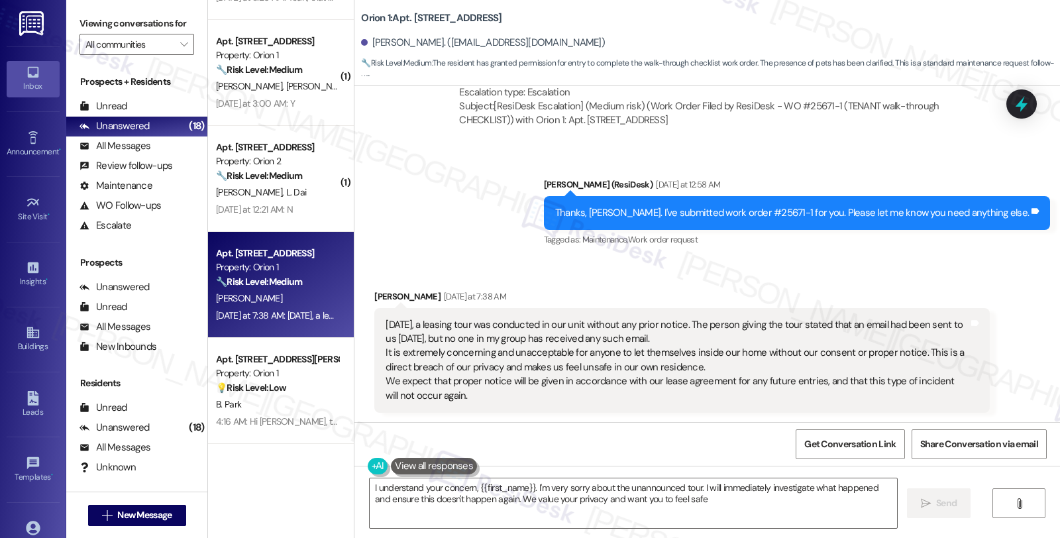
type textarea "I understand your concern, {{first_name}}. I'm very sorry about the unannounced…"
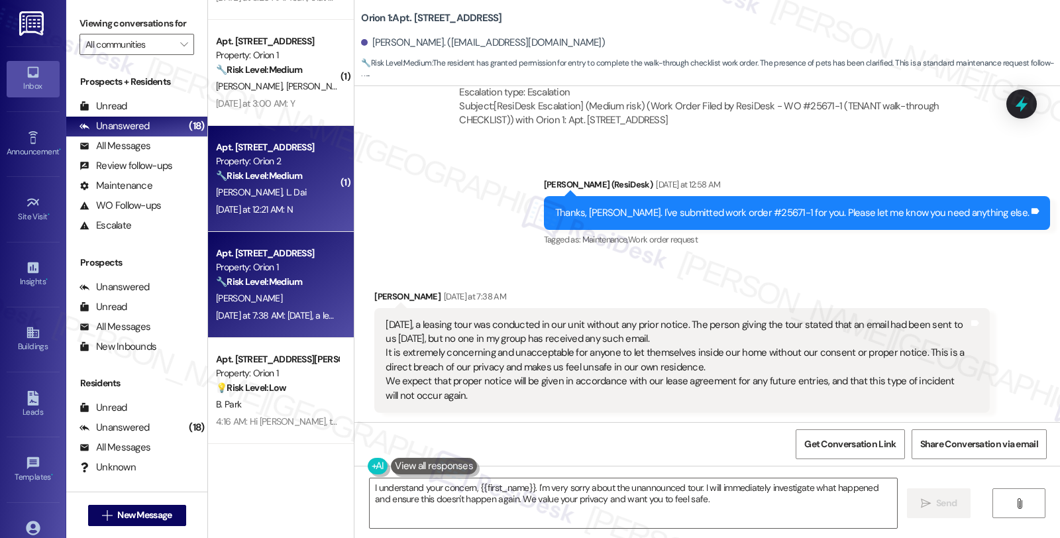
click at [286, 201] on div "Yesterday at 12:21 AM: N Yesterday at 12:21 AM: N" at bounding box center [277, 209] width 125 height 17
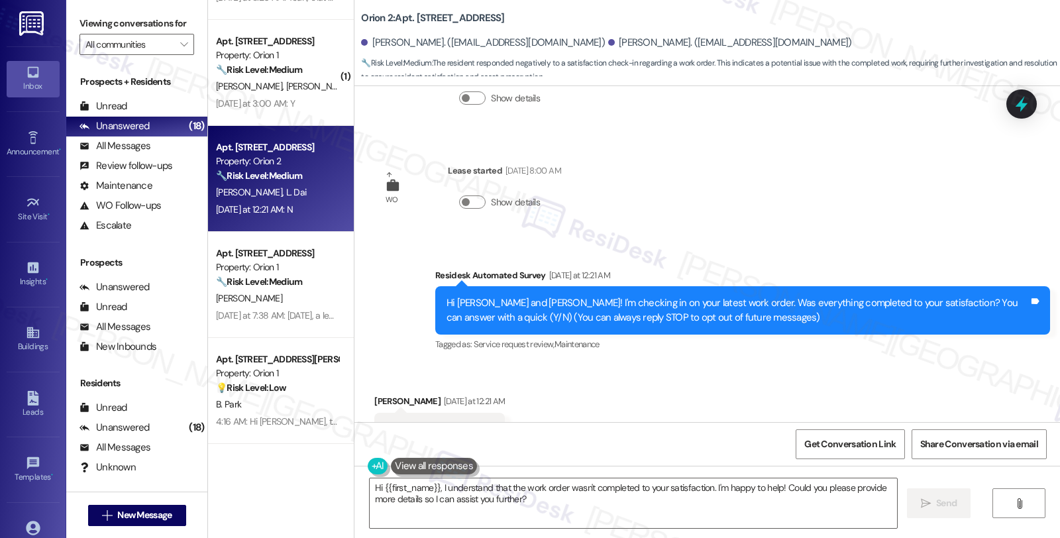
scroll to position [162, 0]
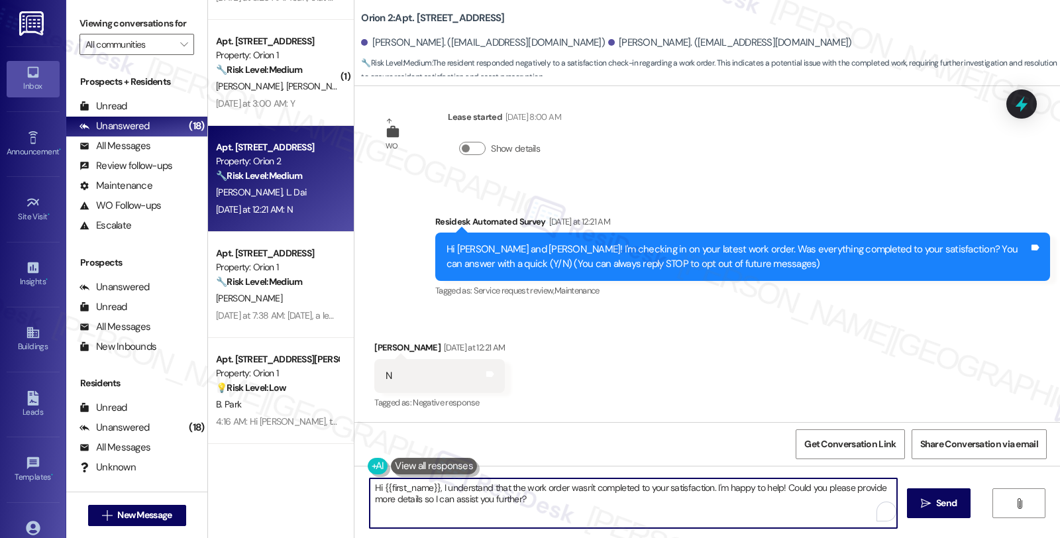
drag, startPoint x: 706, startPoint y: 487, endPoint x: 739, endPoint y: 521, distance: 47.8
click at [739, 521] on textarea "Hi {{first_name}}, I understand that the work order wasn't completed to your sa…" at bounding box center [633, 503] width 527 height 50
click at [380, 344] on div "Qichen Zhao Yesterday at 12:21 AM" at bounding box center [439, 350] width 131 height 19
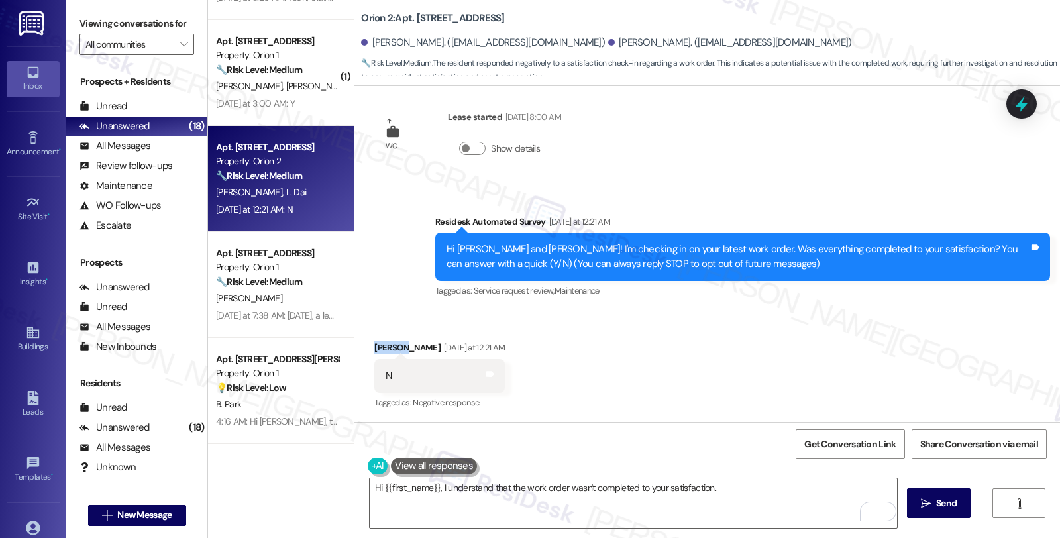
click at [380, 343] on div "Qichen Zhao Yesterday at 12:21 AM" at bounding box center [439, 350] width 131 height 19
copy div "Qichen"
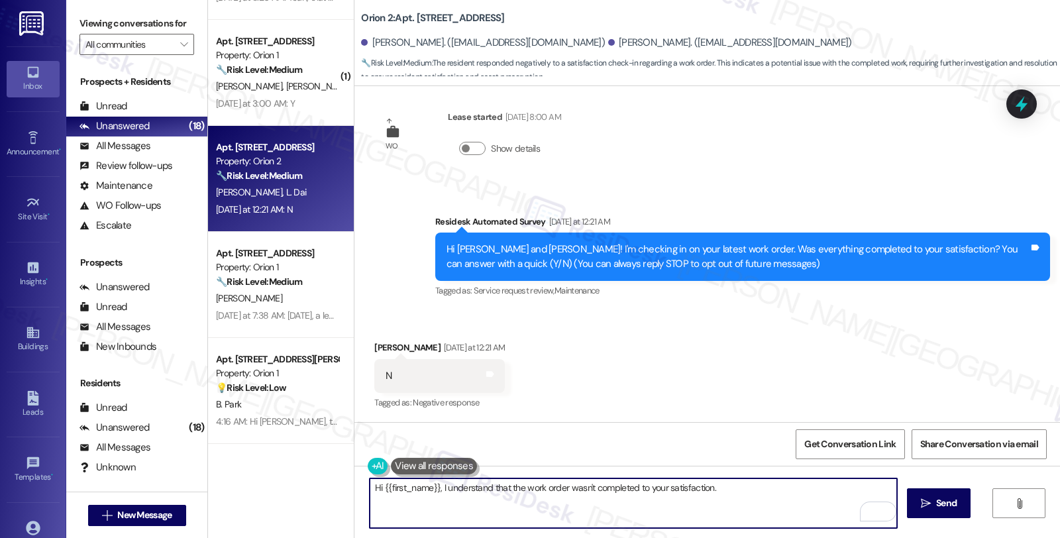
drag, startPoint x: 374, startPoint y: 485, endPoint x: 431, endPoint y: 490, distance: 57.9
click at [431, 490] on textarea "Hi {{first_name}}, I understand that the work order wasn't completed to your sa…" at bounding box center [633, 503] width 527 height 50
paste textarea "Qichen"
click at [708, 486] on textarea "HiQichen, I understand that the work order wasn't completed to your satisfactio…" at bounding box center [633, 503] width 527 height 50
type textarea "HiQichen, I understand that the work order wasn't completed to your satisfactio…"
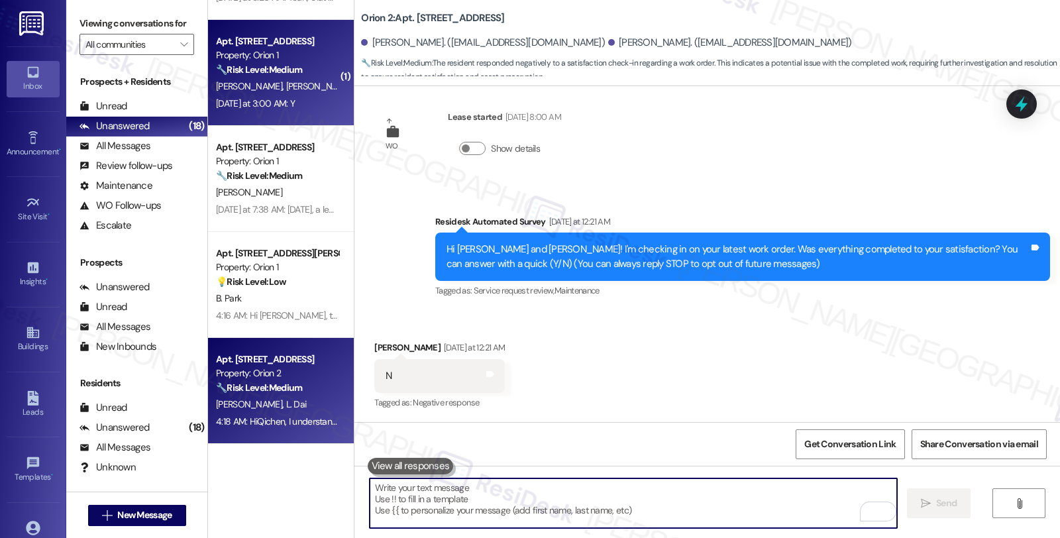
click at [426, 88] on span "[PERSON_NAME]" at bounding box center [459, 86] width 66 height 12
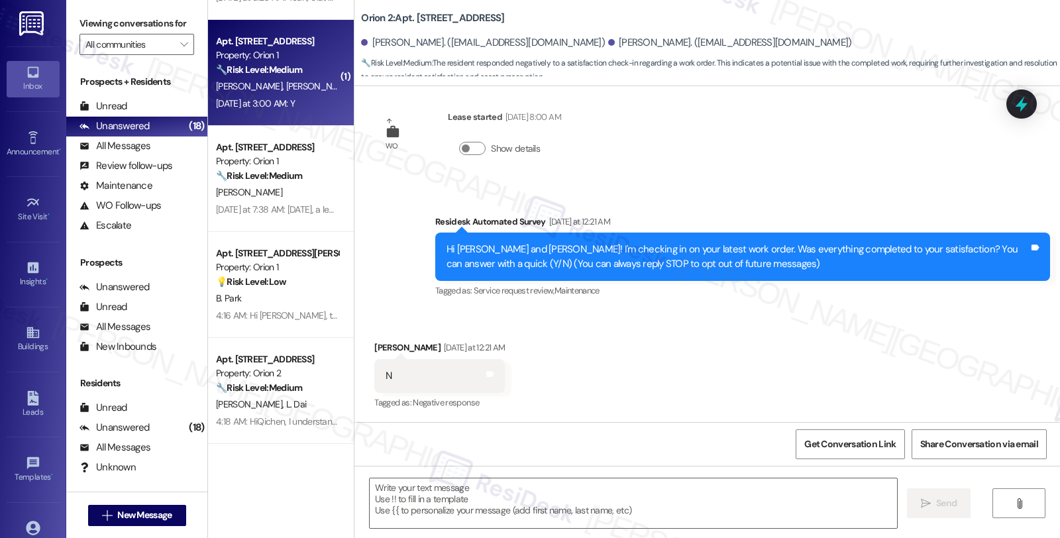
type textarea "Fetching suggested responses. Please feel free to read through the conversation…"
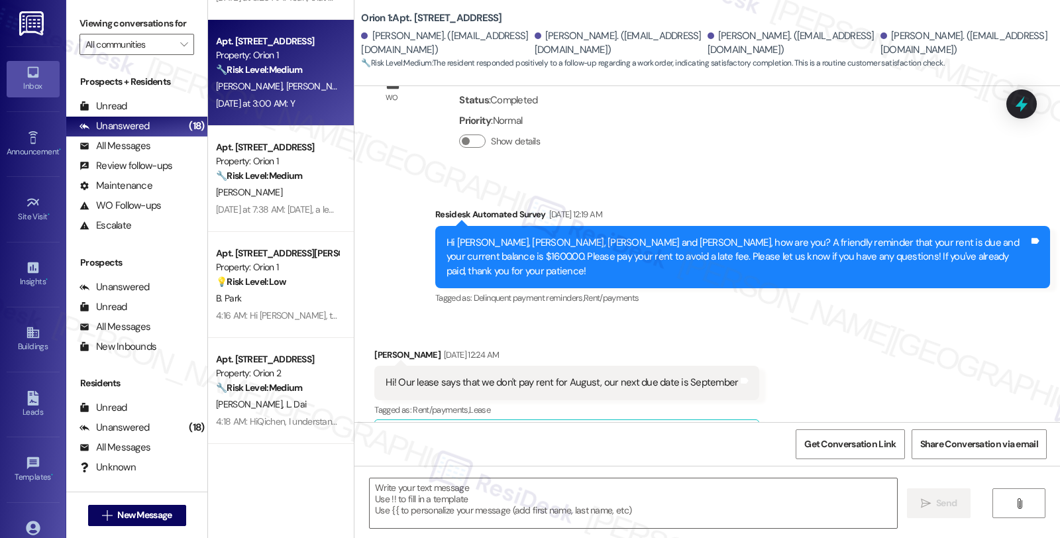
scroll to position [957, 0]
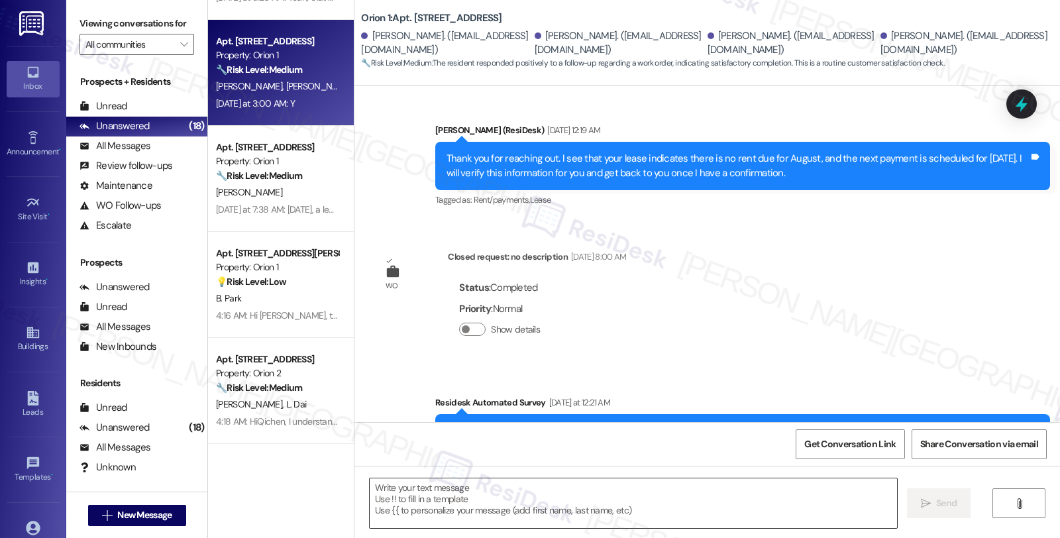
click at [619, 488] on textarea at bounding box center [633, 503] width 527 height 50
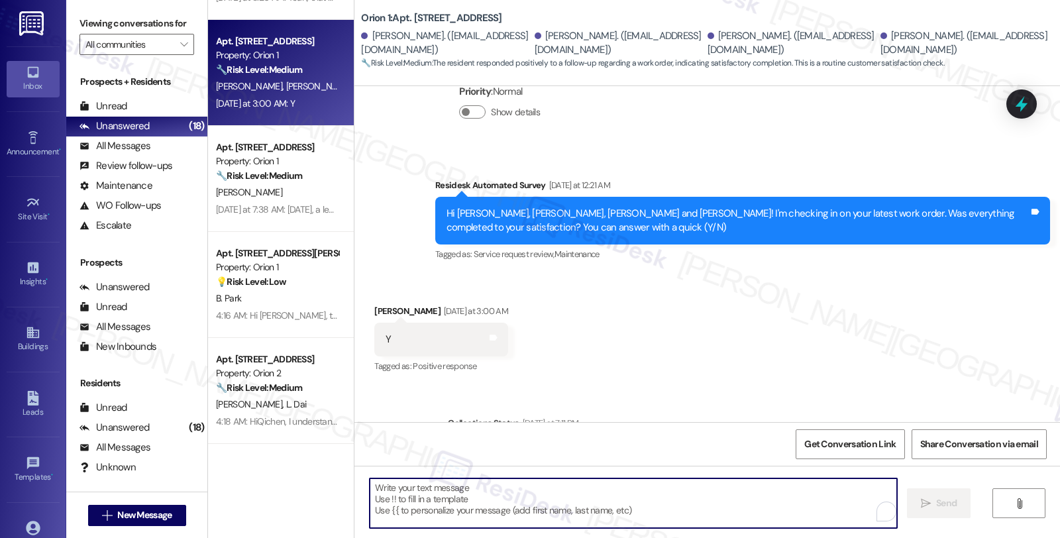
scroll to position [1231, 0]
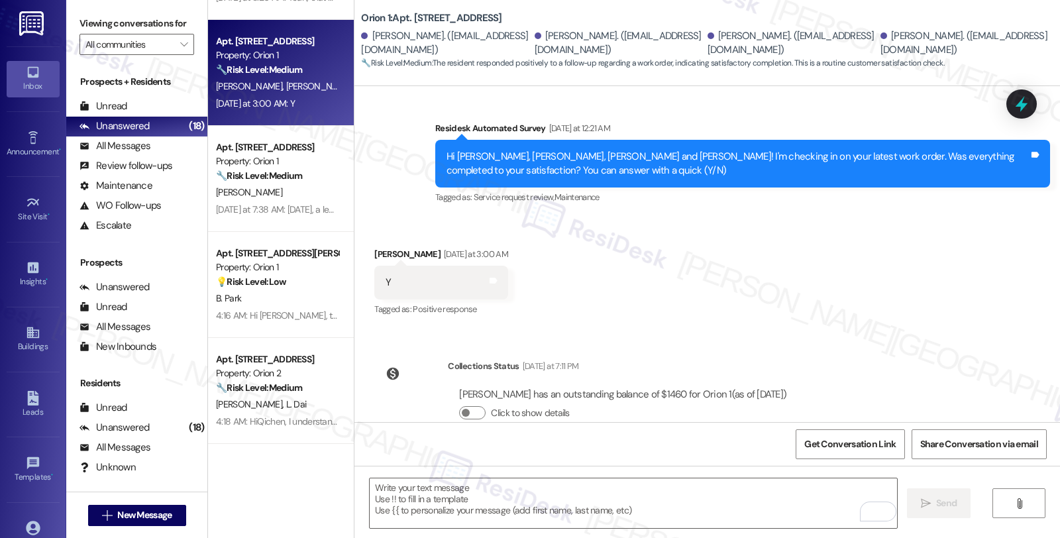
click at [677, 312] on div "WO Opened request: no description Jul 25, 2025 at 8:00 AM Status : Completed Pr…" at bounding box center [707, 254] width 706 height 336
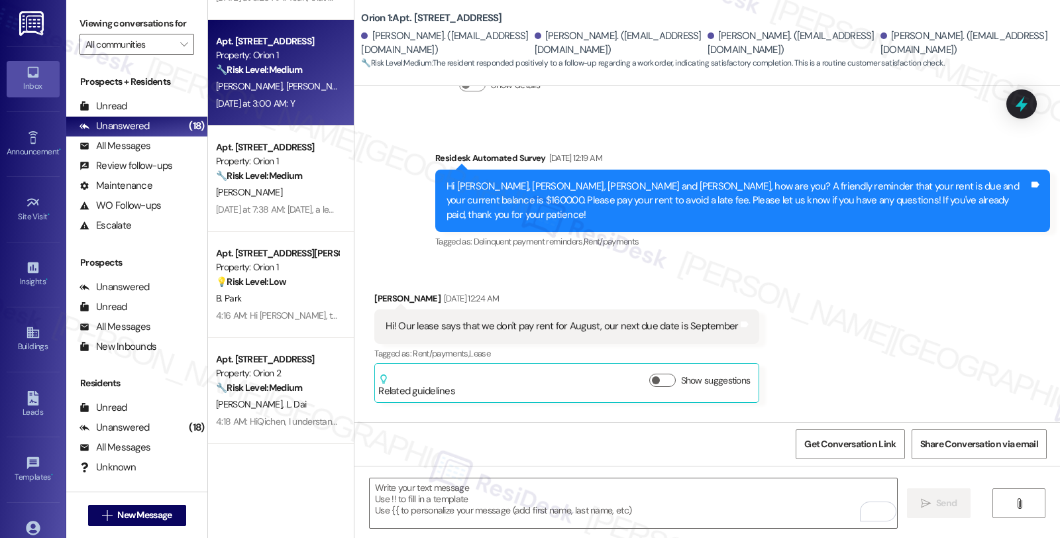
scroll to position [495, 0]
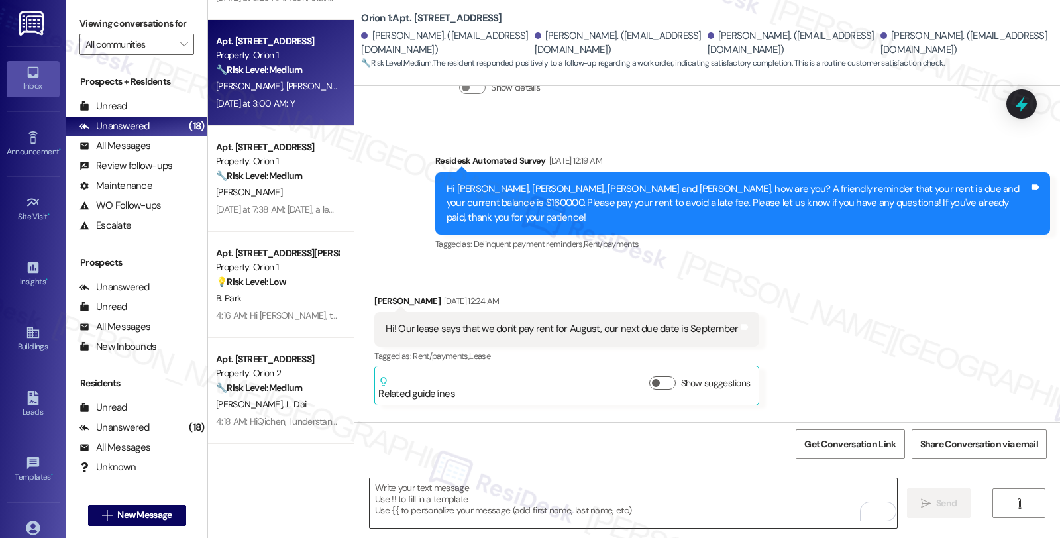
click at [475, 492] on textarea "To enrich screen reader interactions, please activate Accessibility in Grammarl…" at bounding box center [633, 503] width 527 height 50
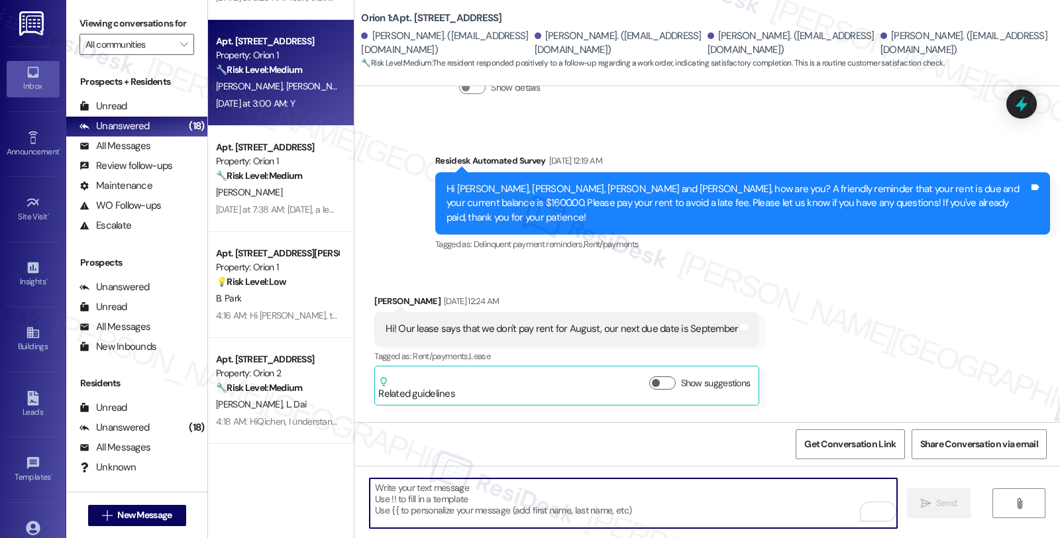
paste textarea "We appreciate knowing what we’re doing well. Hi, it’s great to hear from you an…"
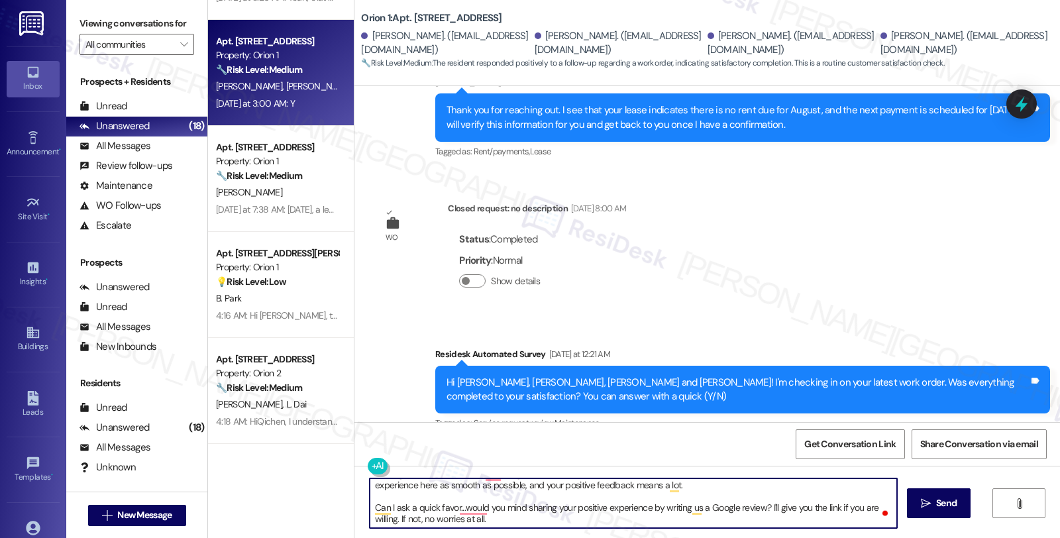
scroll to position [1231, 0]
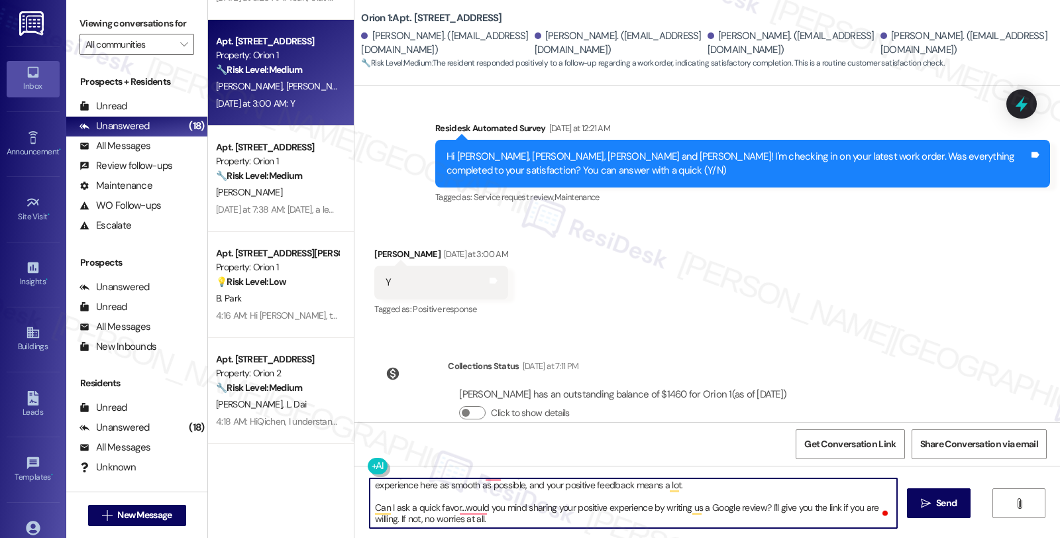
click at [375, 247] on div "Dawon Kim Yesterday at 3:00 AM" at bounding box center [441, 256] width 134 height 19
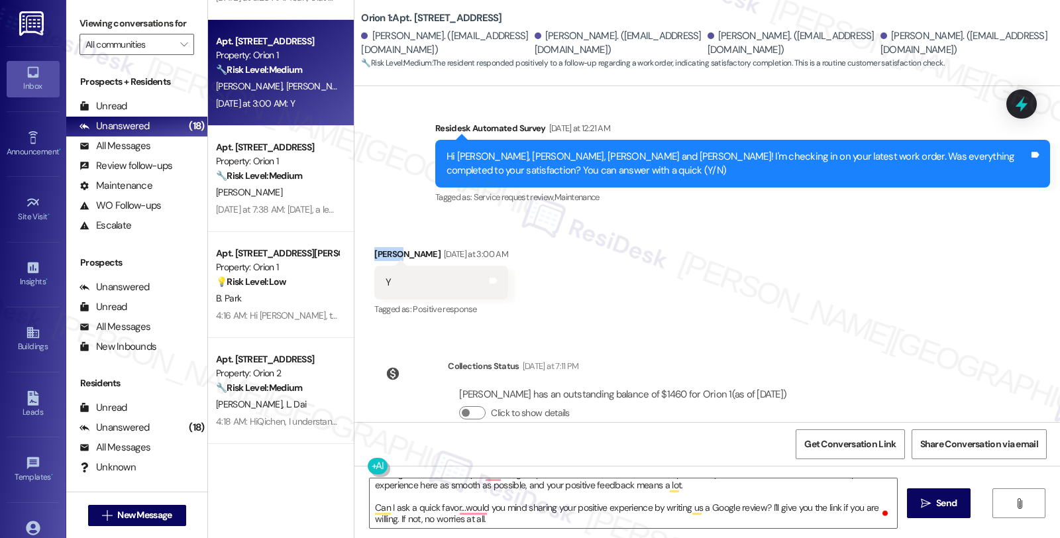
click at [375, 247] on div "Dawon Kim Yesterday at 3:00 AM" at bounding box center [441, 256] width 134 height 19
copy div "Dawon"
click at [405, 488] on textarea "We appreciate knowing what we’re doing well. Hi, it’s great to hear from you an…" at bounding box center [633, 503] width 527 height 50
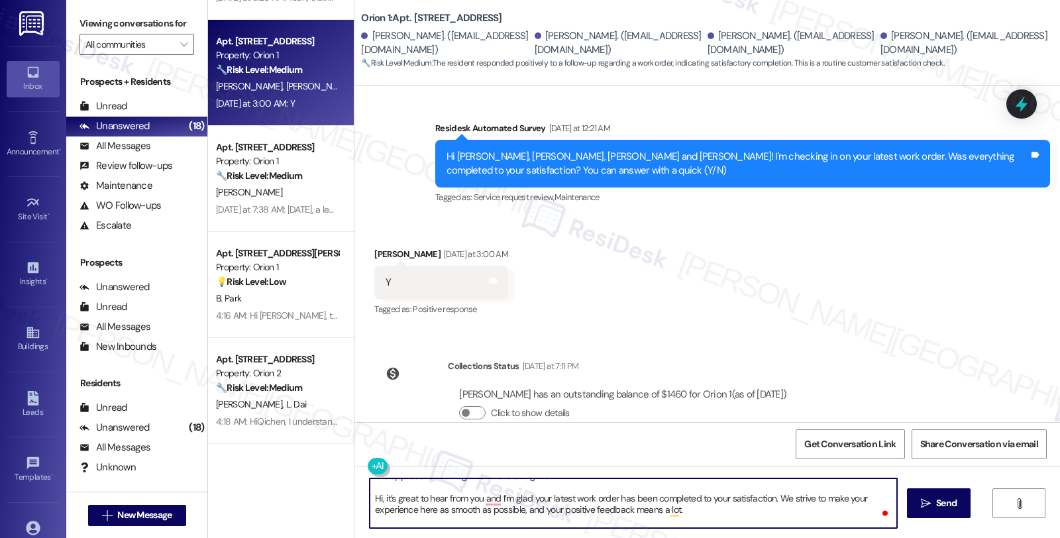
scroll to position [0, 0]
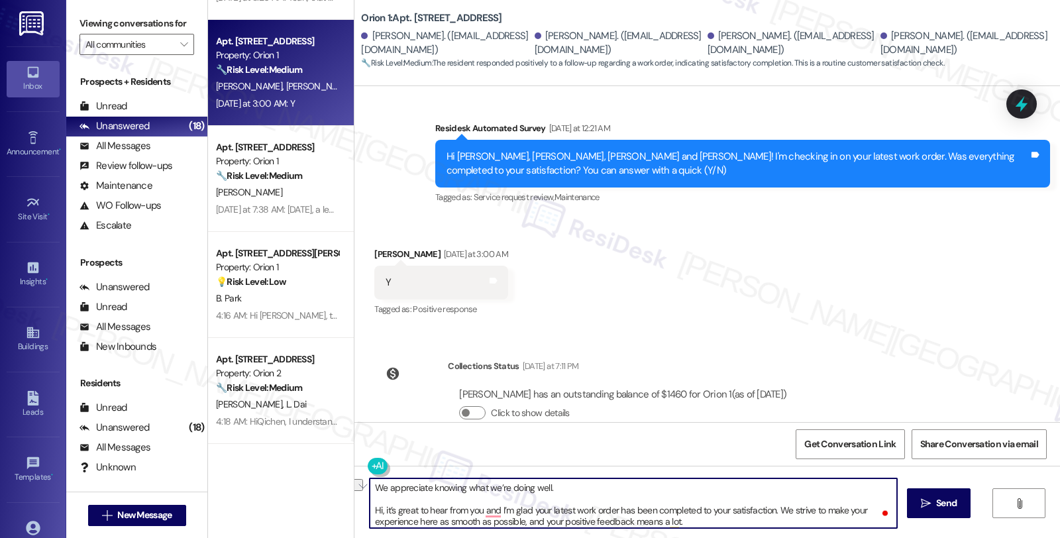
drag, startPoint x: 600, startPoint y: 486, endPoint x: 338, endPoint y: 486, distance: 262.3
click at [338, 486] on div "( 1 ) Apt. Unit 2646, 2646 Ellendale Pl Property: Orion 2 🔧 Risk Level: Medium …" at bounding box center [634, 269] width 852 height 538
paste textarea "Dawon"
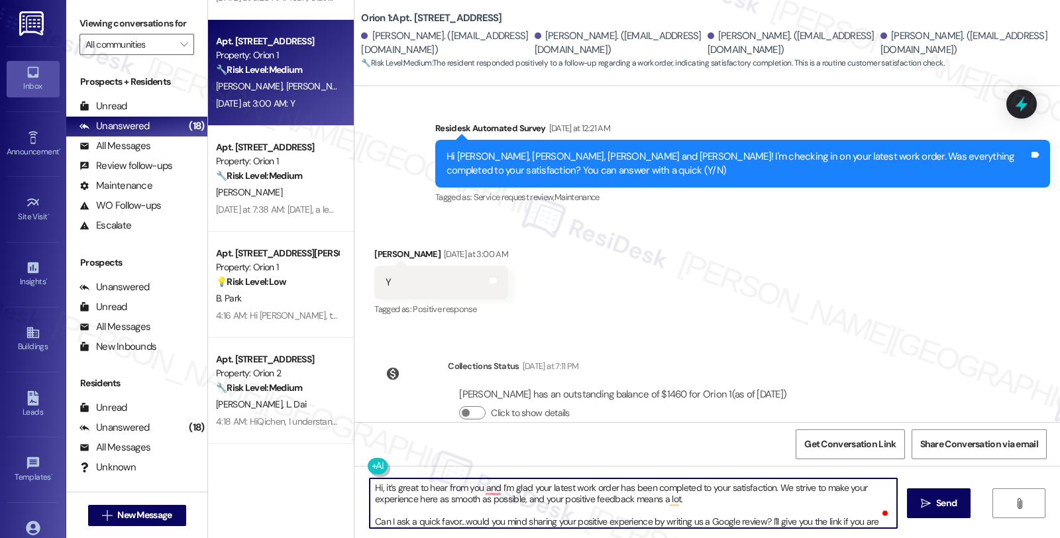
click at [372, 494] on textarea "Hi, it’s great to hear from you and I’m glad your latest work order has been co…" at bounding box center [633, 503] width 527 height 50
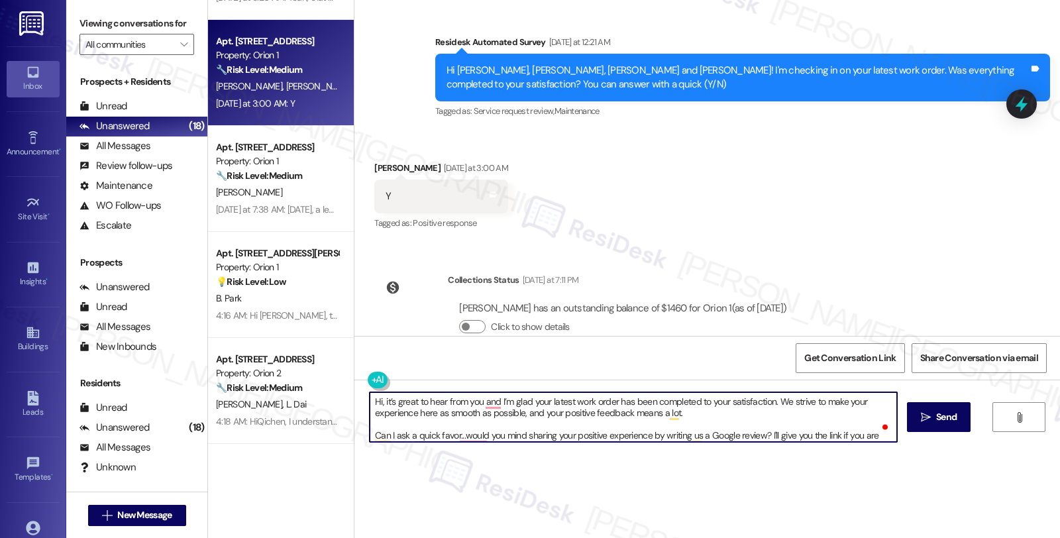
click at [373, 401] on textarea "Hi, it’s great to hear from you and I’m glad your latest work order has been co…" at bounding box center [633, 417] width 527 height 50
paste textarea "Dawon"
type textarea "Hi Dawon, it’s great to hear from you and I’m glad your latest work order has b…"
click at [948, 413] on span "Send" at bounding box center [946, 417] width 21 height 14
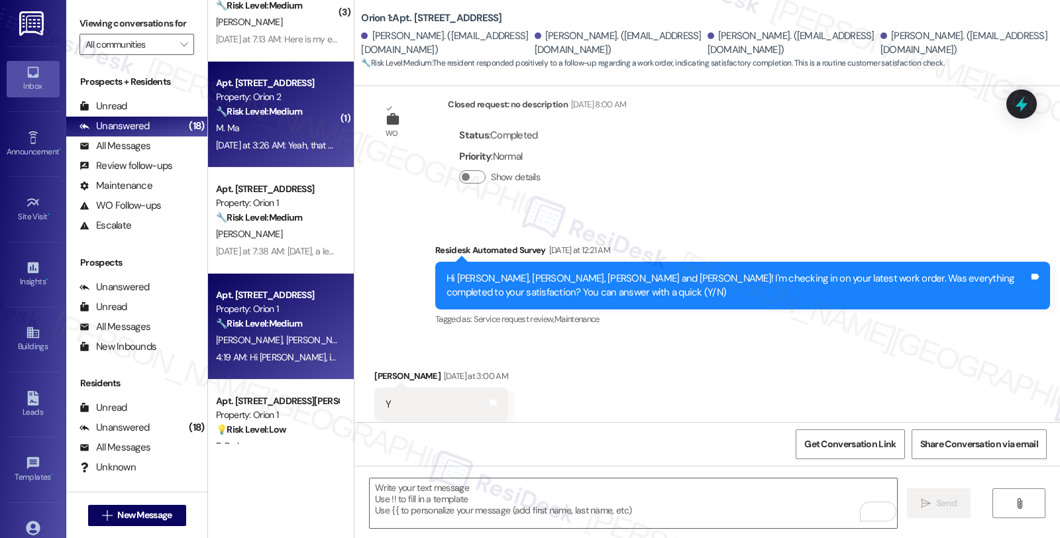
click at [303, 126] on div "M. Ma" at bounding box center [277, 128] width 125 height 17
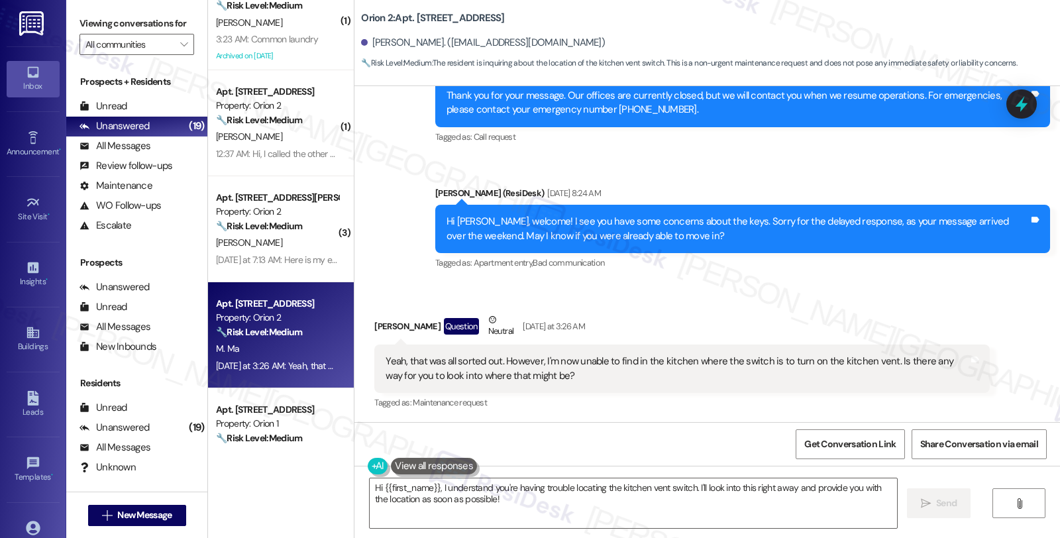
click at [385, 321] on div "Marcus Ma Question Neutral Yesterday at 3:26 AM" at bounding box center [681, 329] width 615 height 32
copy div "Marcus"
click at [692, 487] on textarea "Hi {{first_name}}, I understand you're having trouble locating the kitchen vent…" at bounding box center [633, 503] width 527 height 50
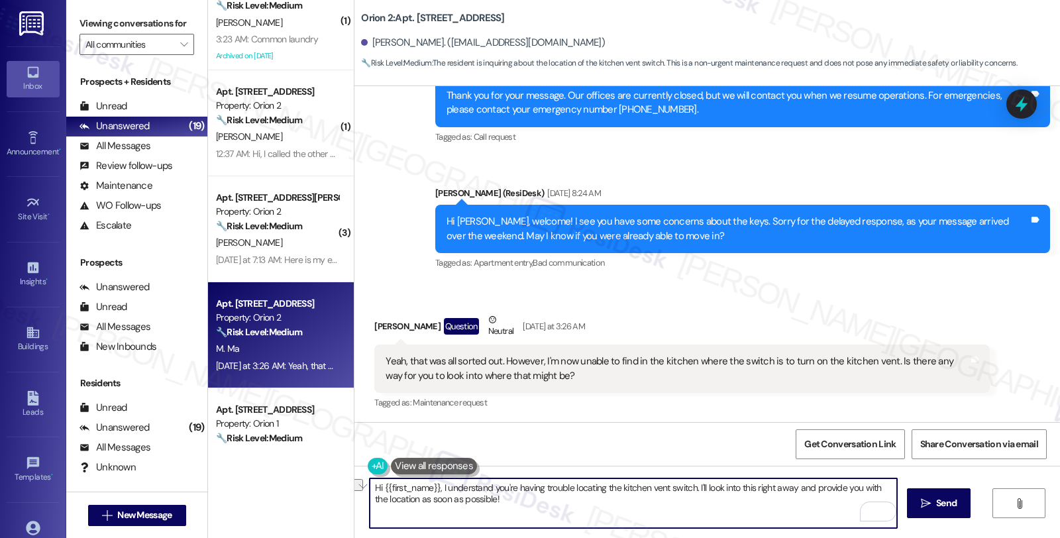
drag, startPoint x: 751, startPoint y: 486, endPoint x: 792, endPoint y: 484, distance: 40.5
click at [792, 484] on textarea "Hi {{first_name}}, I understand you're having trouble locating the kitchen vent…" at bounding box center [633, 503] width 527 height 50
click at [768, 486] on textarea "Hi {{first_name}}, I understand you're having trouble locating the kitchen vent…" at bounding box center [633, 503] width 527 height 50
type textarea "Hi {{first_name}}, I understand you're having trouble locating the kitchen vent…"
click at [759, 506] on textarea "Hi {{first_name}}, I understand you're having trouble locating the kitchen vent…" at bounding box center [633, 503] width 527 height 50
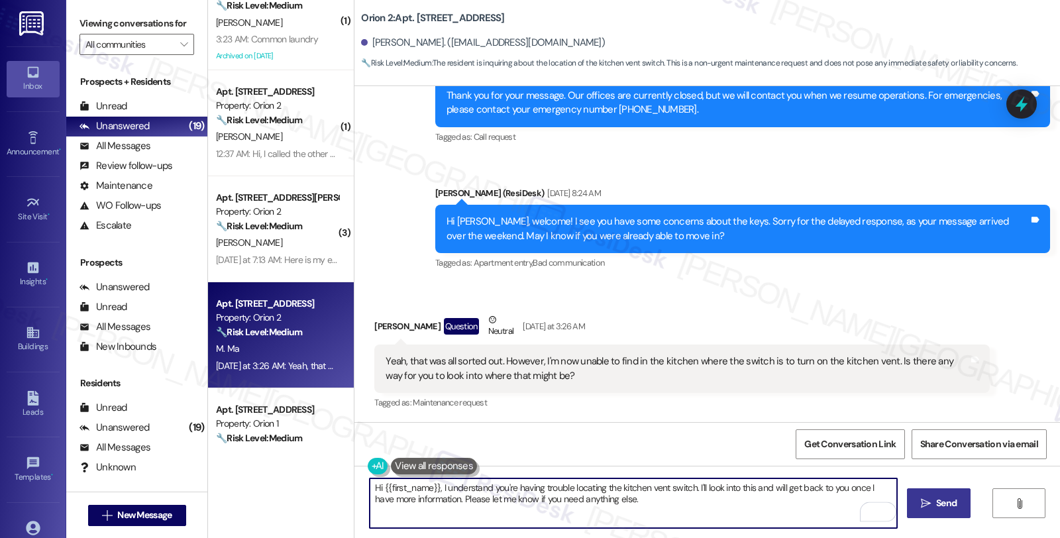
click at [931, 488] on button " Send" at bounding box center [939, 503] width 64 height 30
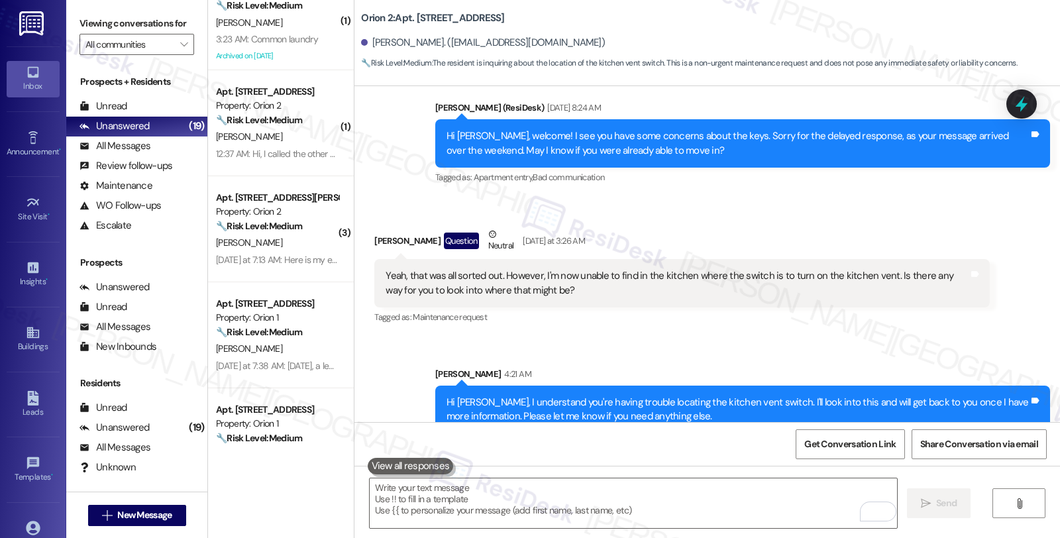
scroll to position [662, 0]
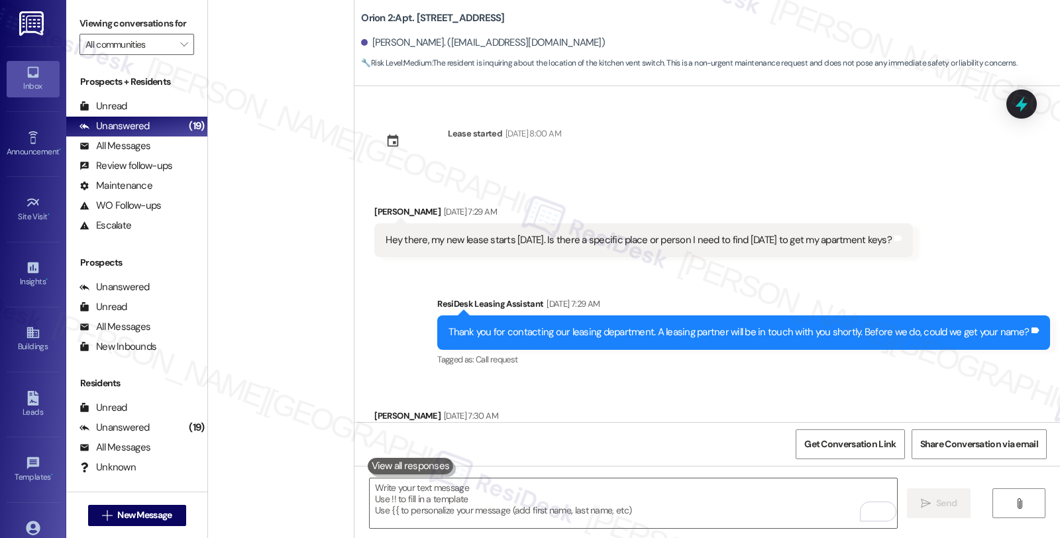
scroll to position [662, 0]
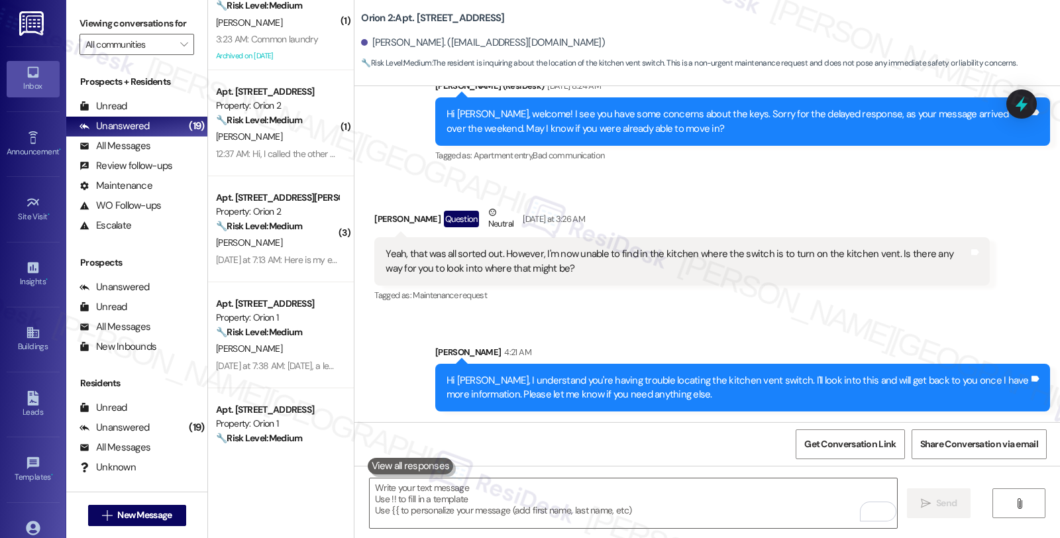
click at [726, 252] on div "Yeah, that was all sorted out. However, I'm now unable to find in the kitchen w…" at bounding box center [677, 261] width 582 height 28
click at [1022, 104] on icon at bounding box center [1022, 104] width 16 height 21
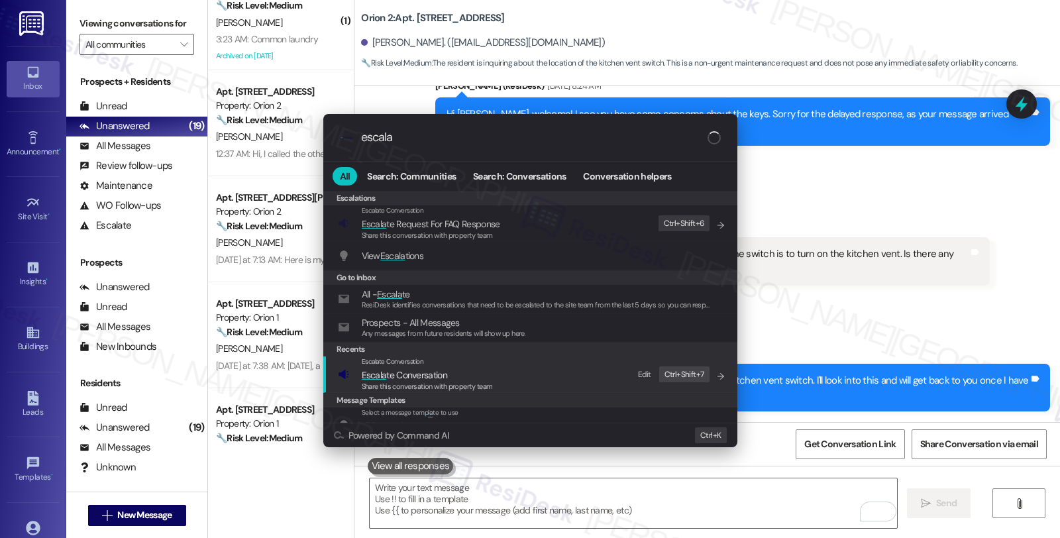
type input "escala"
click at [504, 363] on div "Escalate Conversation Escala te Conversation Share this conversation with prope…" at bounding box center [532, 374] width 388 height 36
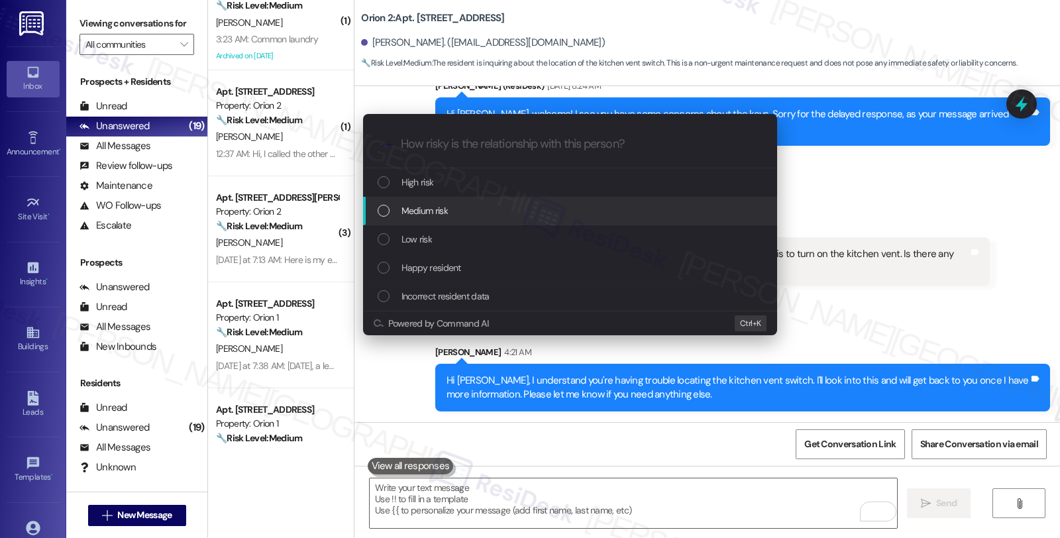
click at [449, 212] on div "Medium risk" at bounding box center [572, 210] width 388 height 15
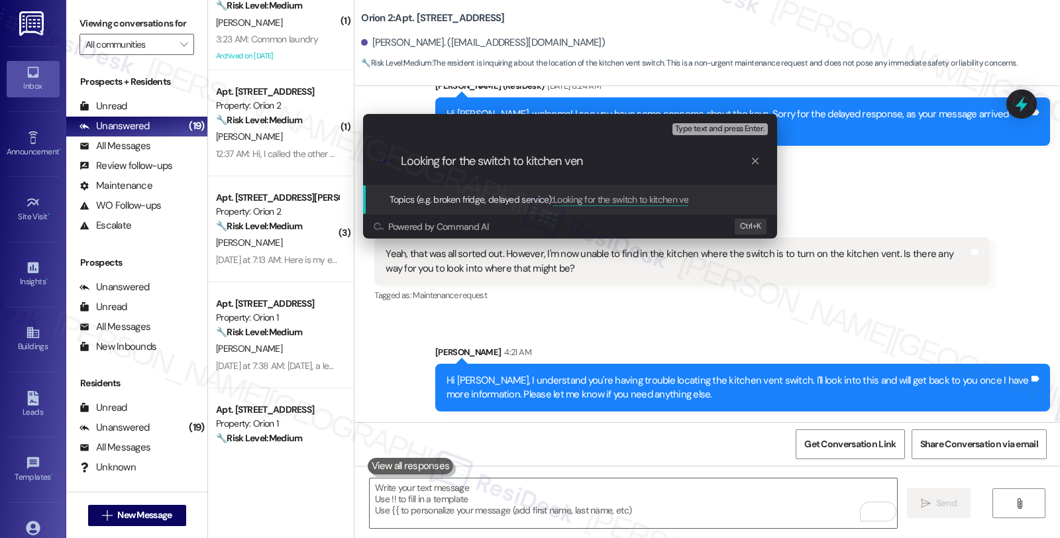
type input "Looking for the switch to kitchen vent"
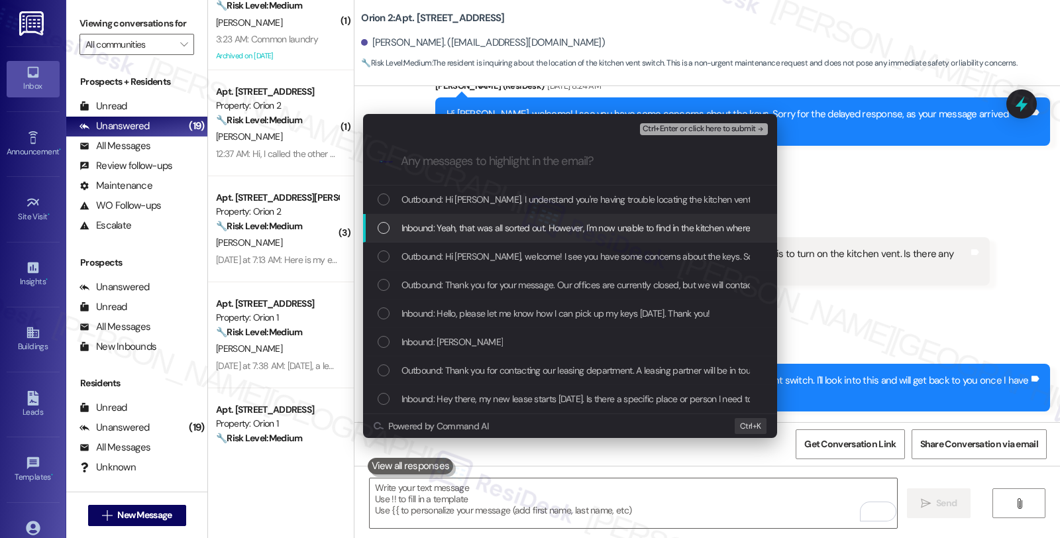
click at [464, 227] on span "Inbound: Yeah, that was all sorted out. However, I'm now unable to find in the …" at bounding box center [763, 228] width 725 height 15
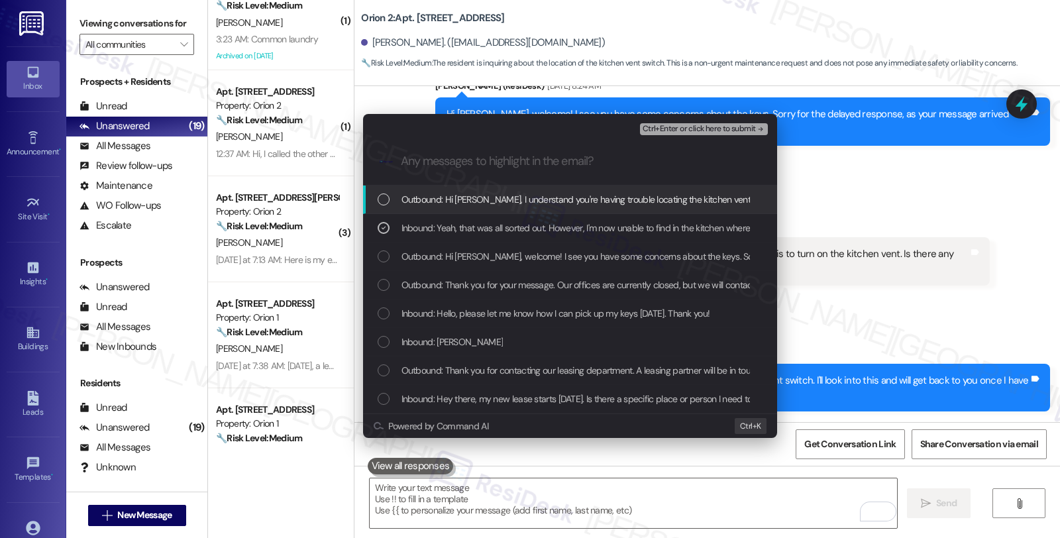
click at [731, 125] on span "Ctrl+Enter or click here to submit" at bounding box center [699, 129] width 113 height 9
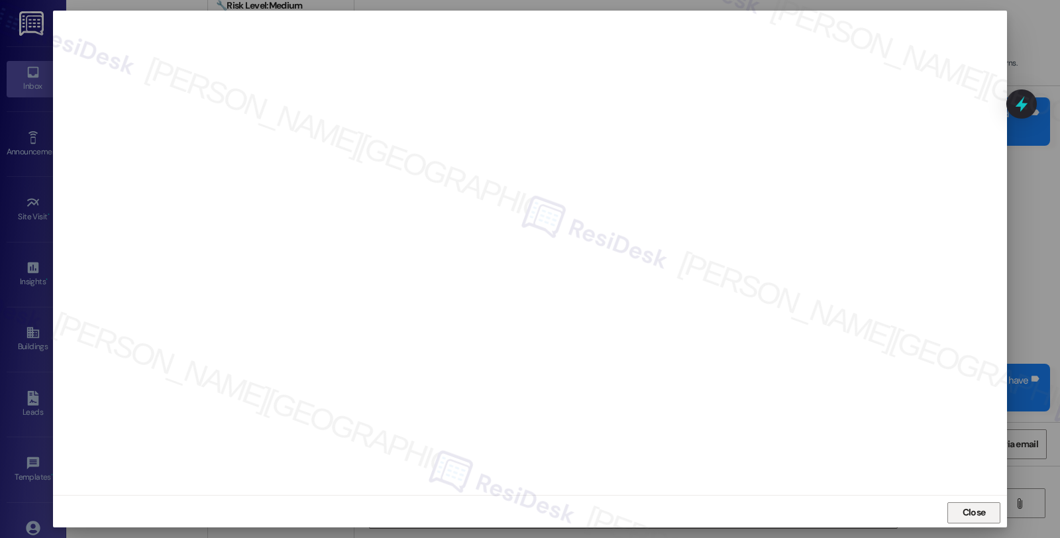
click at [965, 506] on span "Close" at bounding box center [974, 512] width 23 height 14
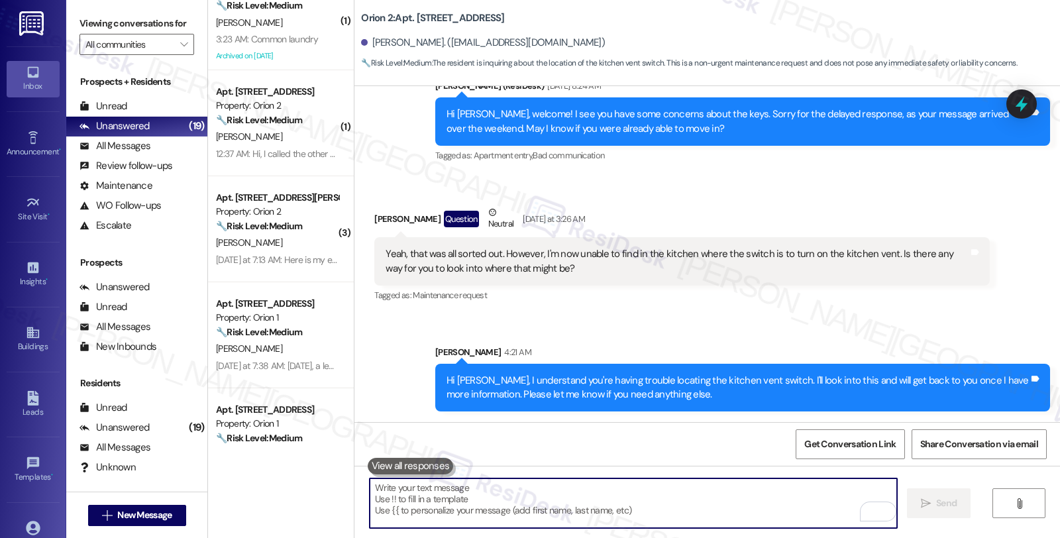
click at [535, 501] on textarea "To enrich screen reader interactions, please activate Accessibility in Grammarl…" at bounding box center [633, 503] width 527 height 50
paste textarea "Looking for the switch to kitchen vent"
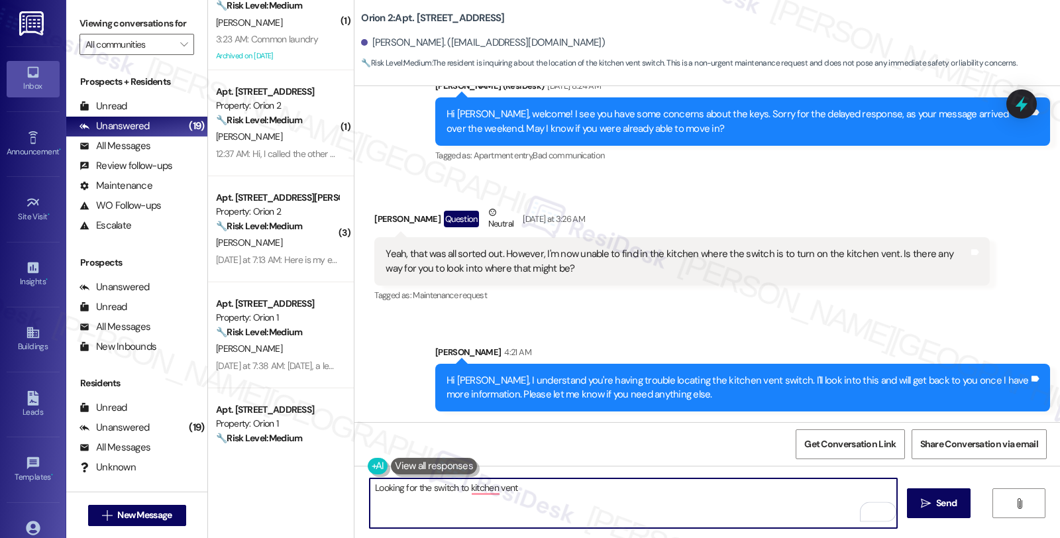
type textarea "Looking for the switch to kitchen vent"
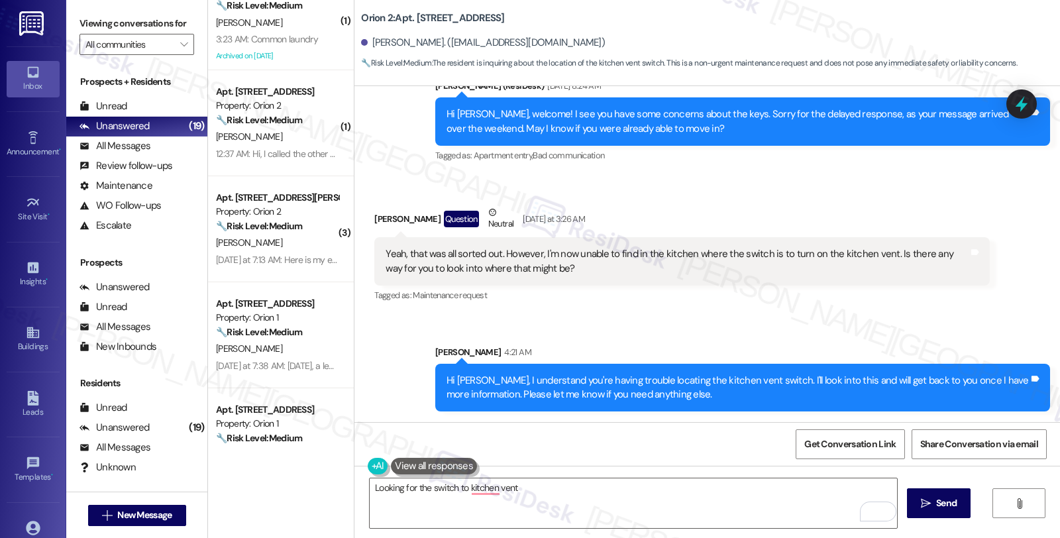
drag, startPoint x: 352, startPoint y: 15, endPoint x: 594, endPoint y: 16, distance: 241.1
click at [594, 16] on div "Orion 2: Apt. Unit 14, 1156 Exposition Blvd" at bounding box center [493, 18] width 265 height 17
copy b "Orion 2: Apt. Unit 14, 1156 Exposition Blvd"
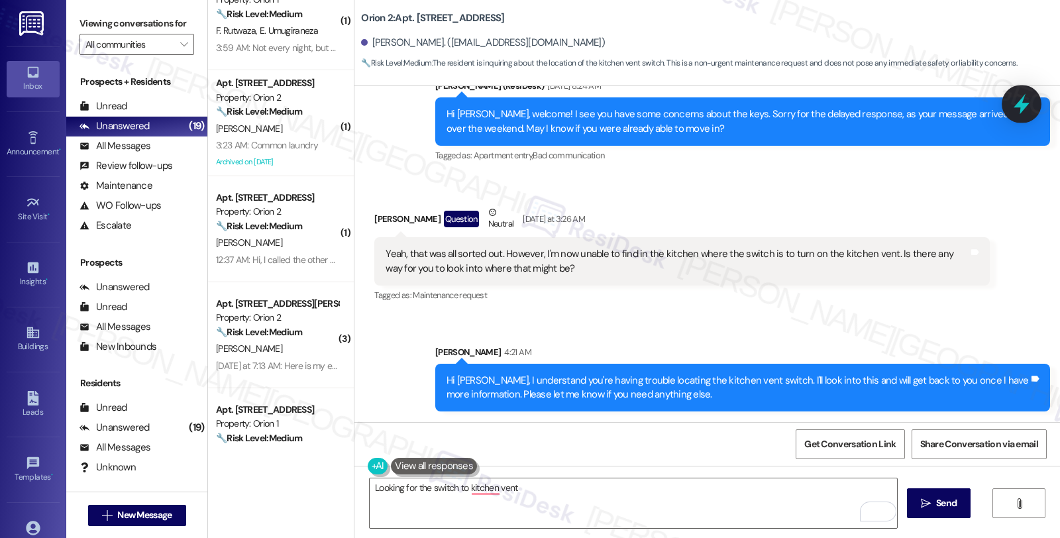
click at [1022, 117] on div at bounding box center [1022, 104] width 40 height 38
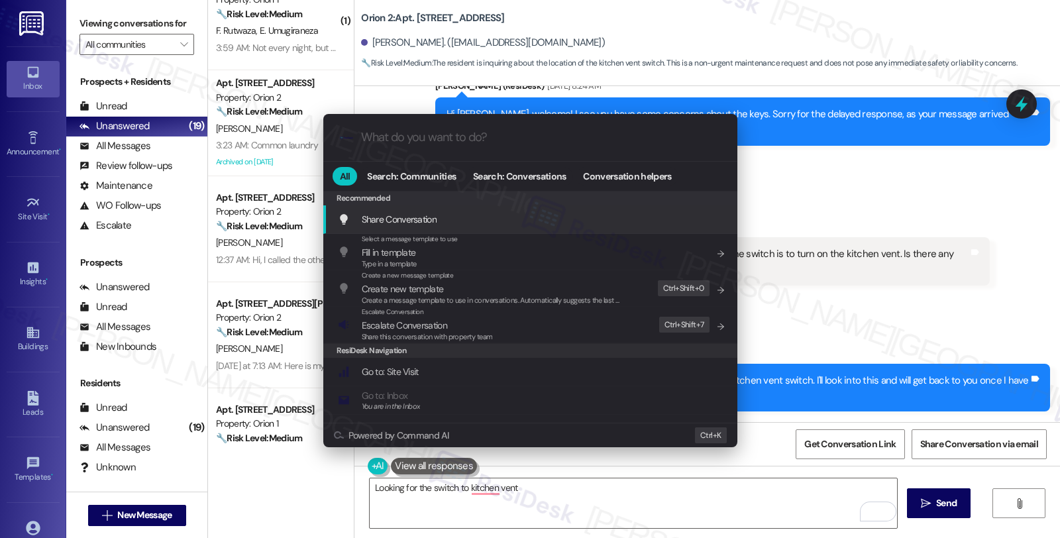
click at [842, 299] on div ".cls-1{fill:#0a055f;}.cls-2{fill:#0cc4c4;} resideskLogoBlueOrange All Search: C…" at bounding box center [530, 269] width 1060 height 538
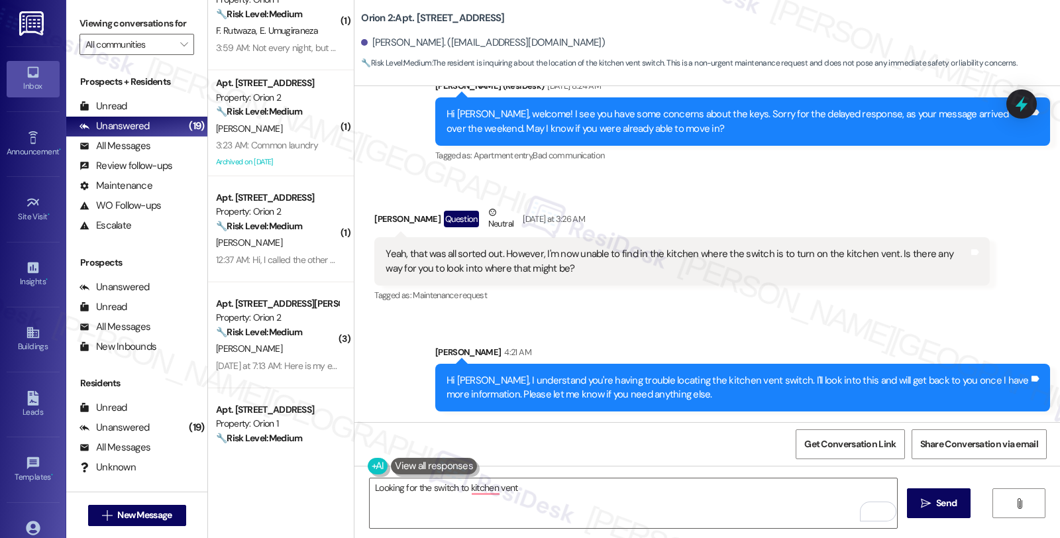
click at [1001, 117] on div "Hi Marcus, welcome! I see you have some concerns about the keys. Sorry for the …" at bounding box center [737, 121] width 582 height 28
drag, startPoint x: 1018, startPoint y: 104, endPoint x: 1018, endPoint y: 111, distance: 7.3
click at [1018, 104] on icon at bounding box center [1022, 104] width 12 height 16
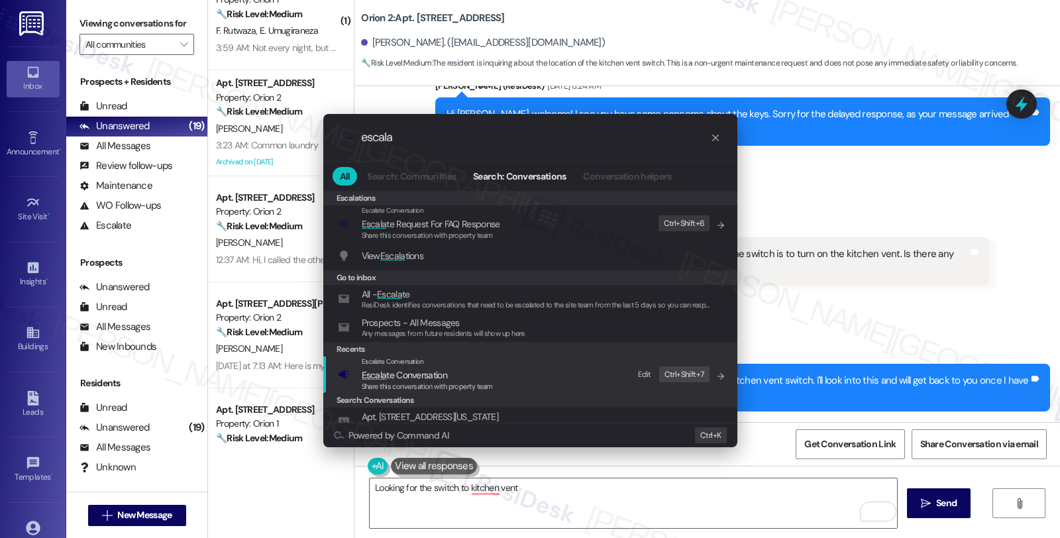
type input "escala"
click at [437, 372] on span "Escala te Conversation" at bounding box center [404, 375] width 85 height 12
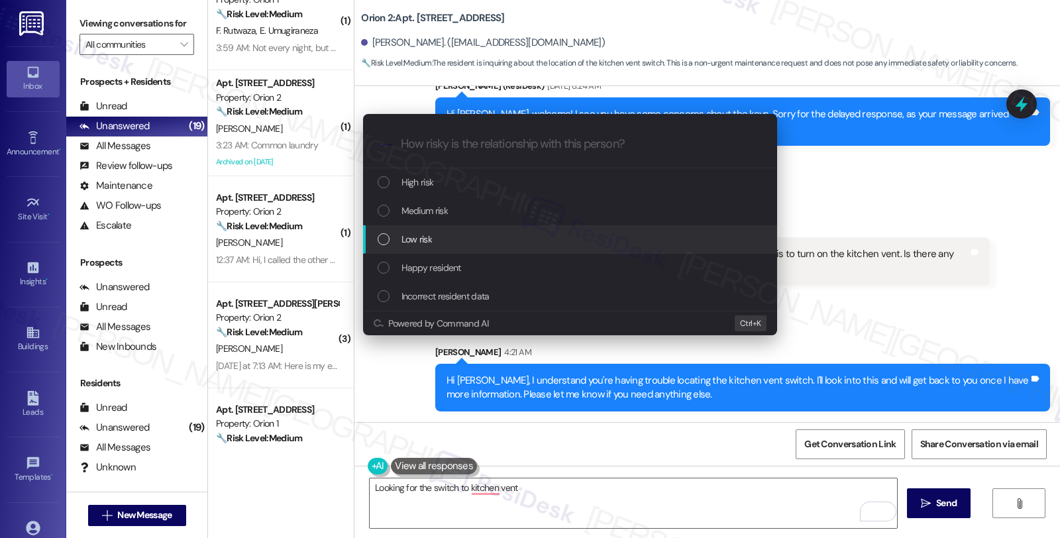
click at [436, 247] on div "Low risk" at bounding box center [570, 239] width 414 height 28
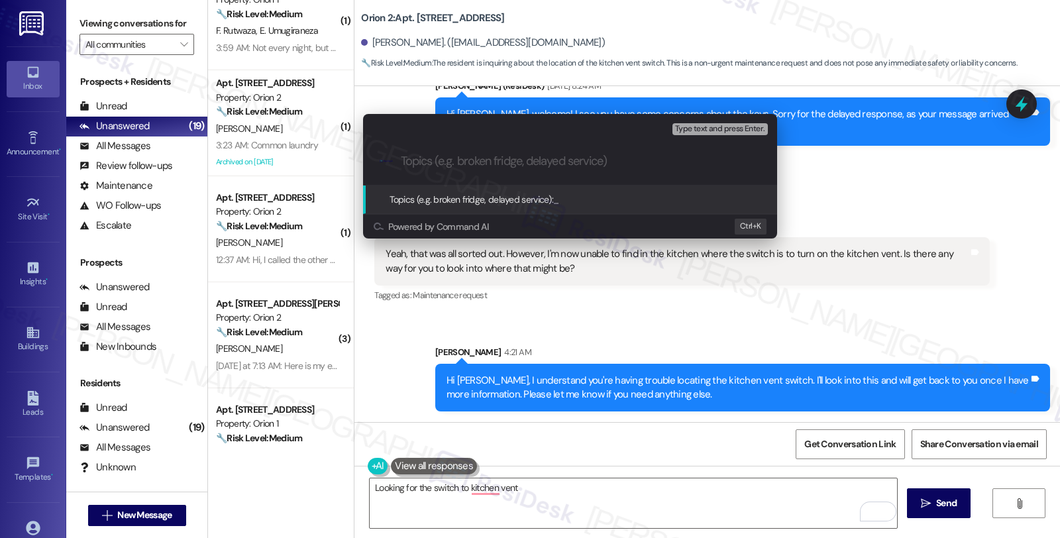
paste input "Orion 2: Apt. Unit 14, 1156 Exposition Blvd"
drag, startPoint x: 647, startPoint y: 163, endPoint x: 325, endPoint y: 166, distance: 321.3
click at [327, 164] on div "Escalate Conversation Low risk Topics (e.g. broken fridge, delayed service) Any…" at bounding box center [530, 269] width 1060 height 538
type input "Looking for the kitchen vent switch"
drag, startPoint x: 619, startPoint y: 159, endPoint x: 392, endPoint y: 159, distance: 227.9
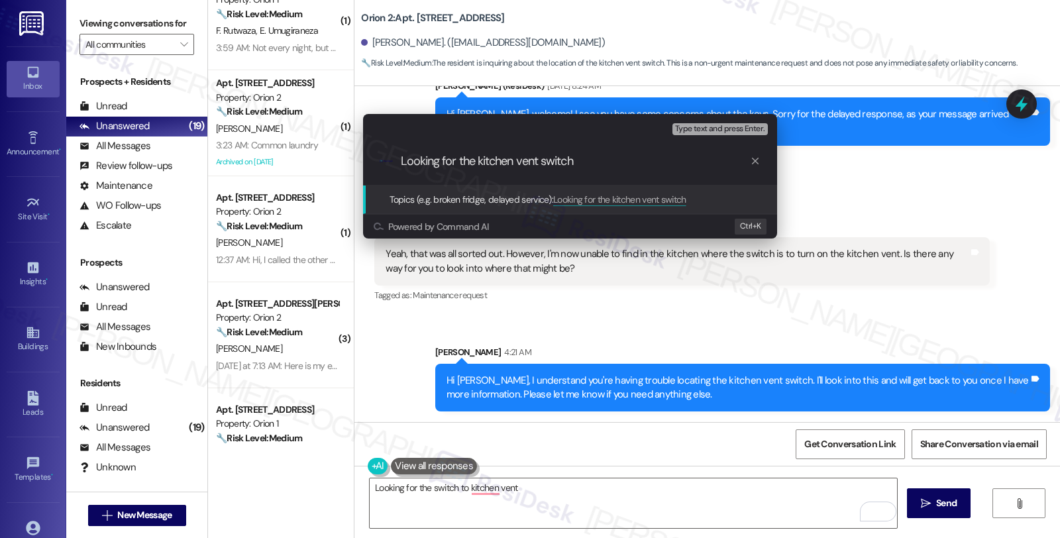
click at [392, 159] on div ".cls-1{fill:#0a055f;}.cls-2{fill:#0cc4c4;} resideskLogoBlueOrange Looking for t…" at bounding box center [570, 161] width 414 height 47
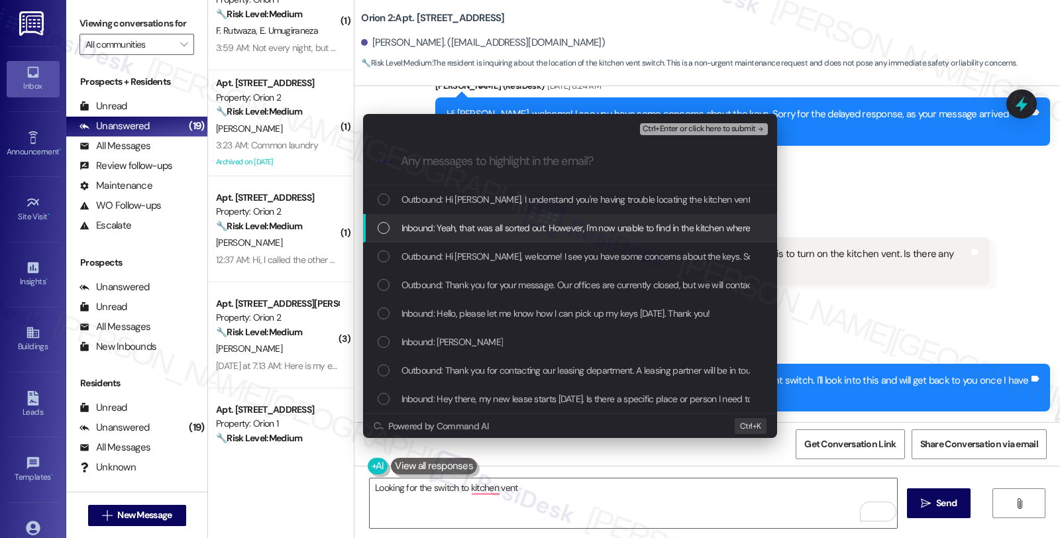
click at [419, 229] on span "Inbound: Yeah, that was all sorted out. However, I'm now unable to find in the …" at bounding box center [763, 228] width 725 height 15
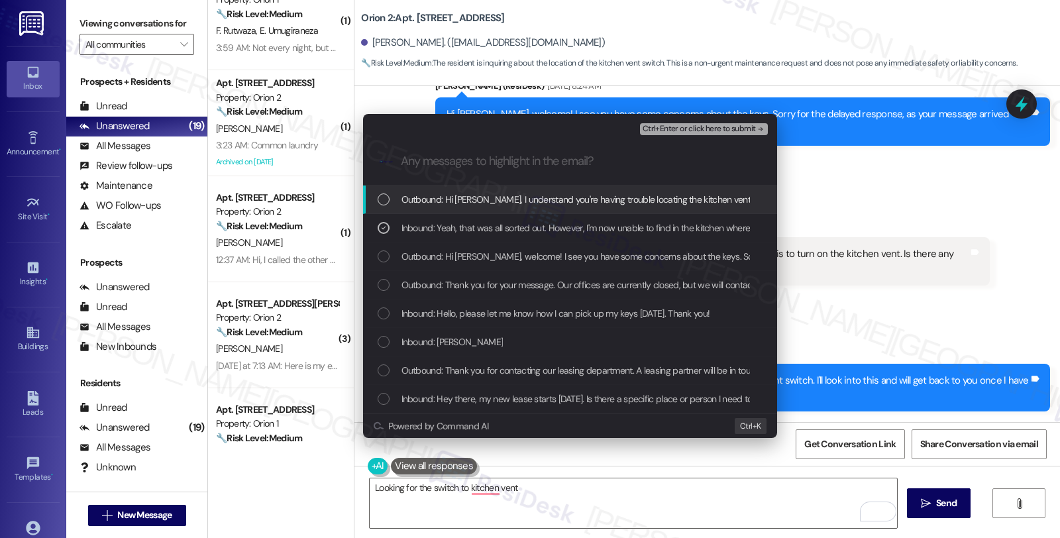
click at [706, 128] on span "Ctrl+Enter or click here to submit" at bounding box center [699, 129] width 113 height 9
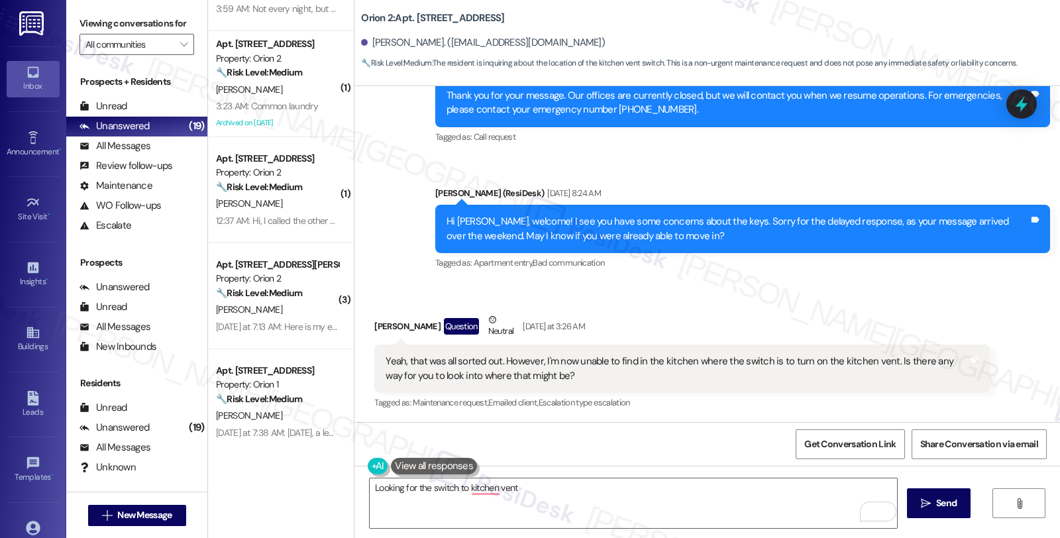
scroll to position [1570, 0]
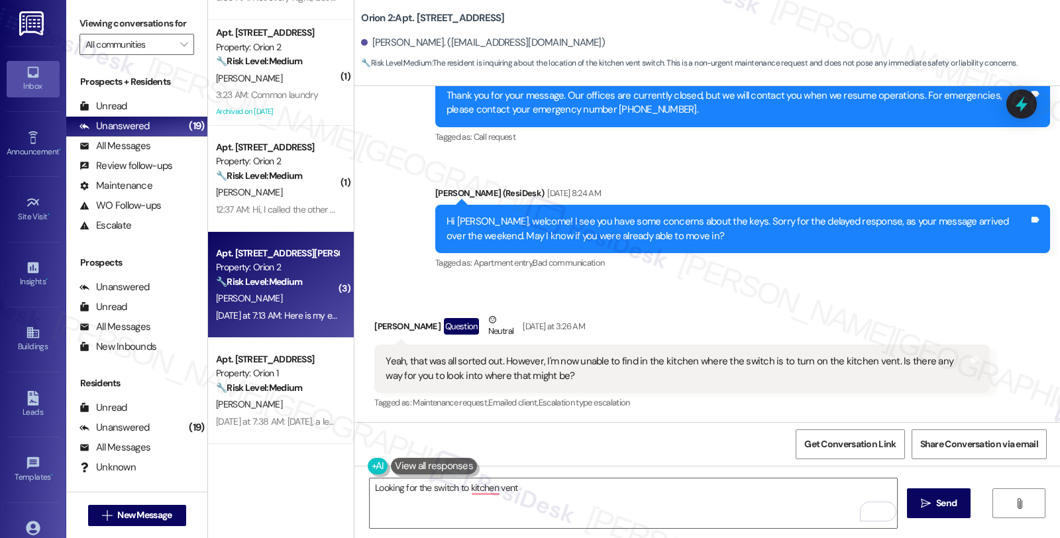
click at [264, 284] on strong "🔧 Risk Level: Medium" at bounding box center [259, 282] width 86 height 12
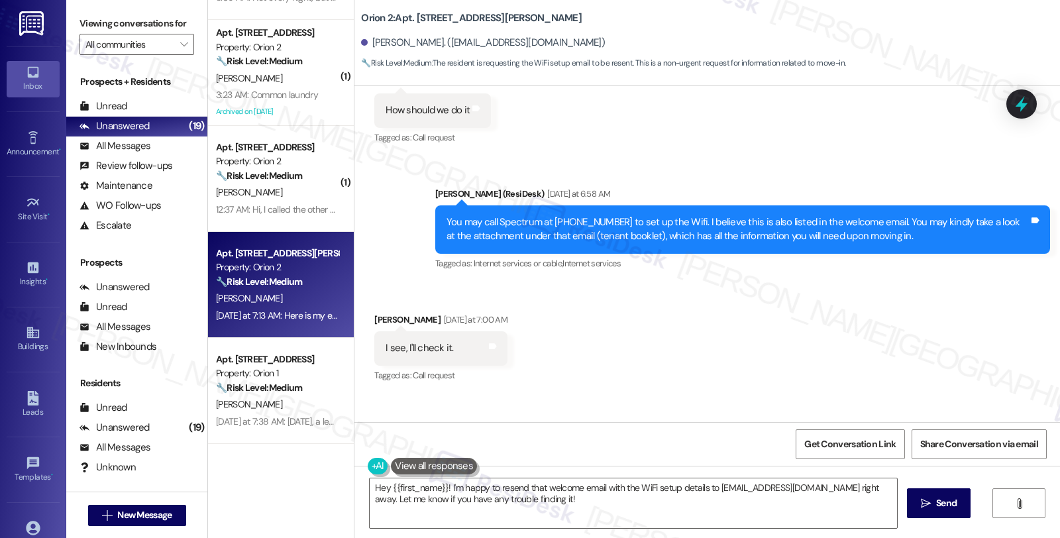
scroll to position [4172, 0]
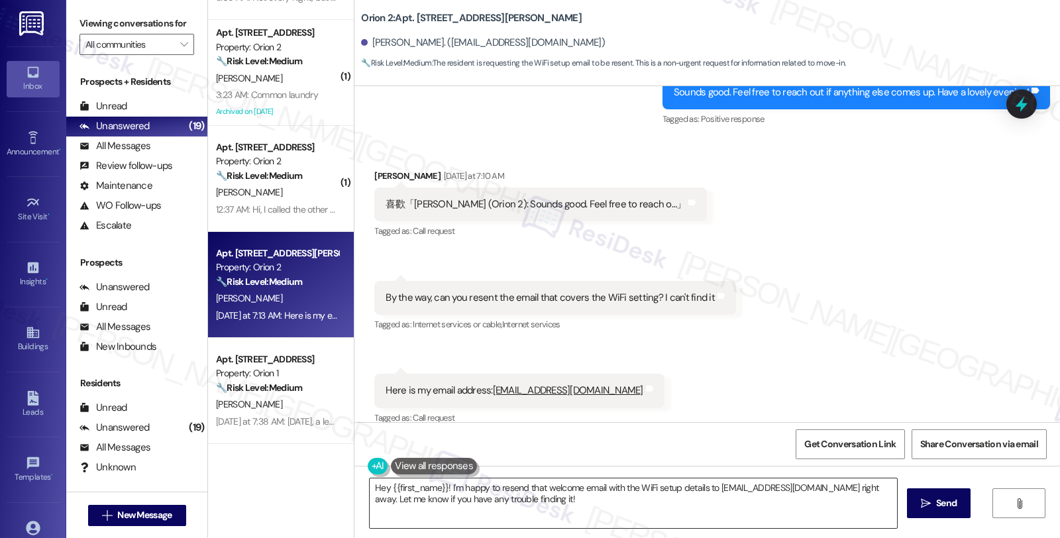
click at [439, 486] on textarea "Hey {{first_name}}! I'm happy to resend that welcome email with the WiFi setup …" at bounding box center [633, 503] width 527 height 50
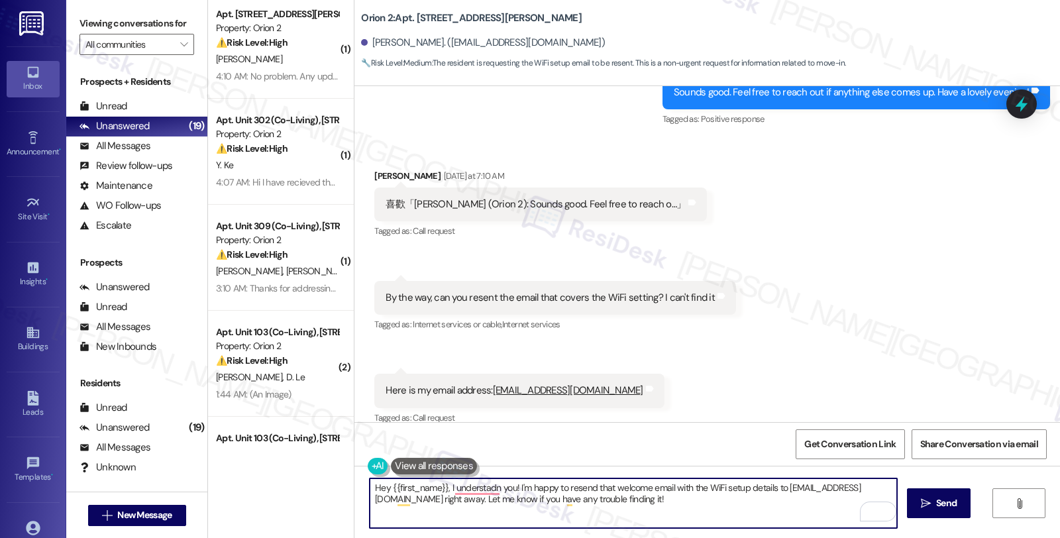
scroll to position [0, 0]
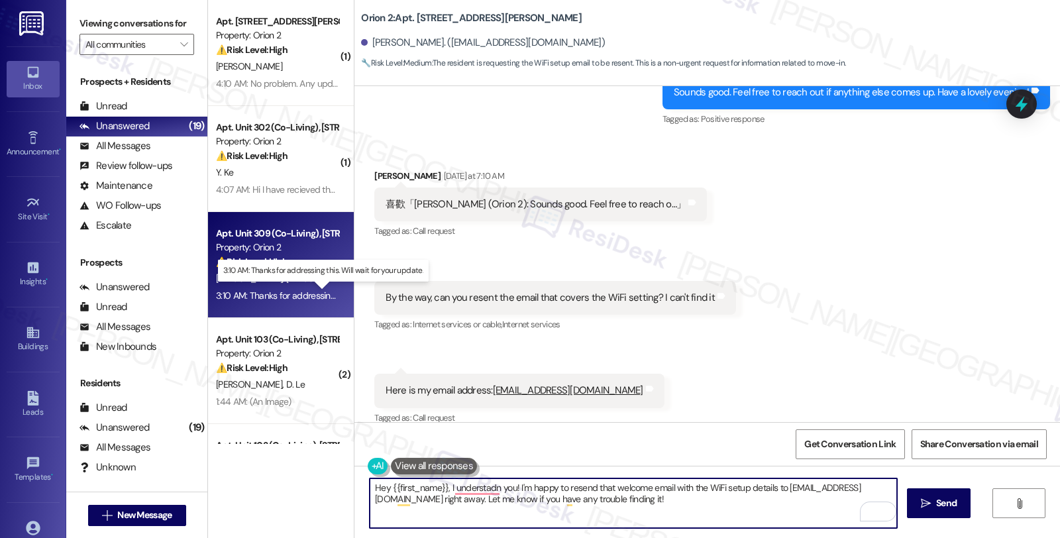
type textarea "Hey {{first_name}}, I understadn you! I'm happy to resend that welcome email wi…"
click at [294, 293] on div "3:10 AM: Thanks for addressing this. Will wait for your update. 3:10 AM: Thanks…" at bounding box center [333, 295] width 234 height 12
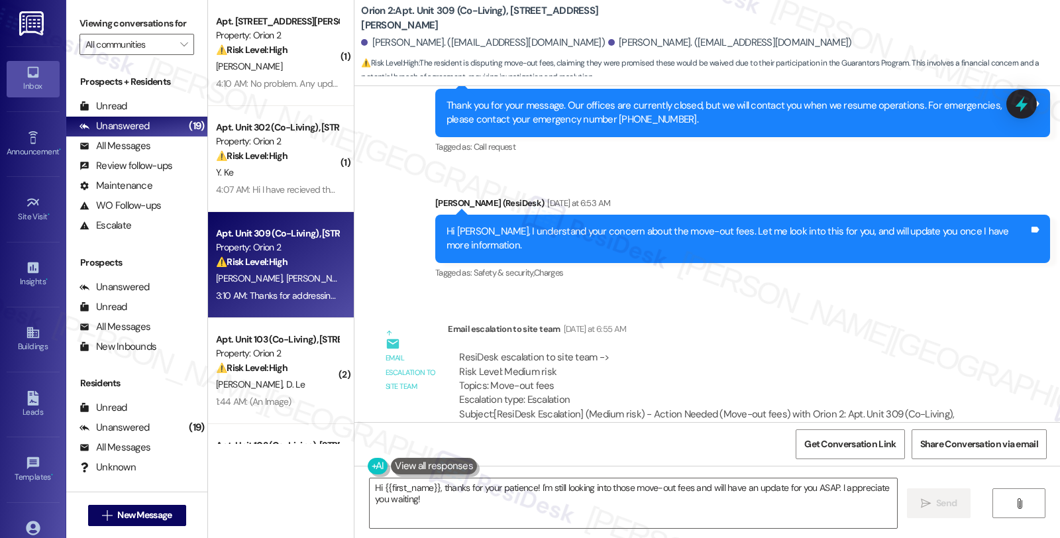
scroll to position [484, 0]
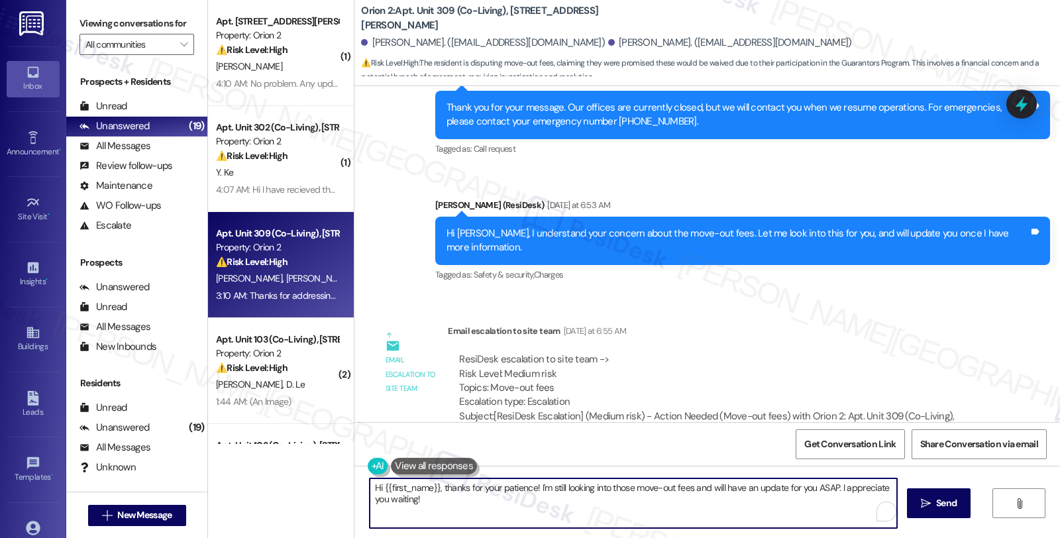
drag, startPoint x: 415, startPoint y: 499, endPoint x: 319, endPoint y: 464, distance: 102.3
click at [319, 464] on div "( 1 ) Apt. Unit 502 (ELI), 1421 W Adams Blvd Property: Orion 2 ⚠️ Risk Level: H…" at bounding box center [634, 269] width 852 height 538
click at [460, 495] on textarea "You're welcome" at bounding box center [633, 503] width 527 height 50
type textarea "Sure thing!"
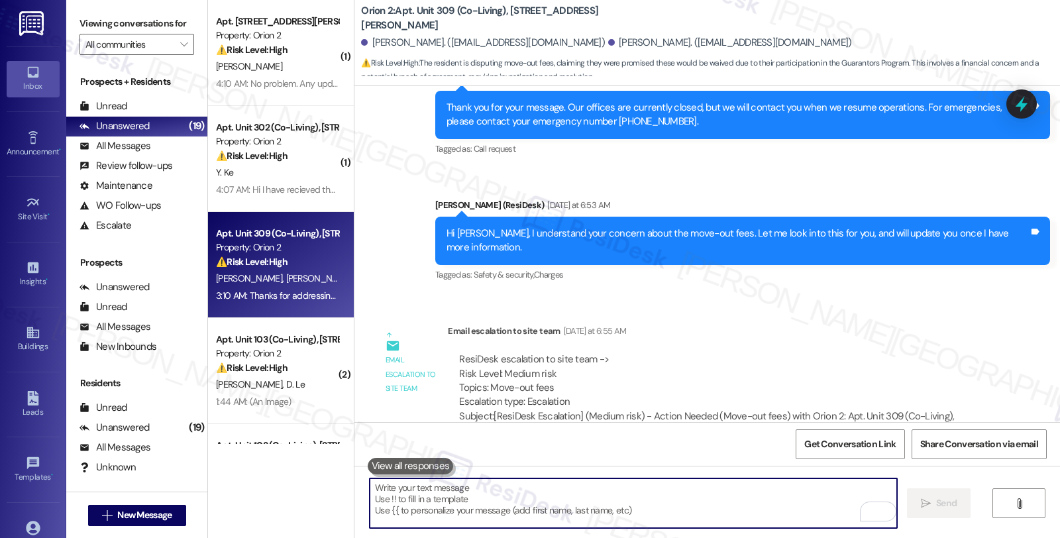
scroll to position [631, 0]
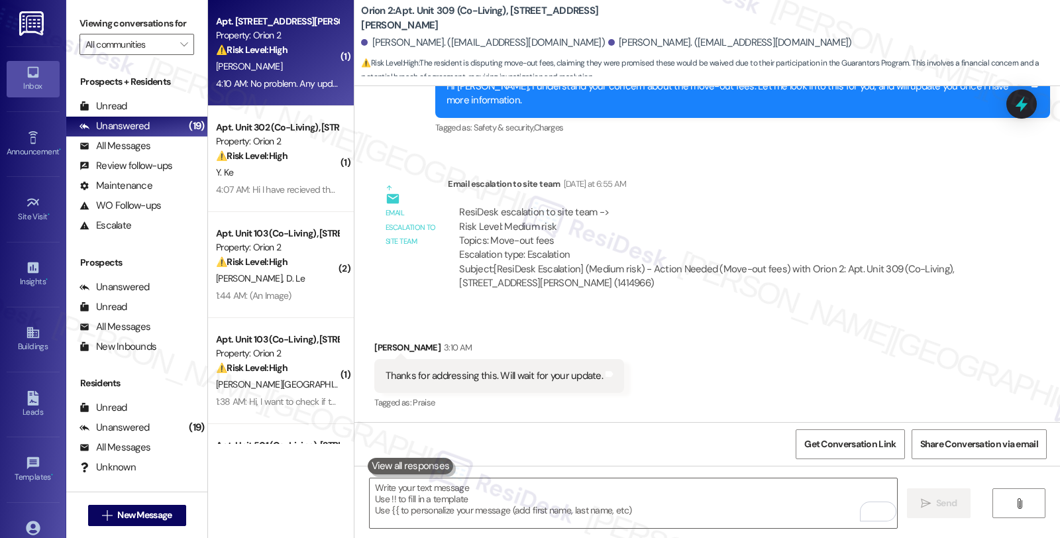
click at [301, 89] on div "4:10 AM: No problem. Any updates on the oven? 4:10 AM: No problem. Any updates …" at bounding box center [277, 84] width 125 height 17
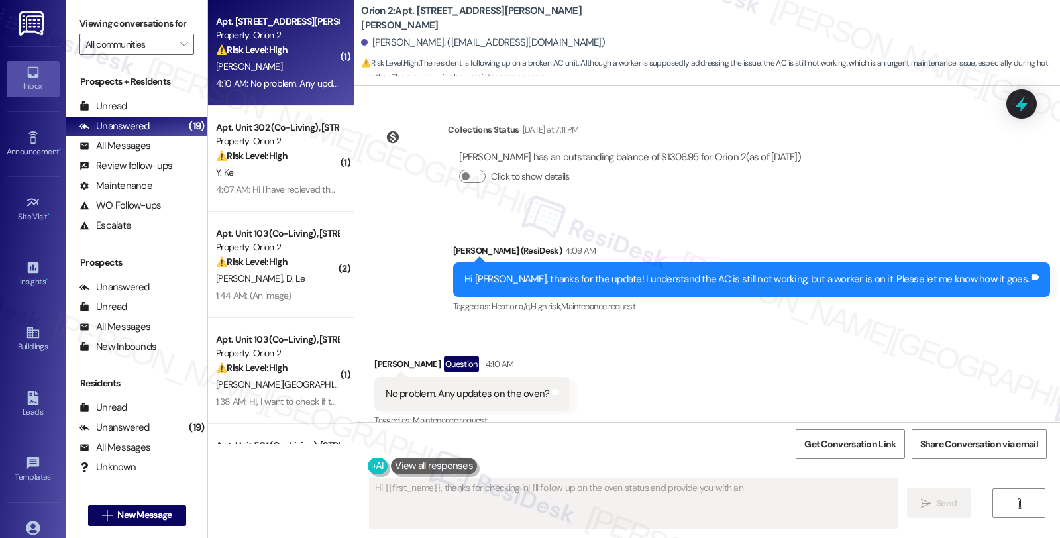
scroll to position [1161, 0]
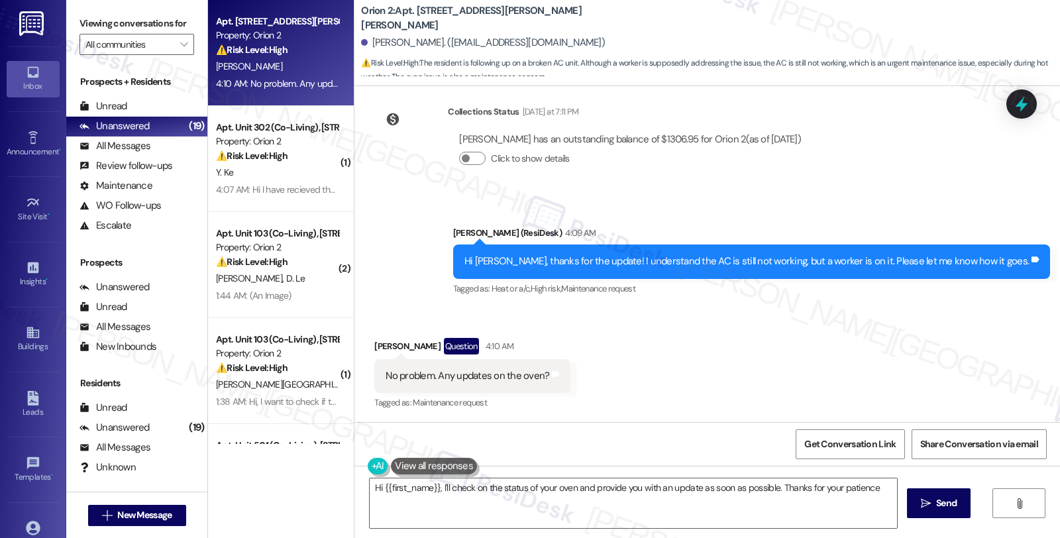
type textarea "Hi {{first_name}}, I'll check on the status of your oven and provide you with a…"
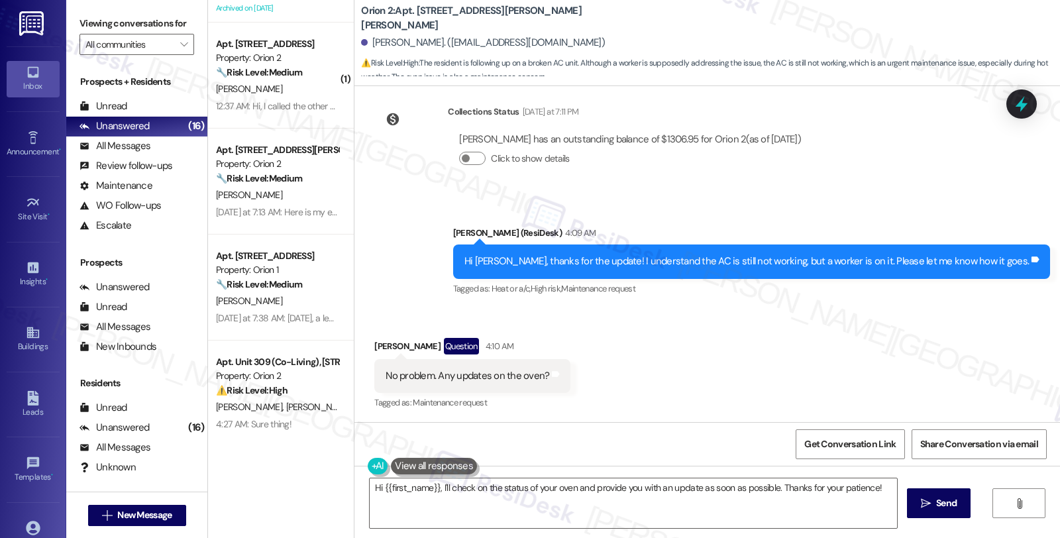
scroll to position [1570, 0]
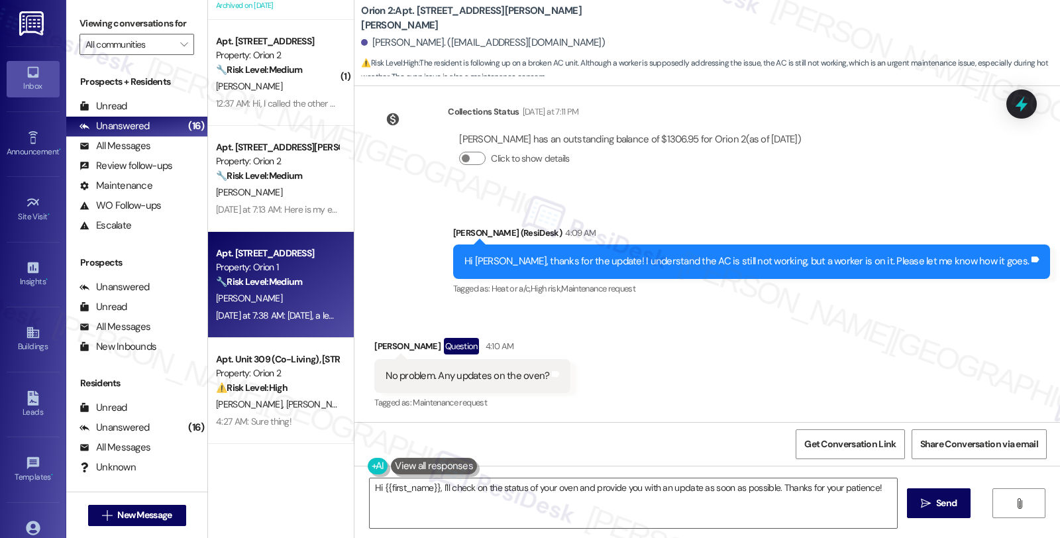
click at [299, 300] on div "[PERSON_NAME]" at bounding box center [277, 298] width 125 height 17
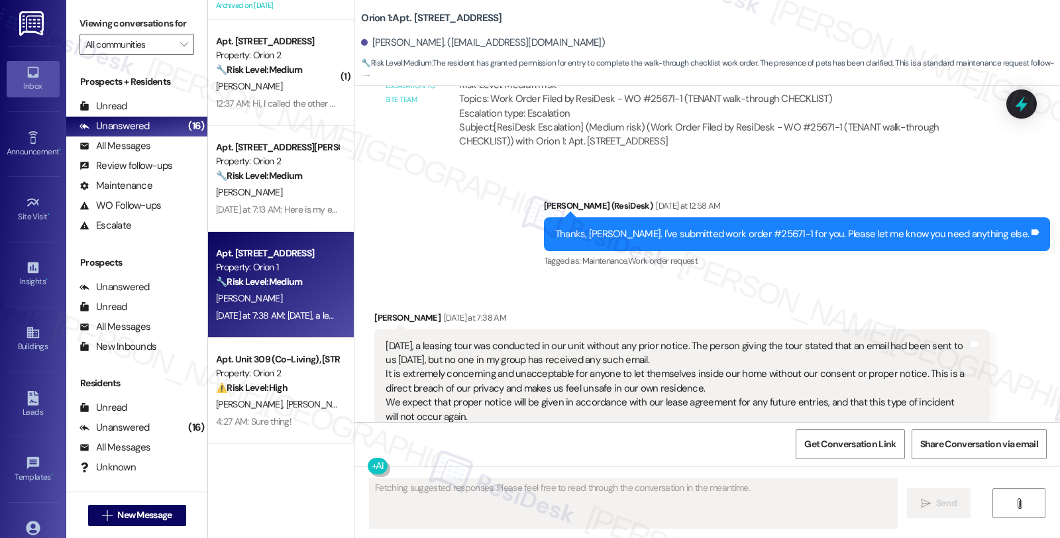
scroll to position [3635, 0]
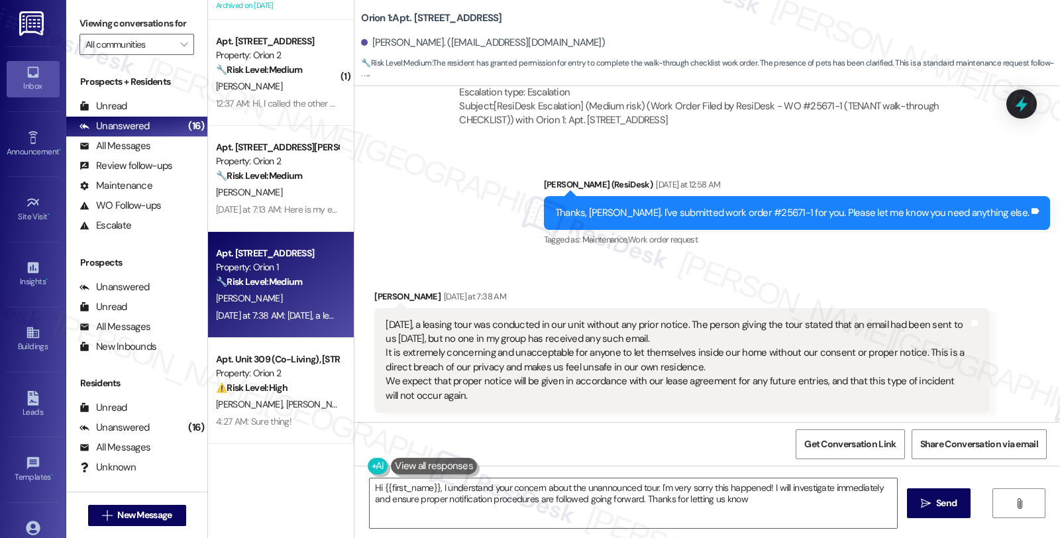
type textarea "Hi {{first_name}}, I understand your concern about the unannounced tour. I'm ve…"
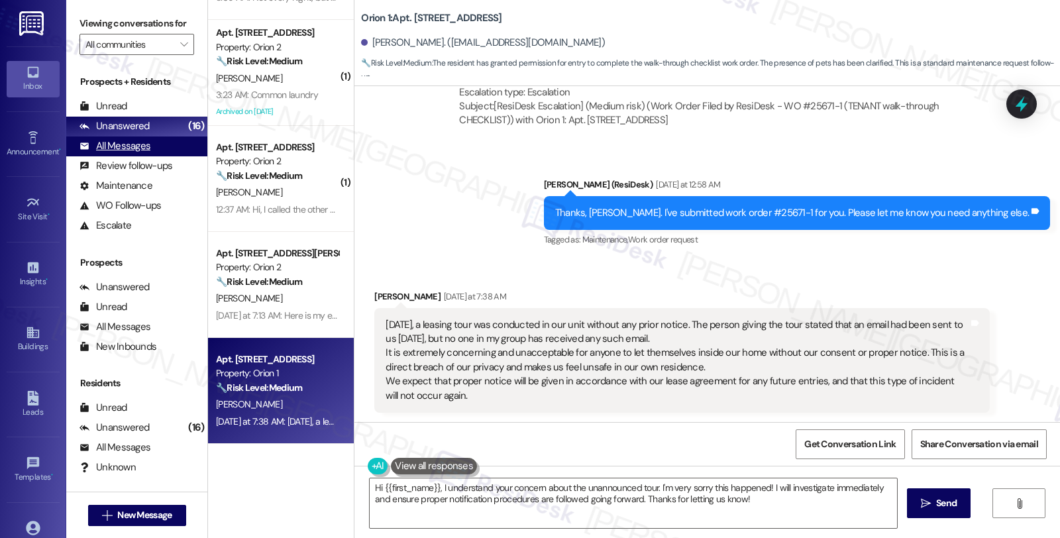
drag, startPoint x: 141, startPoint y: 162, endPoint x: 148, endPoint y: 162, distance: 7.3
click at [141, 153] on div "All Messages" at bounding box center [114, 146] width 71 height 14
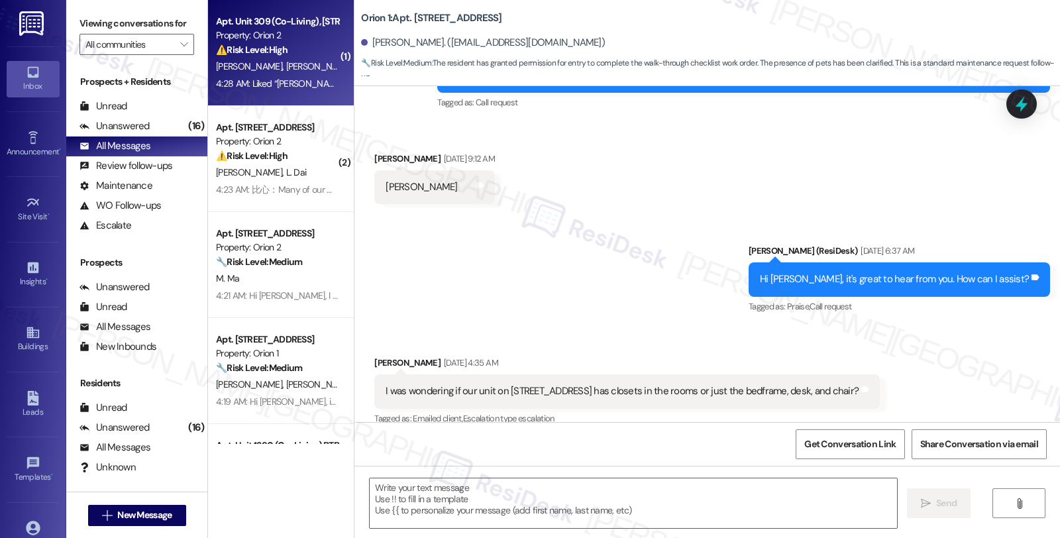
click at [321, 78] on div "4:28 AM: Liked “Sarah (Orion 2): Sure thing!” 4:28 AM: Liked “Sarah (Orion 2): …" at bounding box center [320, 84] width 209 height 12
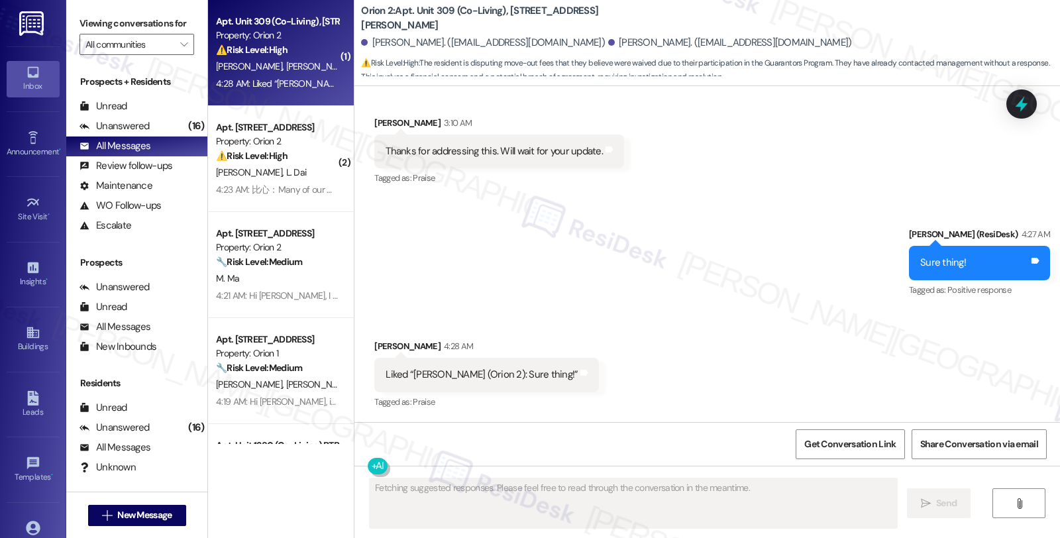
scroll to position [855, 0]
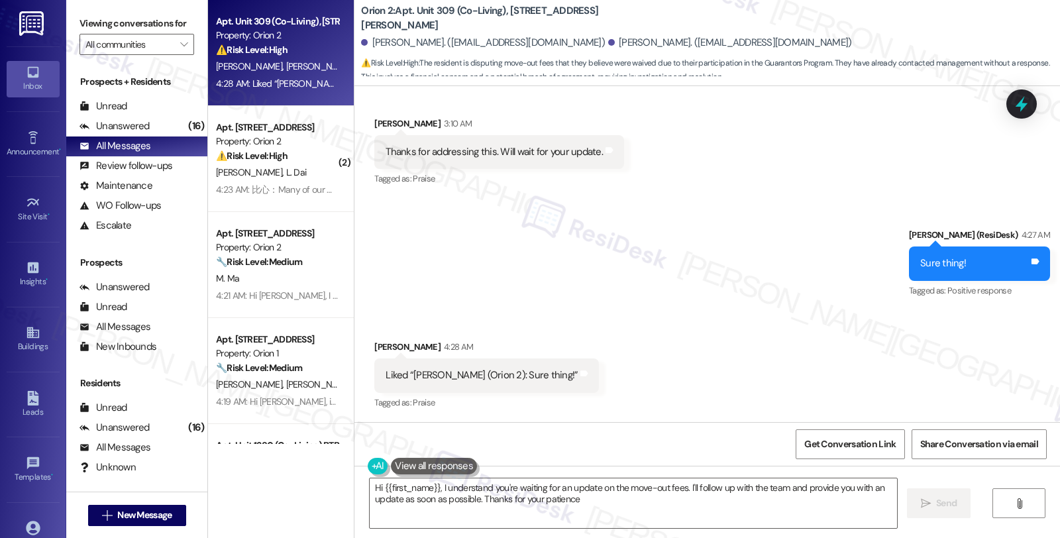
type textarea "Hi {{first_name}}, I understand you're waiting for an update on the move-out fe…"
click at [1029, 107] on icon at bounding box center [1021, 104] width 23 height 23
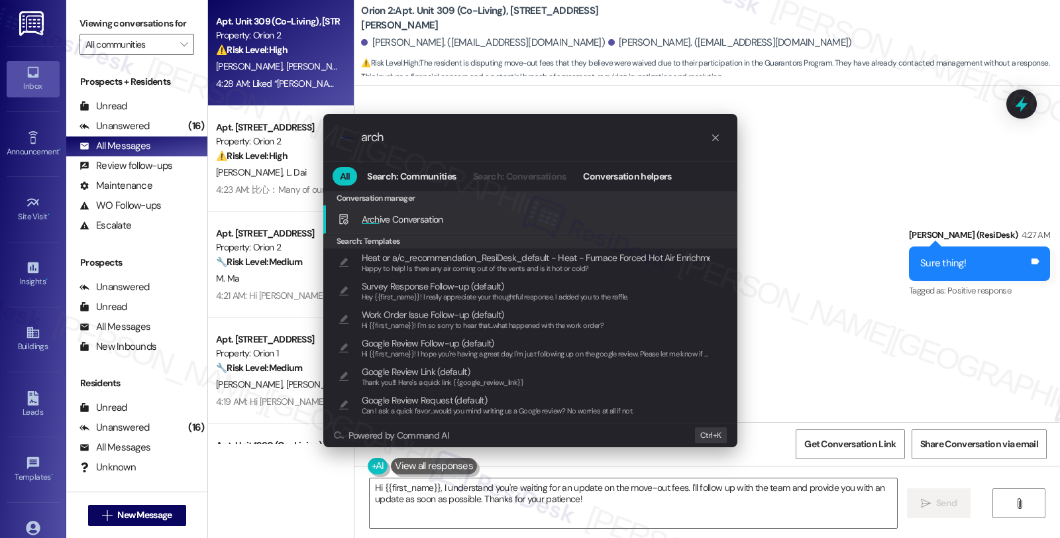
type input "arch"
click at [443, 213] on span "Arch ive Conversation" at bounding box center [402, 219] width 81 height 12
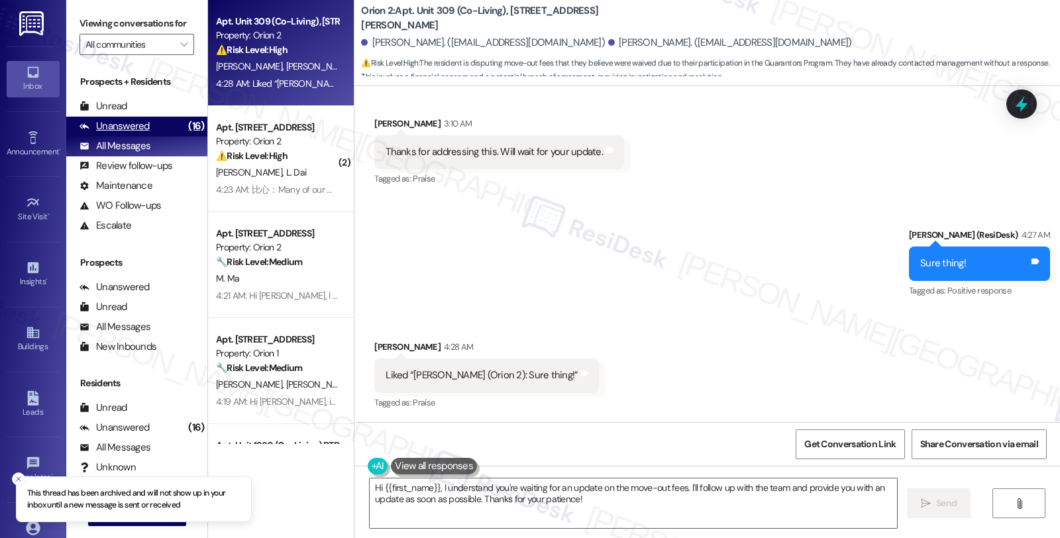
click at [140, 133] on div "Unanswered" at bounding box center [114, 126] width 70 height 14
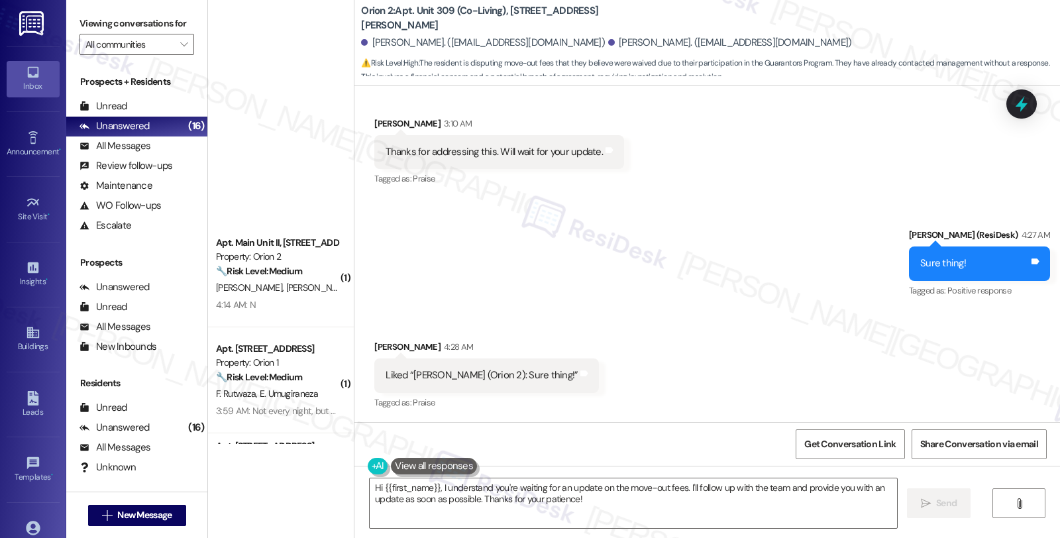
scroll to position [1464, 0]
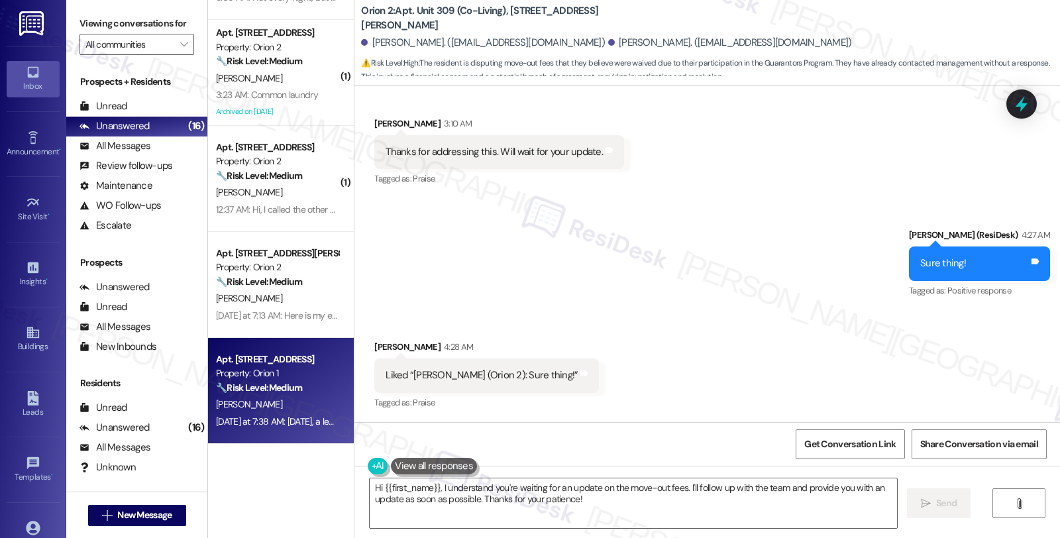
click at [286, 398] on div "[PERSON_NAME]" at bounding box center [277, 404] width 125 height 17
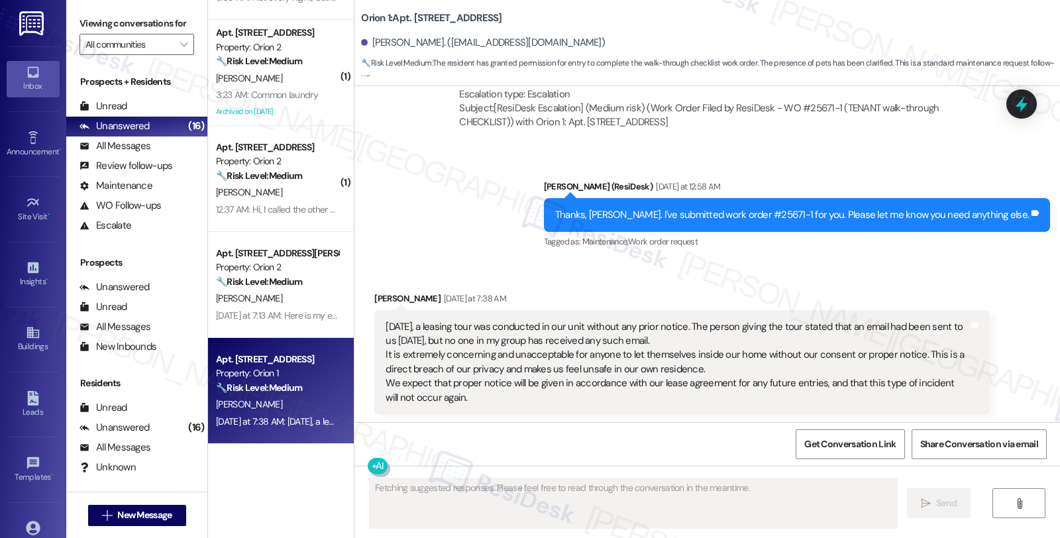
scroll to position [3635, 0]
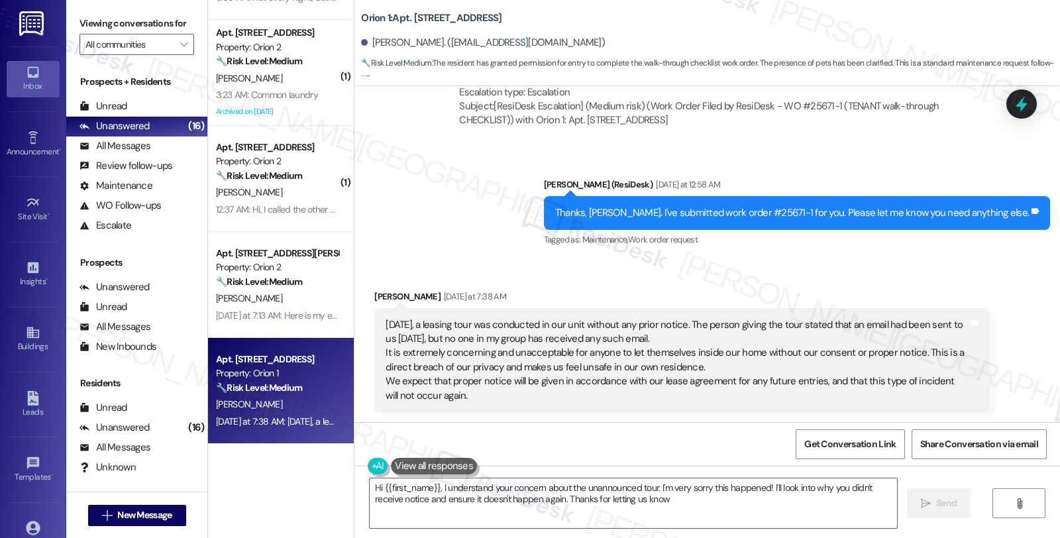
type textarea "Hi {{first_name}}, I understand your concern about the unannounced tour. I'm ve…"
click at [691, 502] on textarea "Hi {{first_name}}, I understand your concern about the unannounced tour. I'm ve…" at bounding box center [633, 503] width 527 height 50
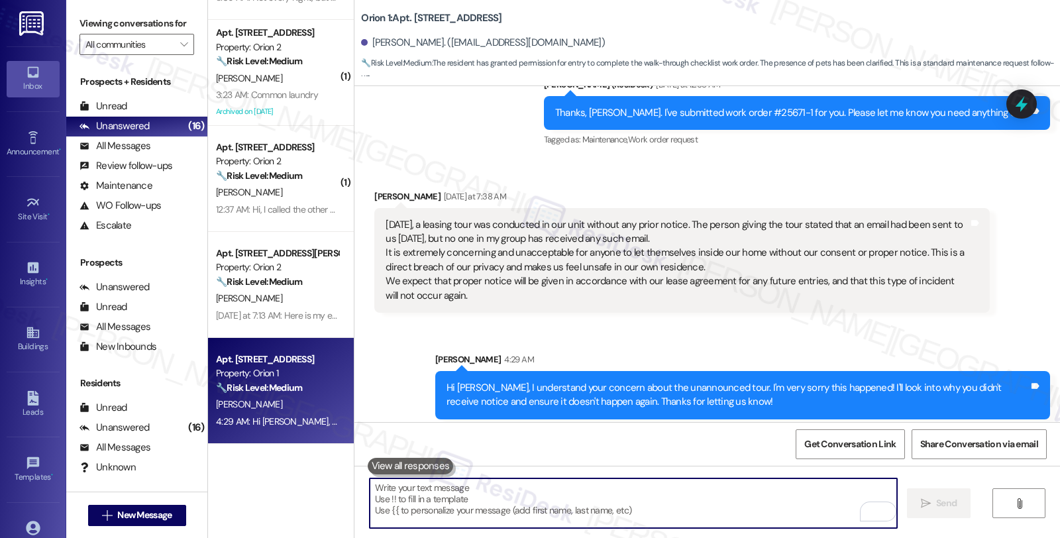
scroll to position [3742, 0]
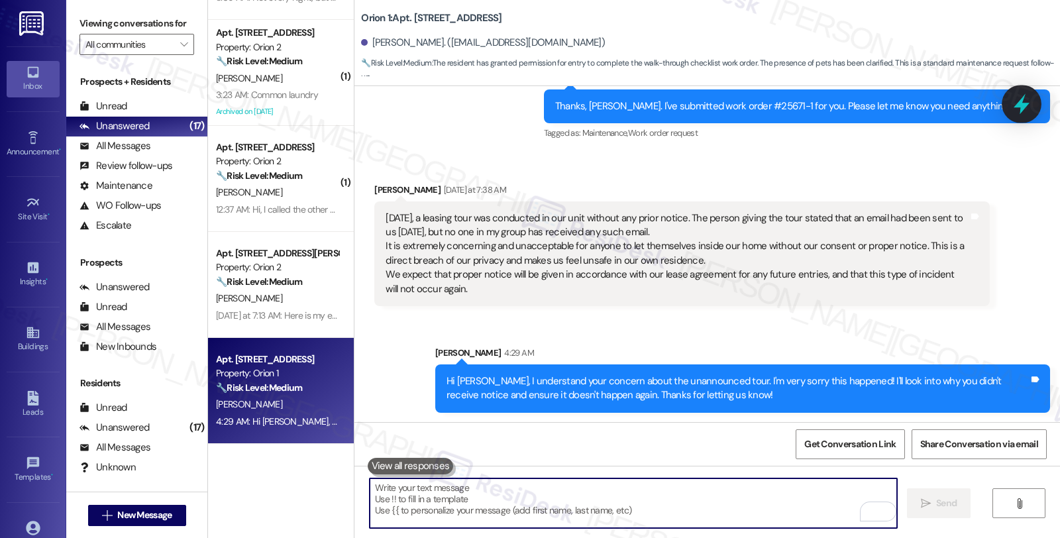
click at [1028, 97] on icon at bounding box center [1021, 104] width 23 height 23
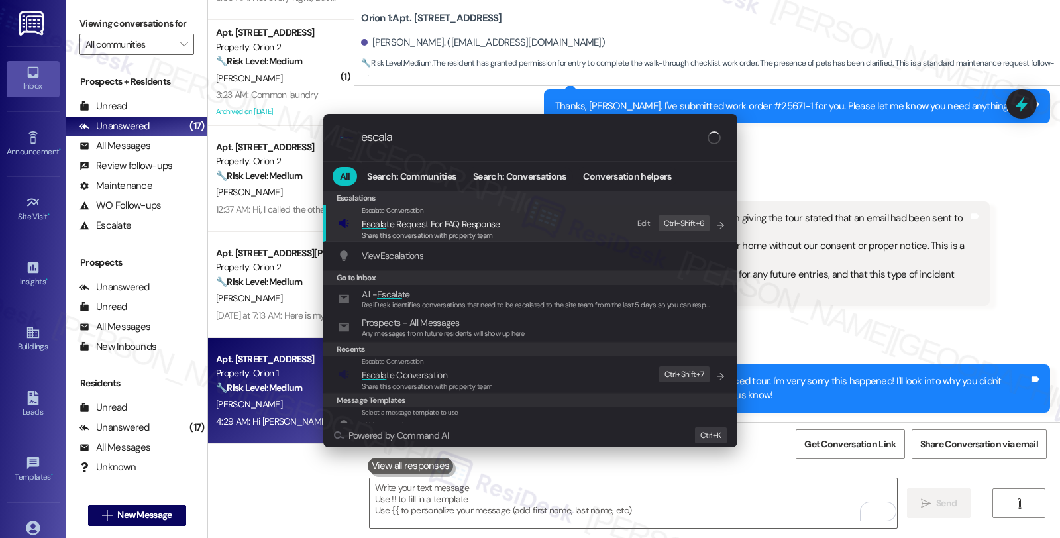
type input "escala"
click at [414, 374] on span "Escala te Conversation" at bounding box center [404, 375] width 85 height 12
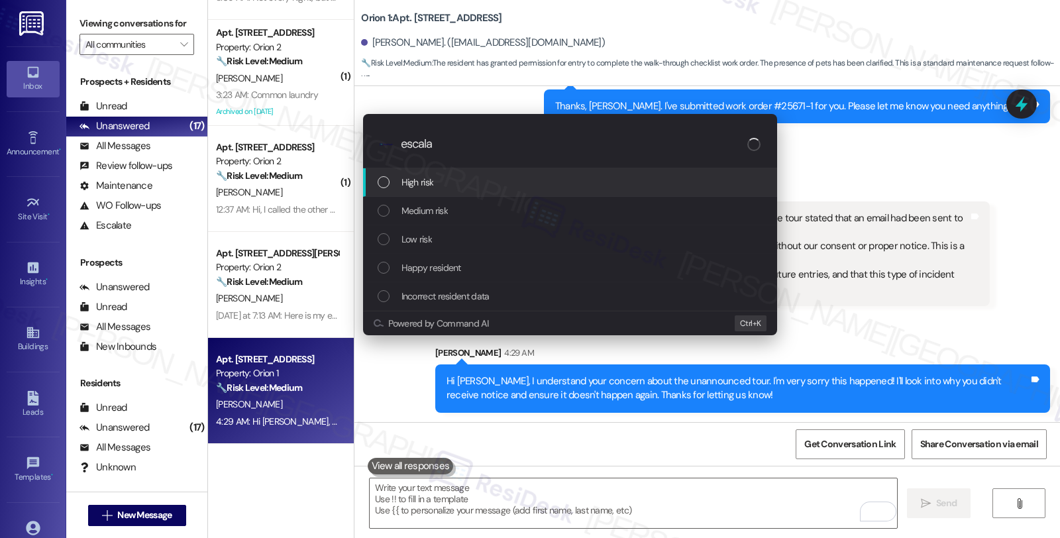
click at [380, 311] on div "High risk Medium risk Low risk Happy resident Incorrect resident data" at bounding box center [570, 239] width 414 height 142
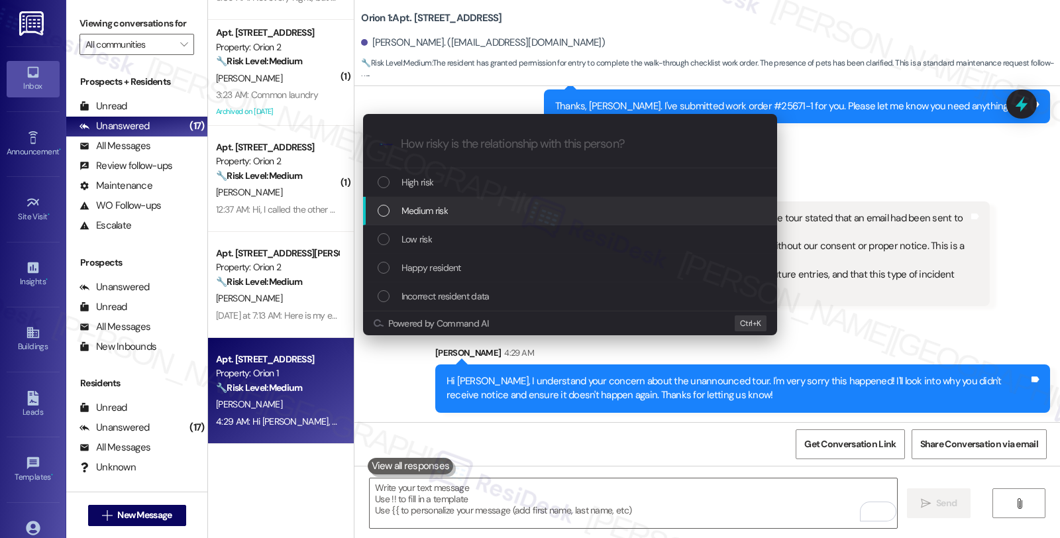
click at [442, 215] on span "Medium risk" at bounding box center [424, 210] width 46 height 15
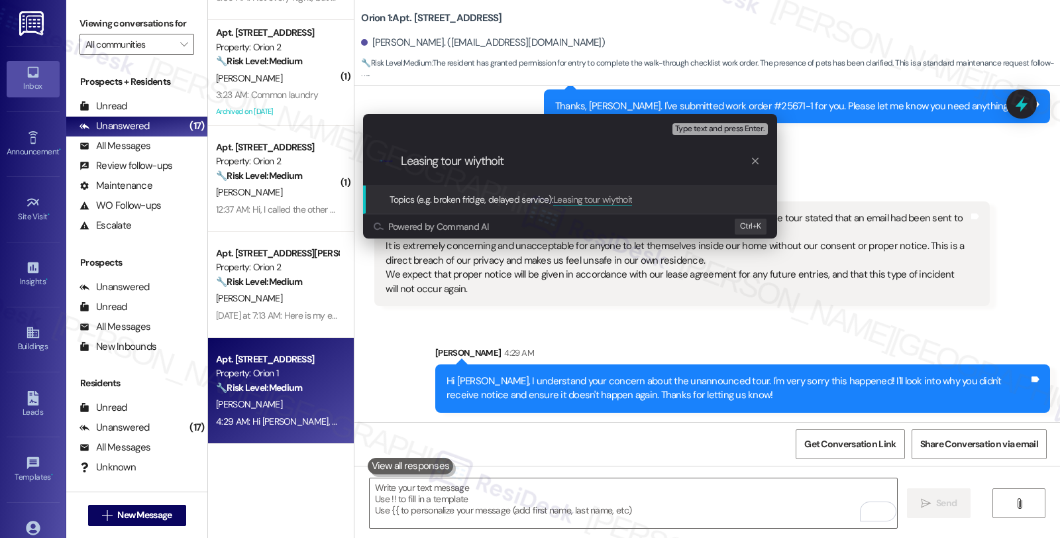
click at [485, 163] on input "Leasing tour wiythoit" at bounding box center [575, 161] width 349 height 14
click at [501, 163] on input "Leasing tour withouit prior notice" at bounding box center [575, 161] width 349 height 14
type input "Leasing tour without prior notice"
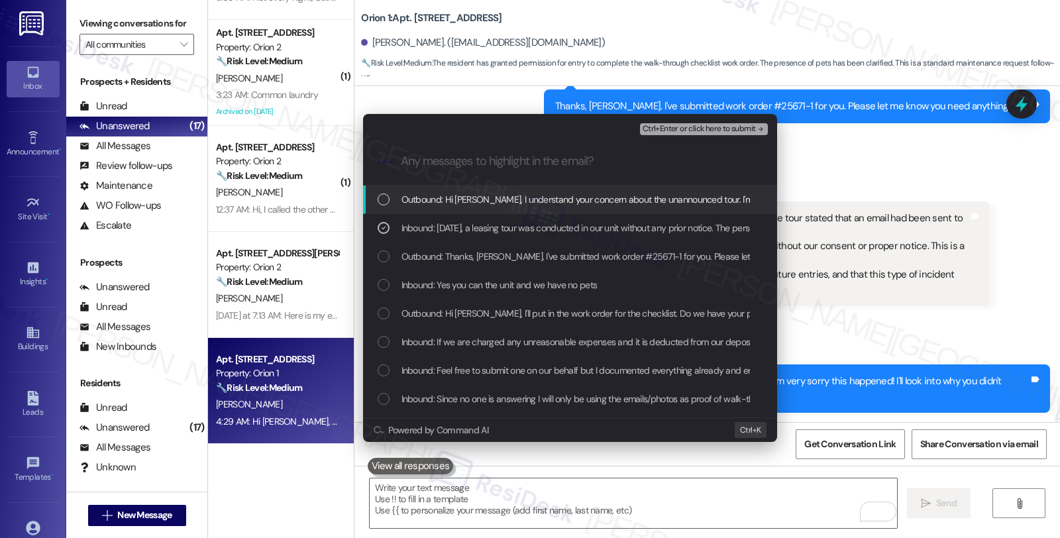
click at [676, 130] on span "Ctrl+Enter or click here to submit" at bounding box center [699, 129] width 113 height 9
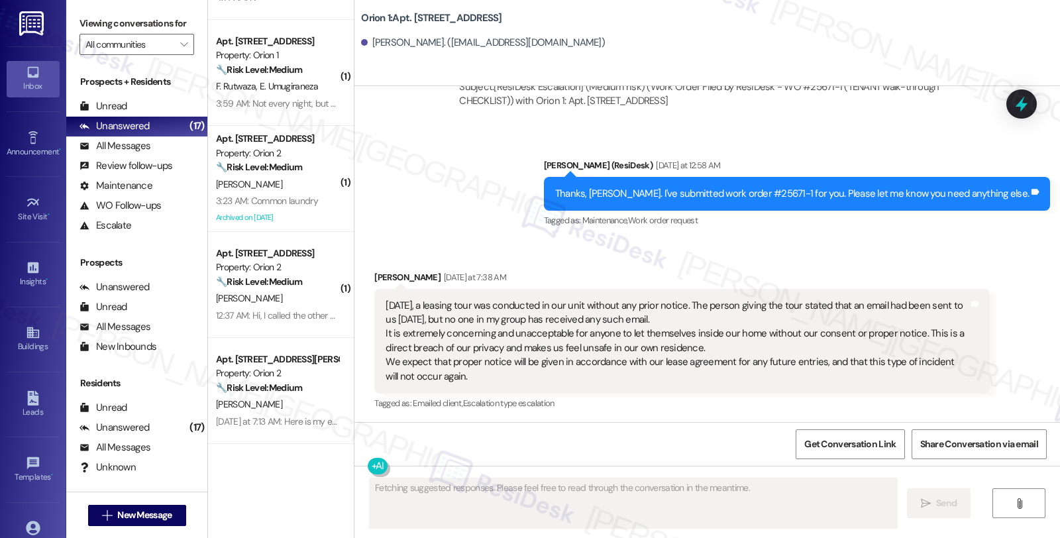
scroll to position [3781, 0]
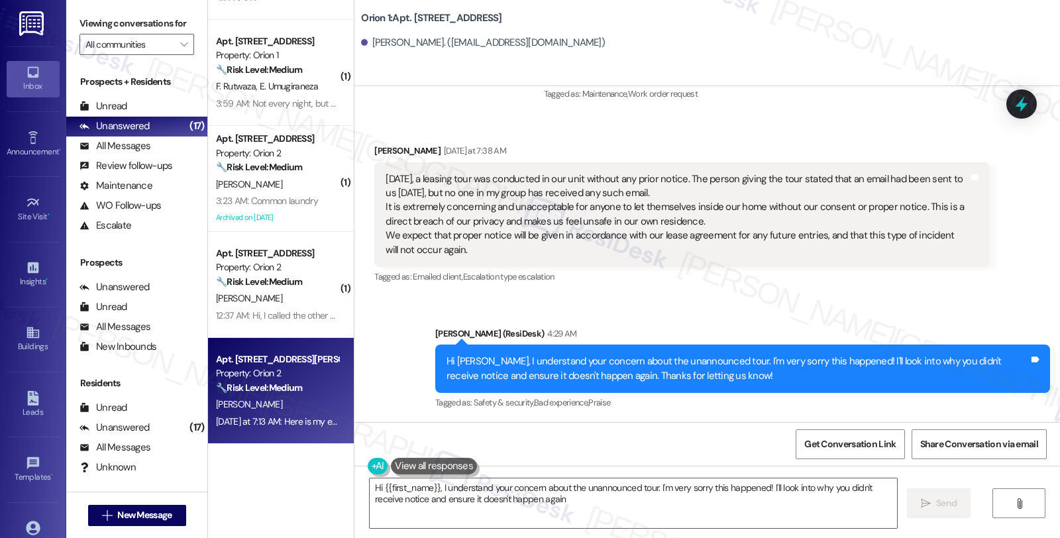
type textarea "Hi {{first_name}}, I understand your concern about the unannounced tour. I'm ve…"
click at [288, 376] on div "Property: Orion 2" at bounding box center [277, 373] width 123 height 14
type textarea "Fetching suggested responses. Please feel free to read through the conversation…"
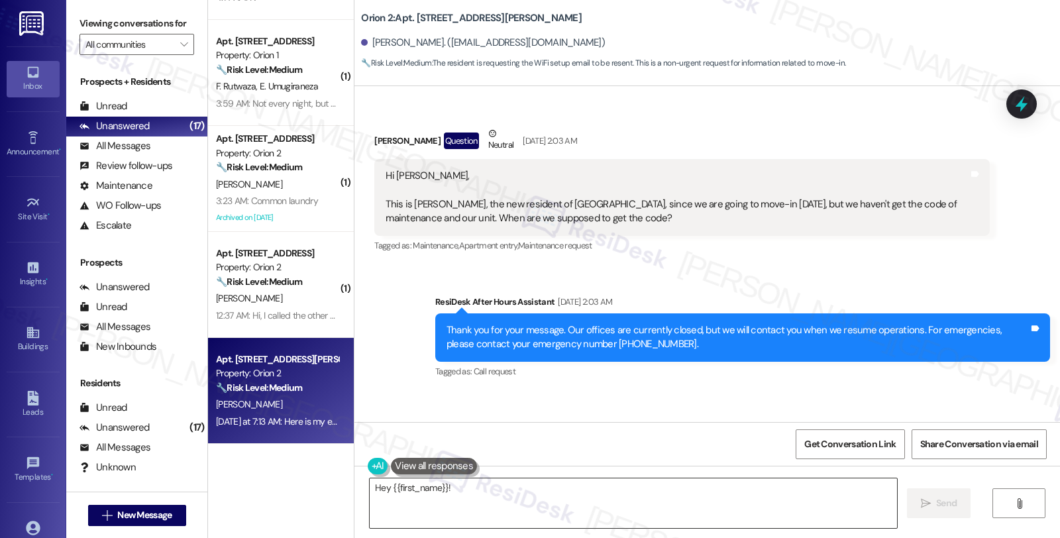
scroll to position [4172, 0]
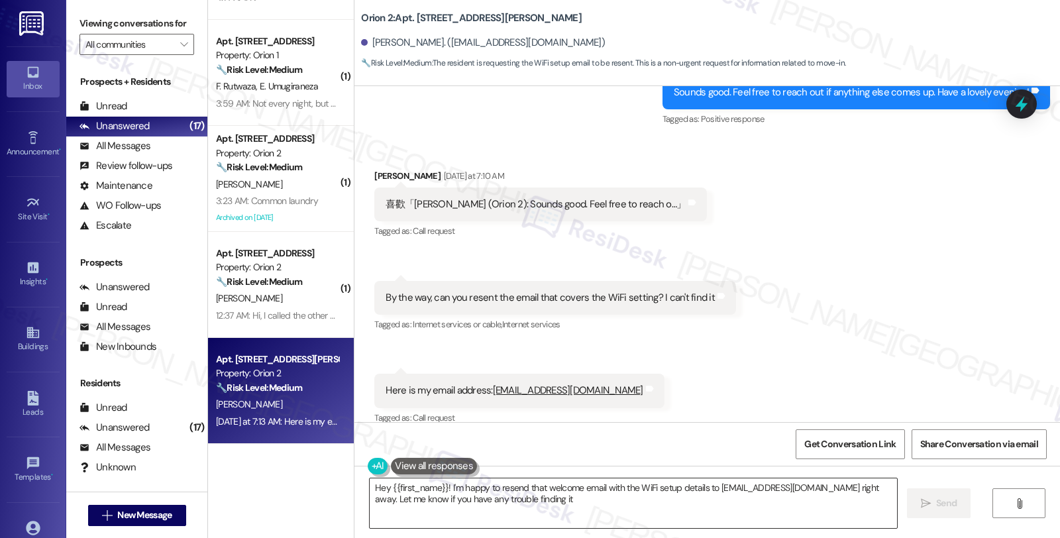
type textarea "Hey {{first_name}}! I'm happy to resend that welcome email with the WiFi setup …"
